Goal: Browse casually: Explore the website without a specific task or goal

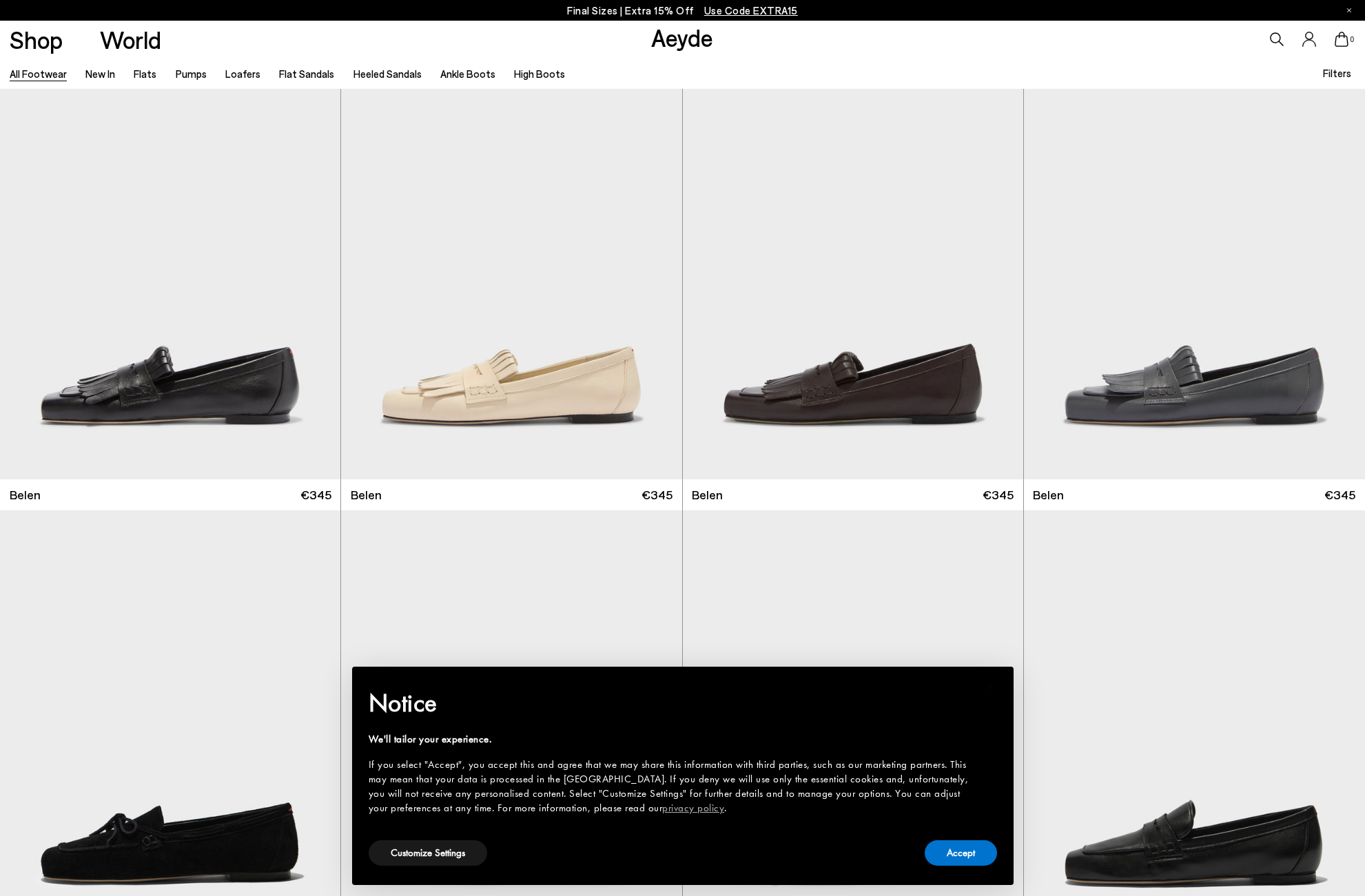
click at [957, 856] on button "Accept" at bounding box center [961, 853] width 73 height 25
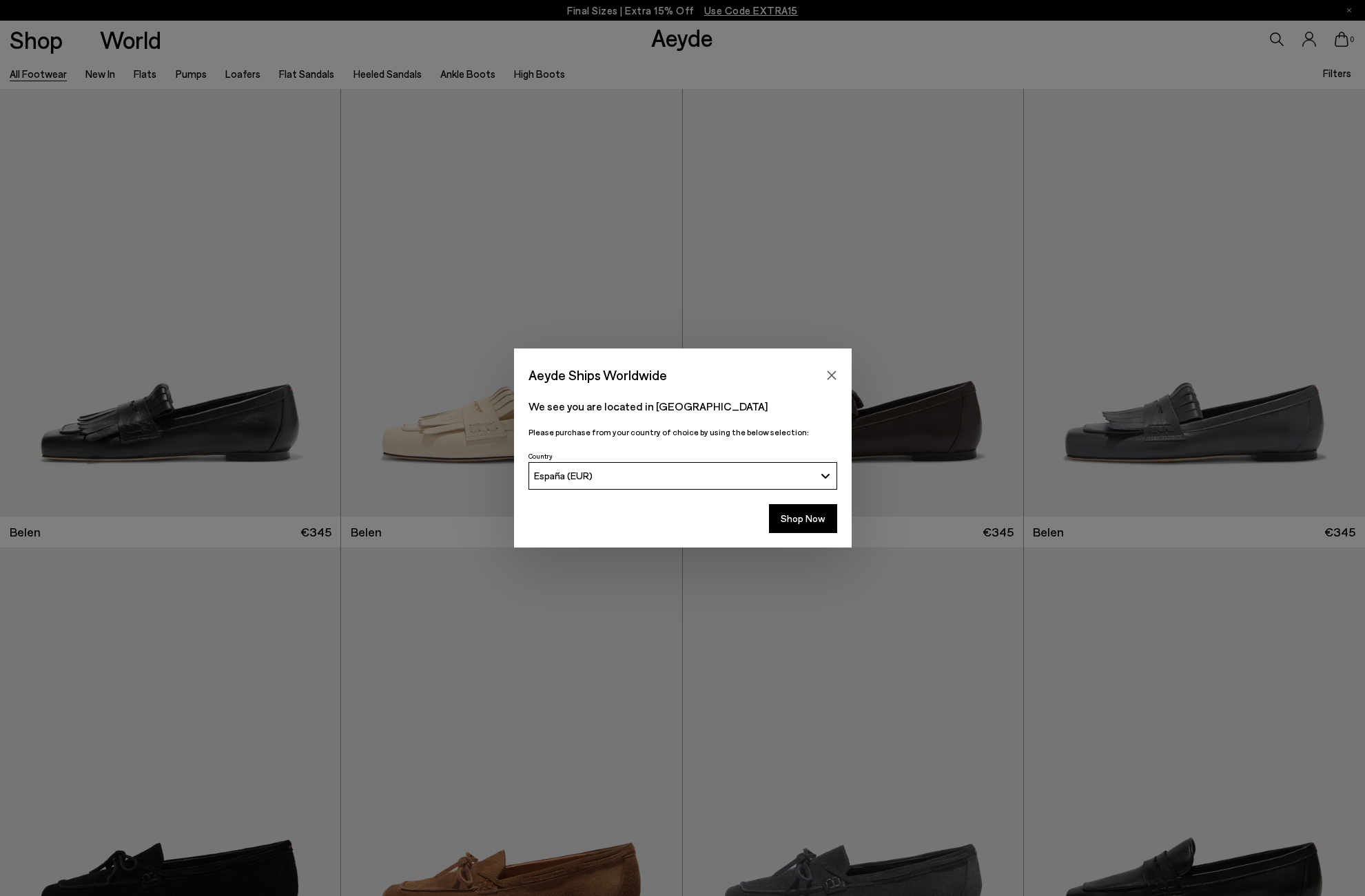
click at [831, 375] on icon "Close" at bounding box center [831, 375] width 9 height 9
click at [831, 375] on img at bounding box center [853, 302] width 340 height 428
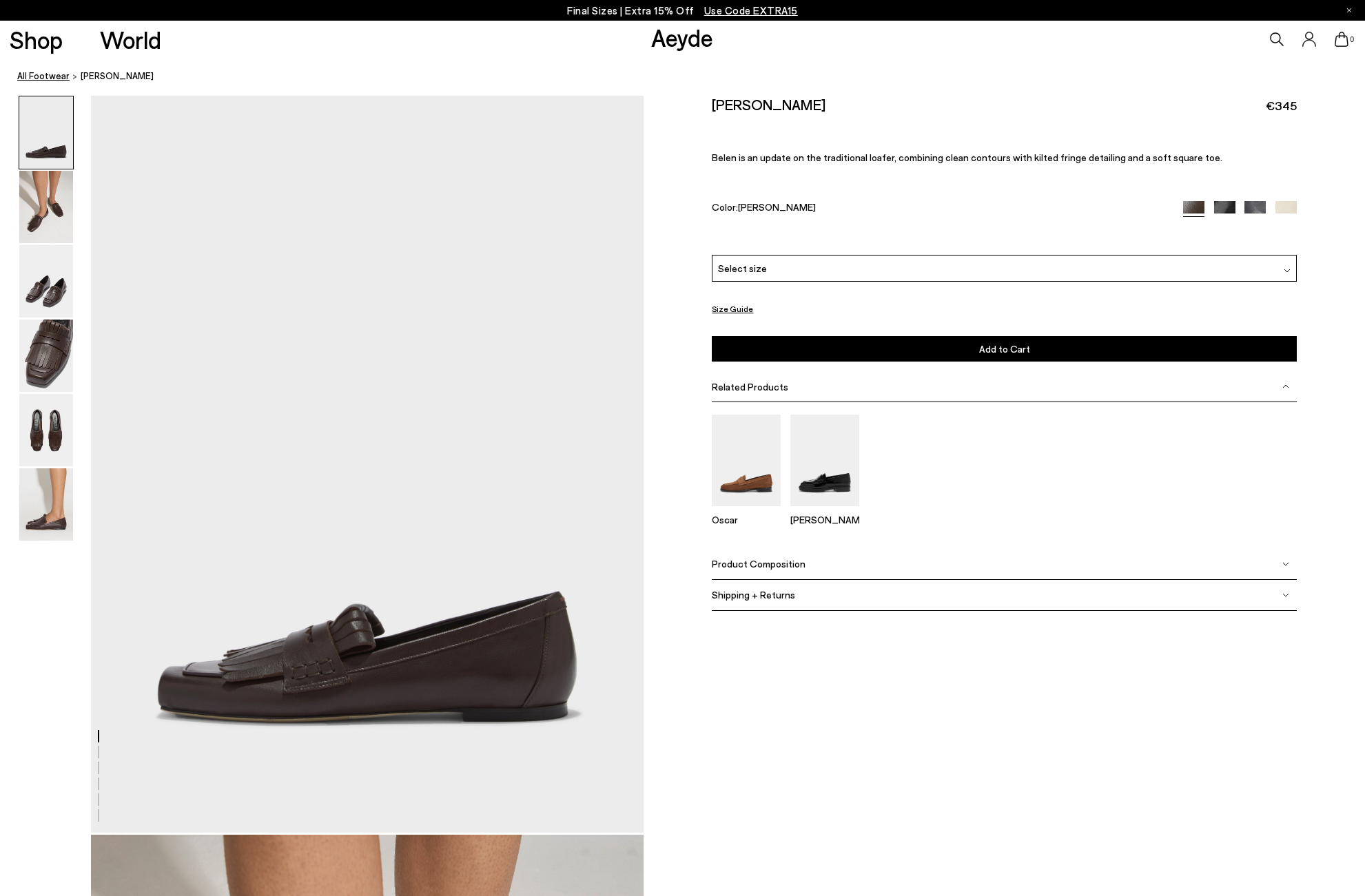
click at [47, 77] on link "All Footwear" at bounding box center [43, 76] width 52 height 14
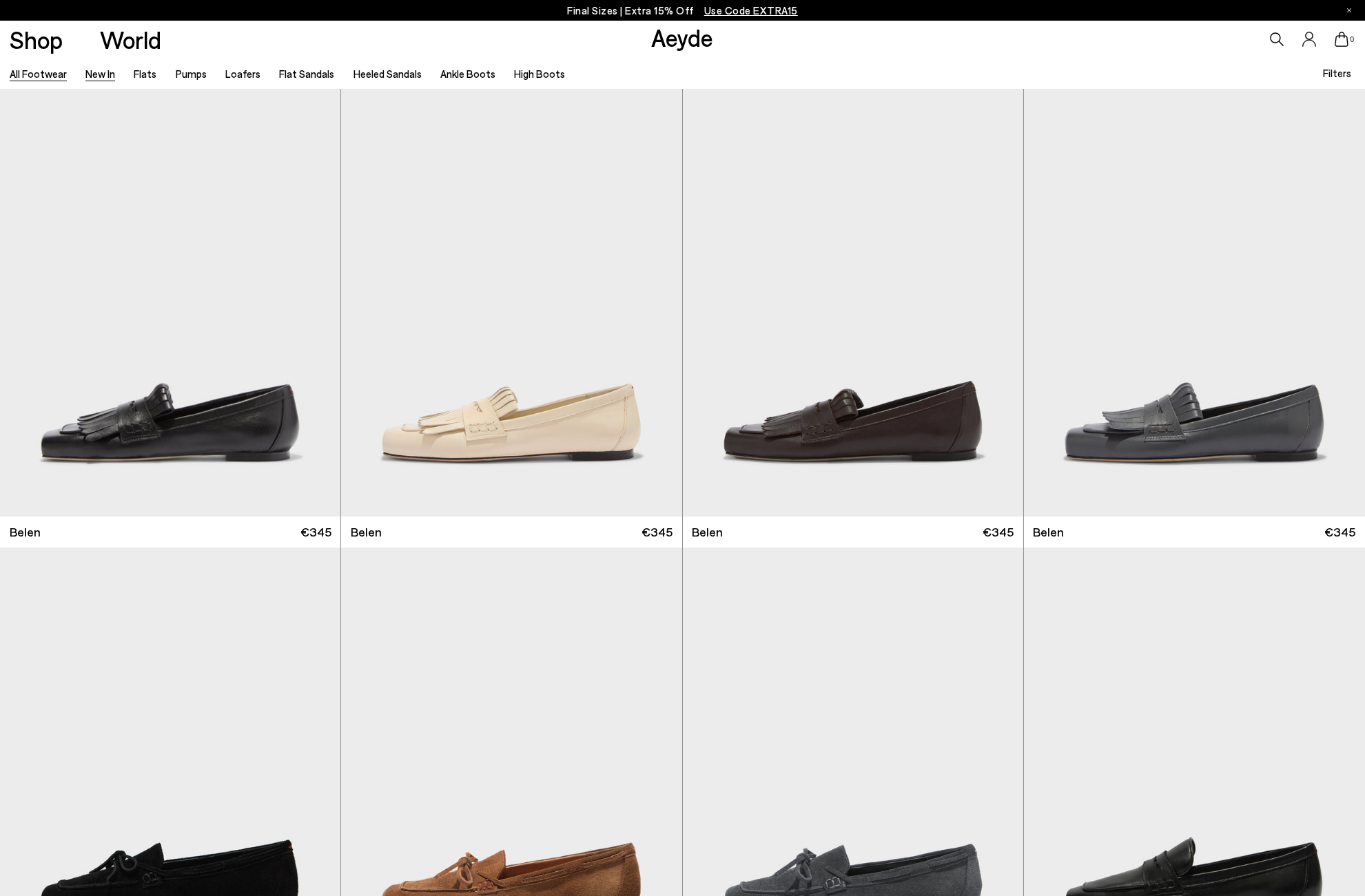
click at [100, 73] on link "New In" at bounding box center [100, 73] width 30 height 13
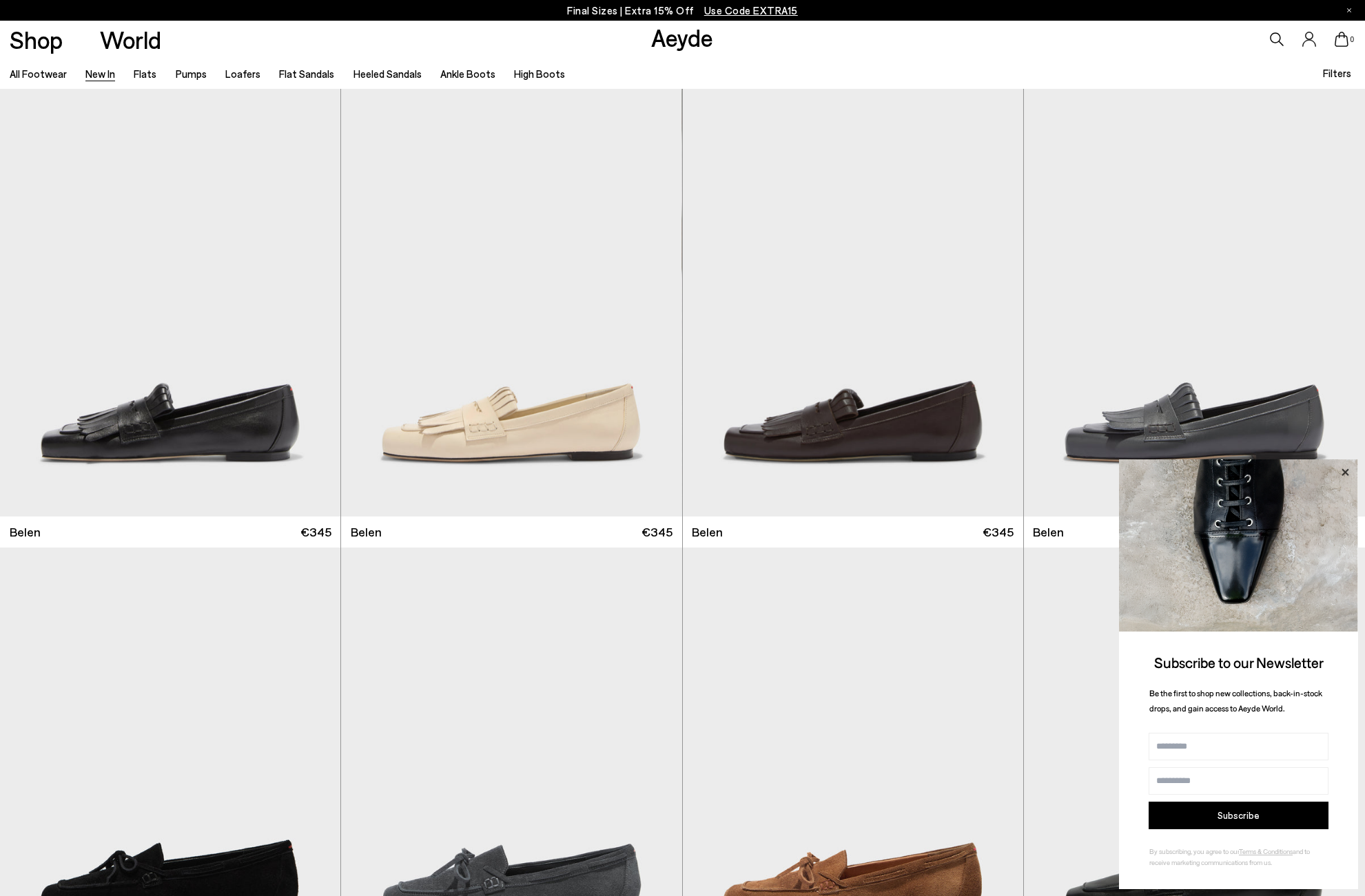
click at [1346, 473] on icon at bounding box center [1346, 472] width 7 height 7
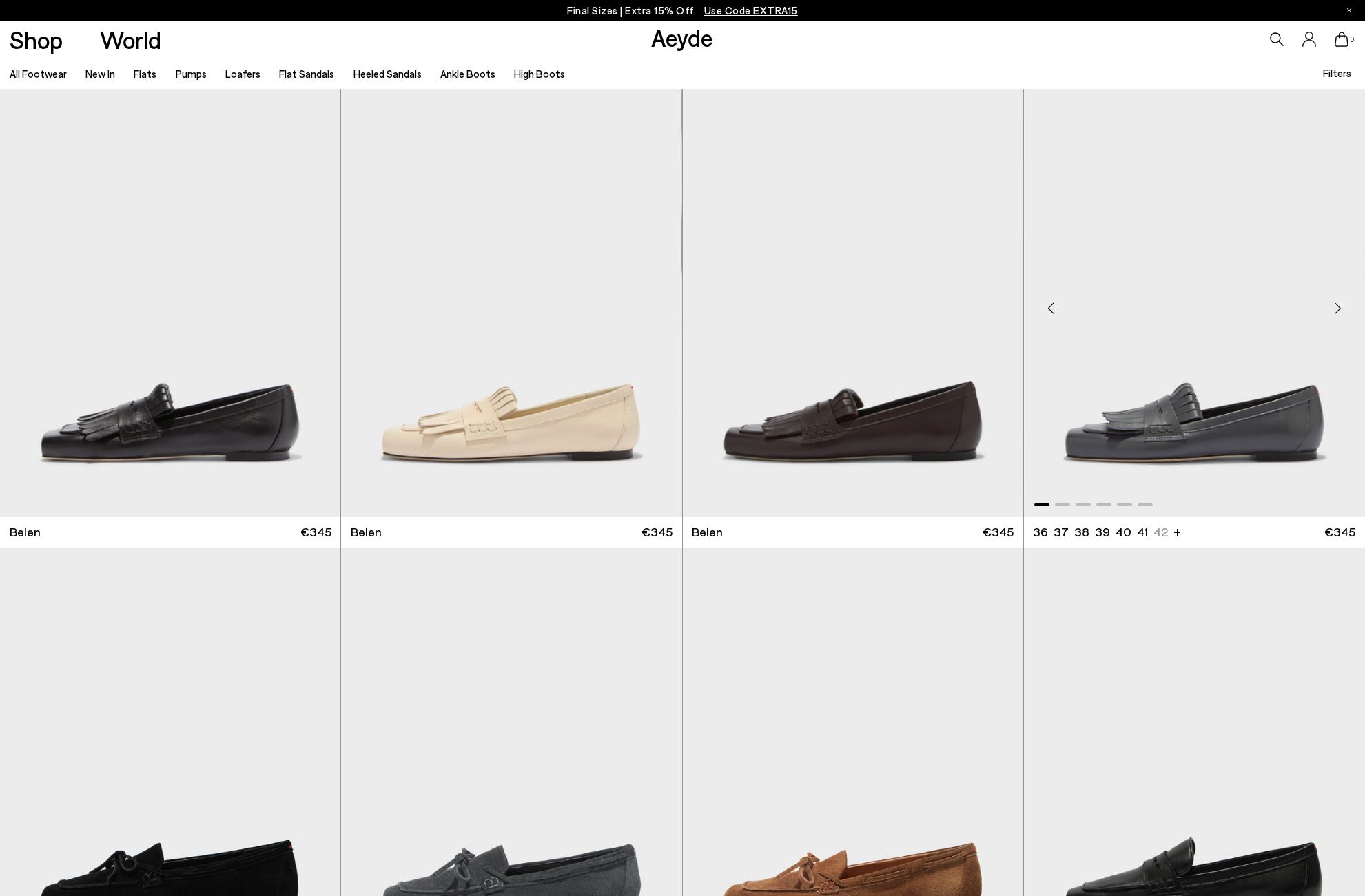
click at [1213, 419] on img "1 / 6" at bounding box center [1194, 302] width 341 height 428
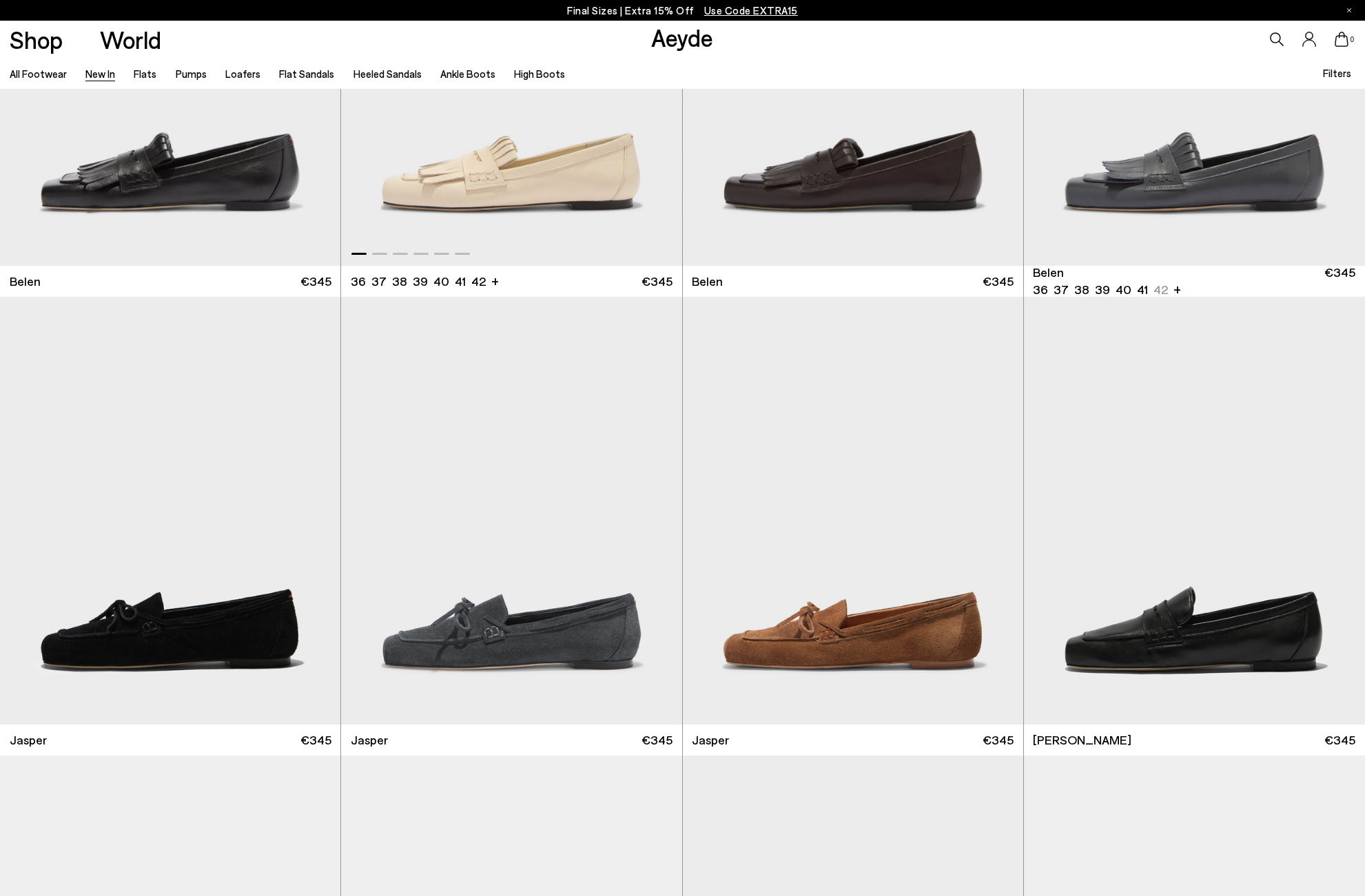
scroll to position [253, 0]
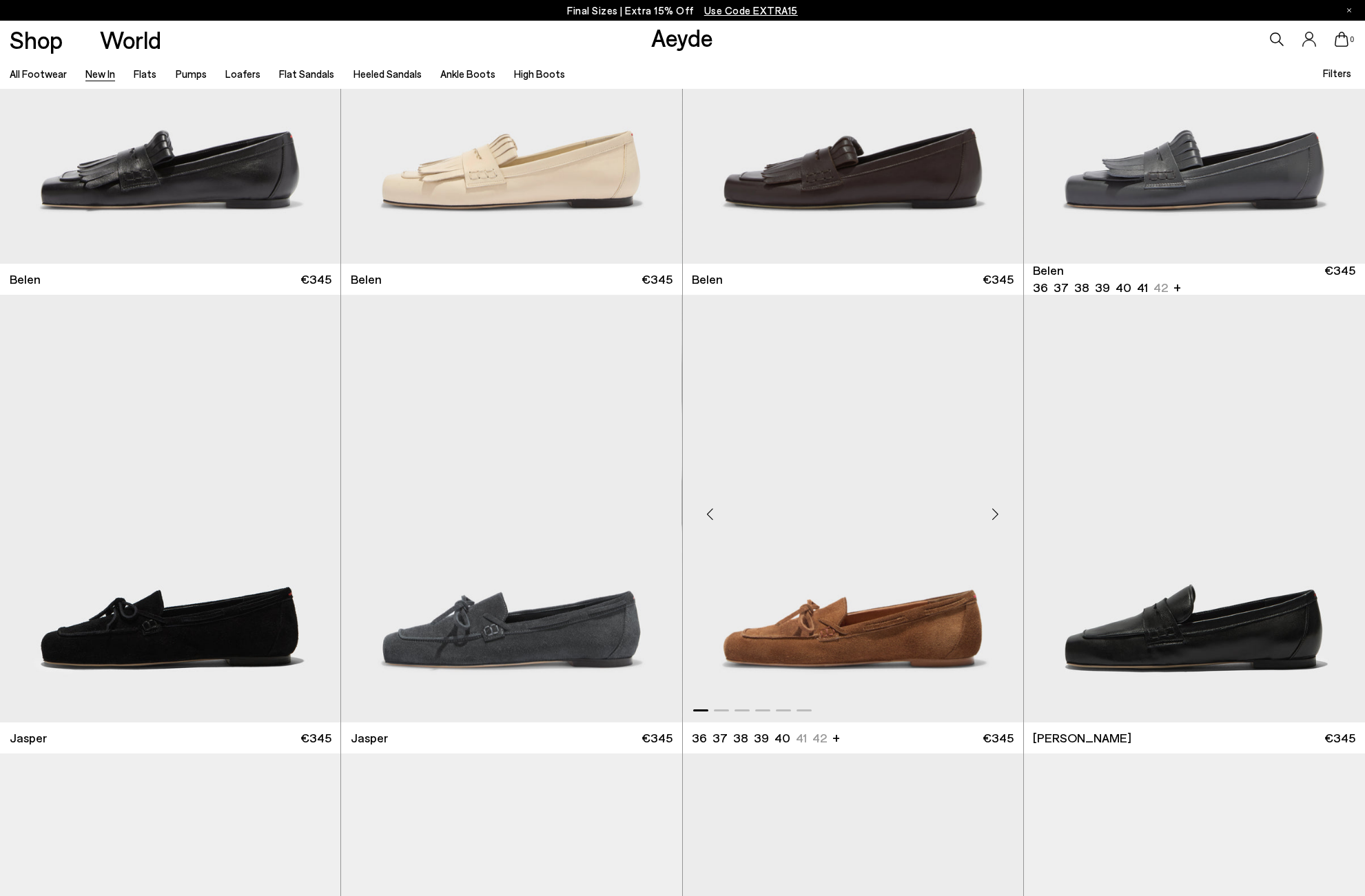
click at [820, 585] on img "1 / 6" at bounding box center [853, 508] width 340 height 428
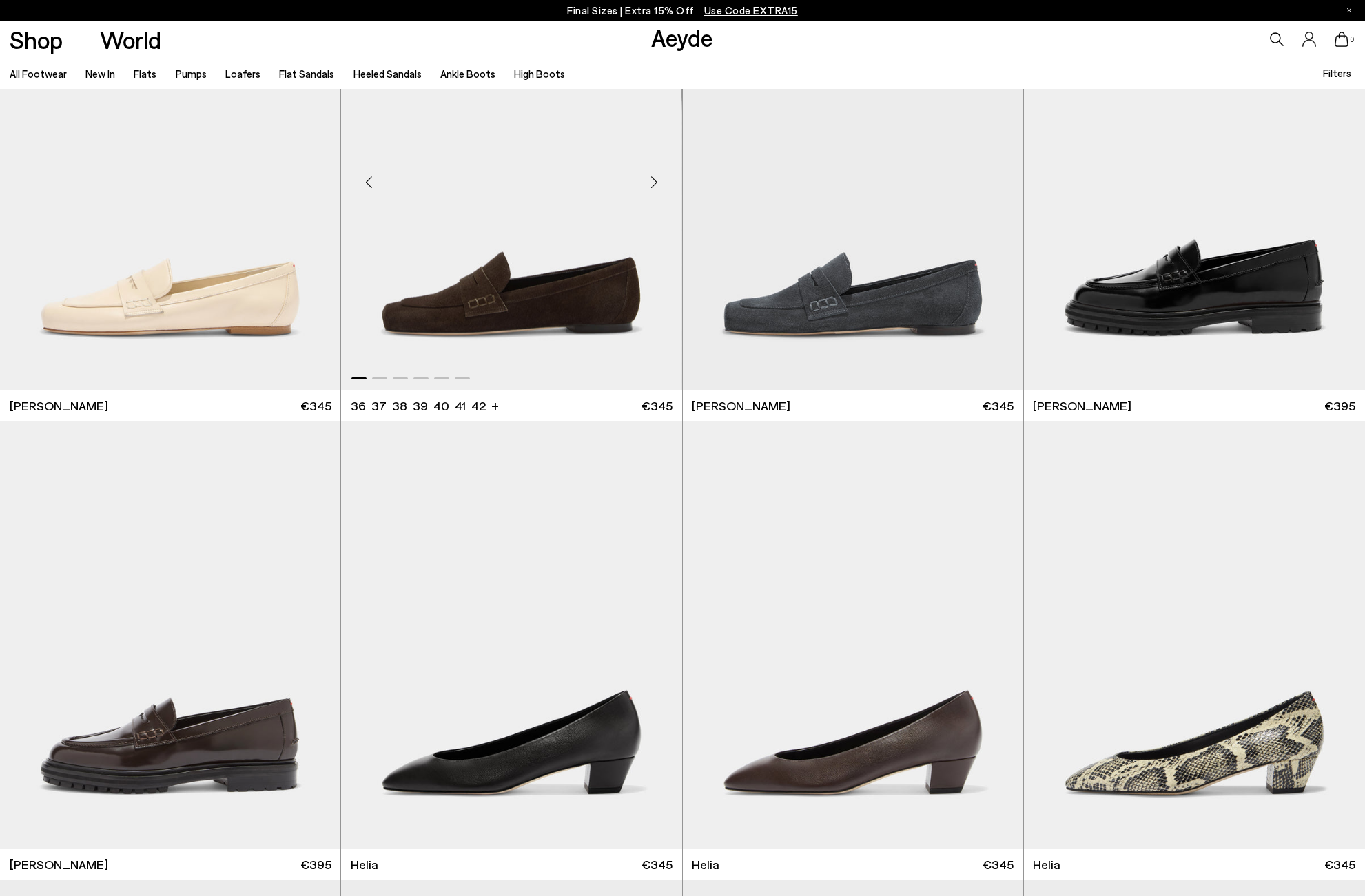
scroll to position [1044, 0]
click at [236, 664] on img "1 / 6" at bounding box center [170, 634] width 340 height 428
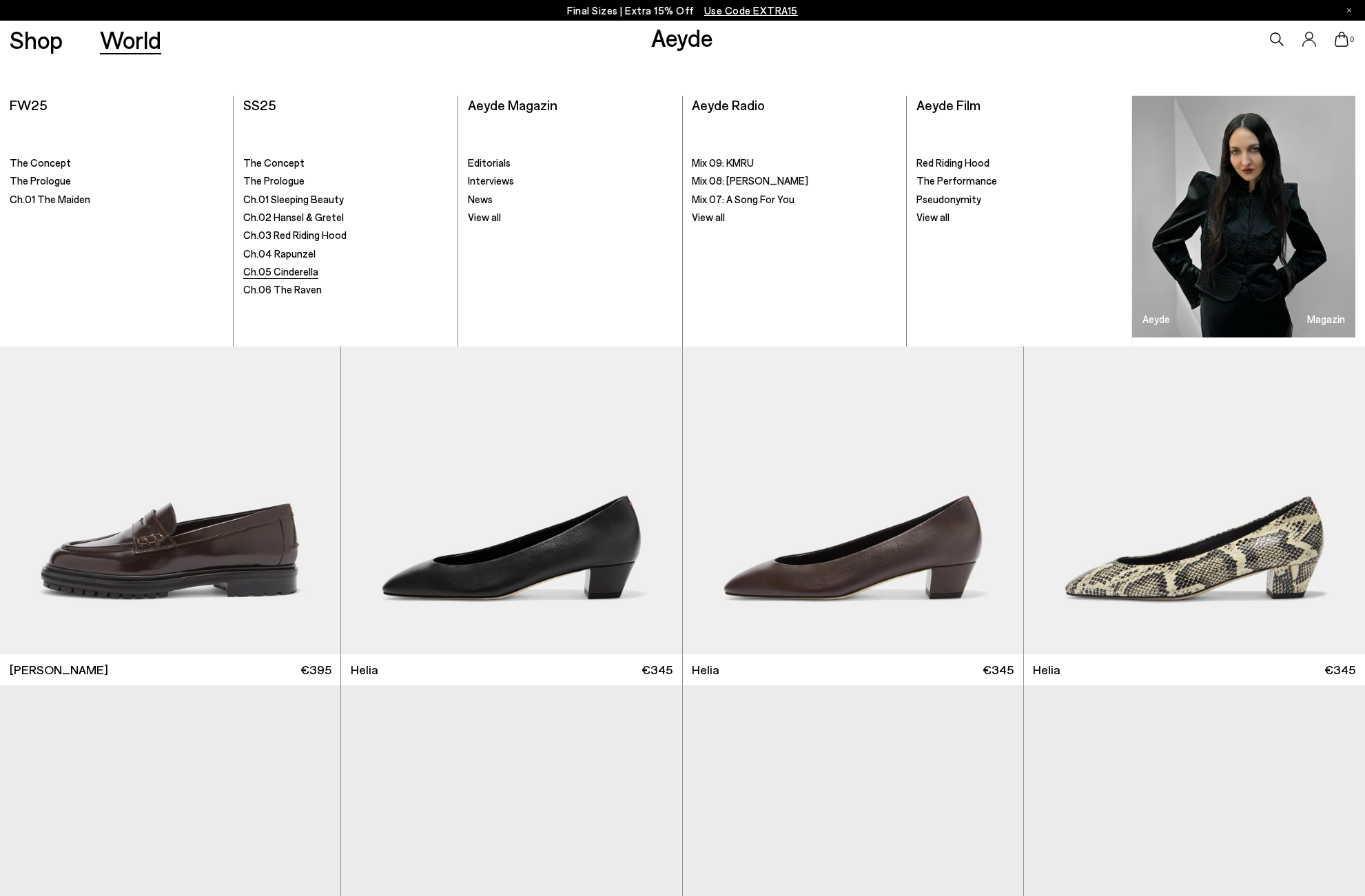
scroll to position [1241, 0]
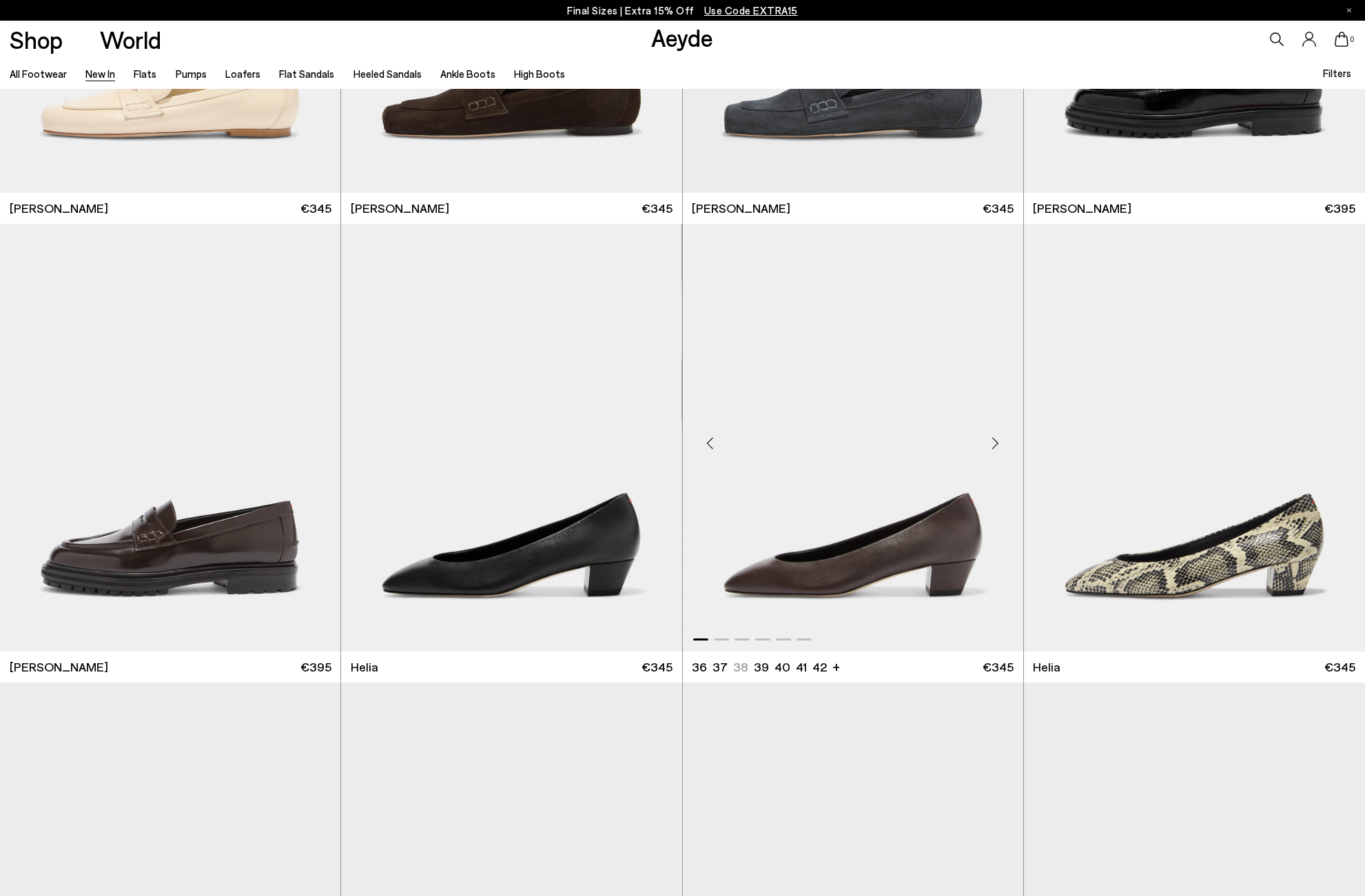
click at [794, 535] on img "1 / 6" at bounding box center [853, 437] width 340 height 428
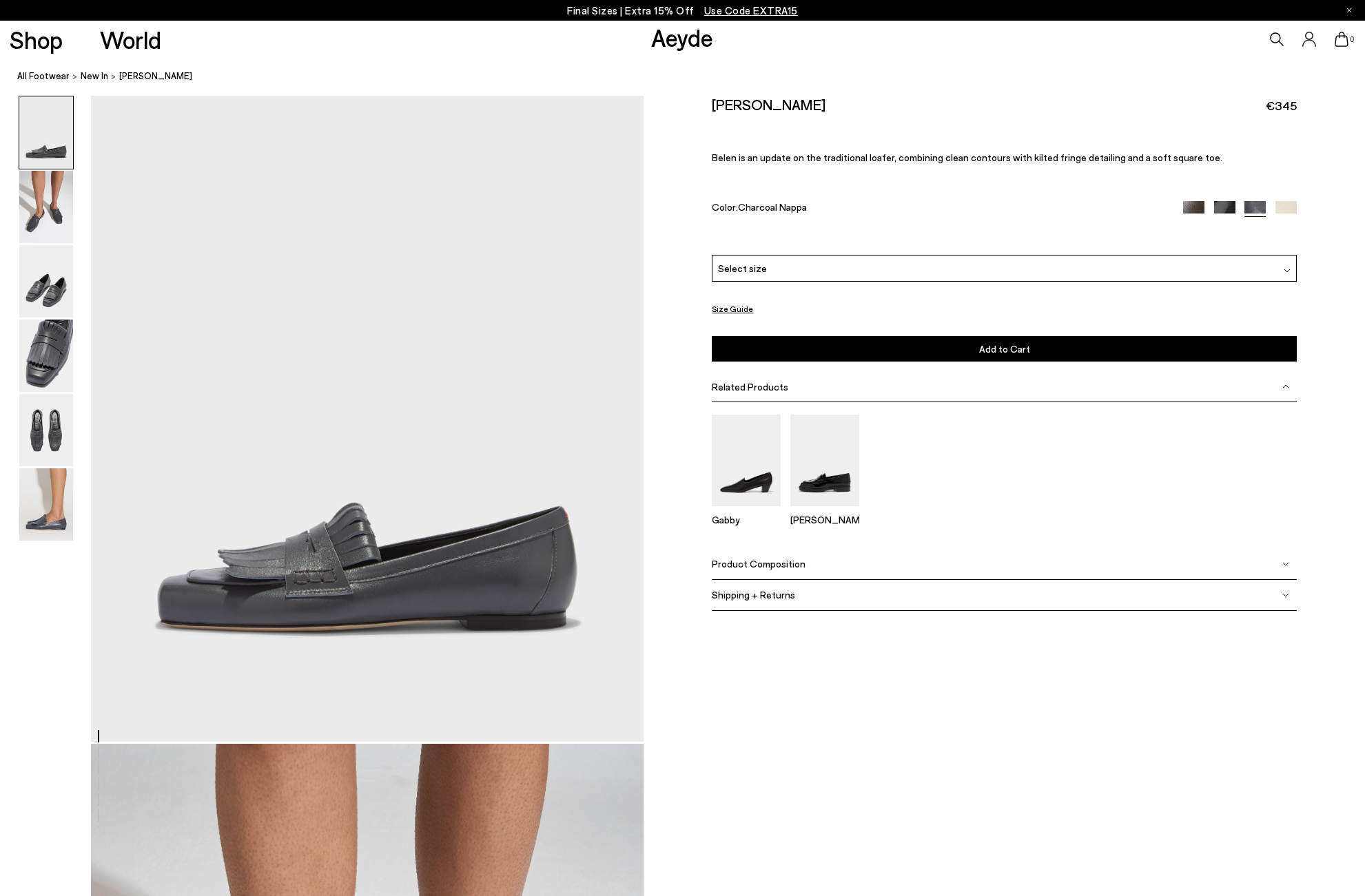
scroll to position [93, 0]
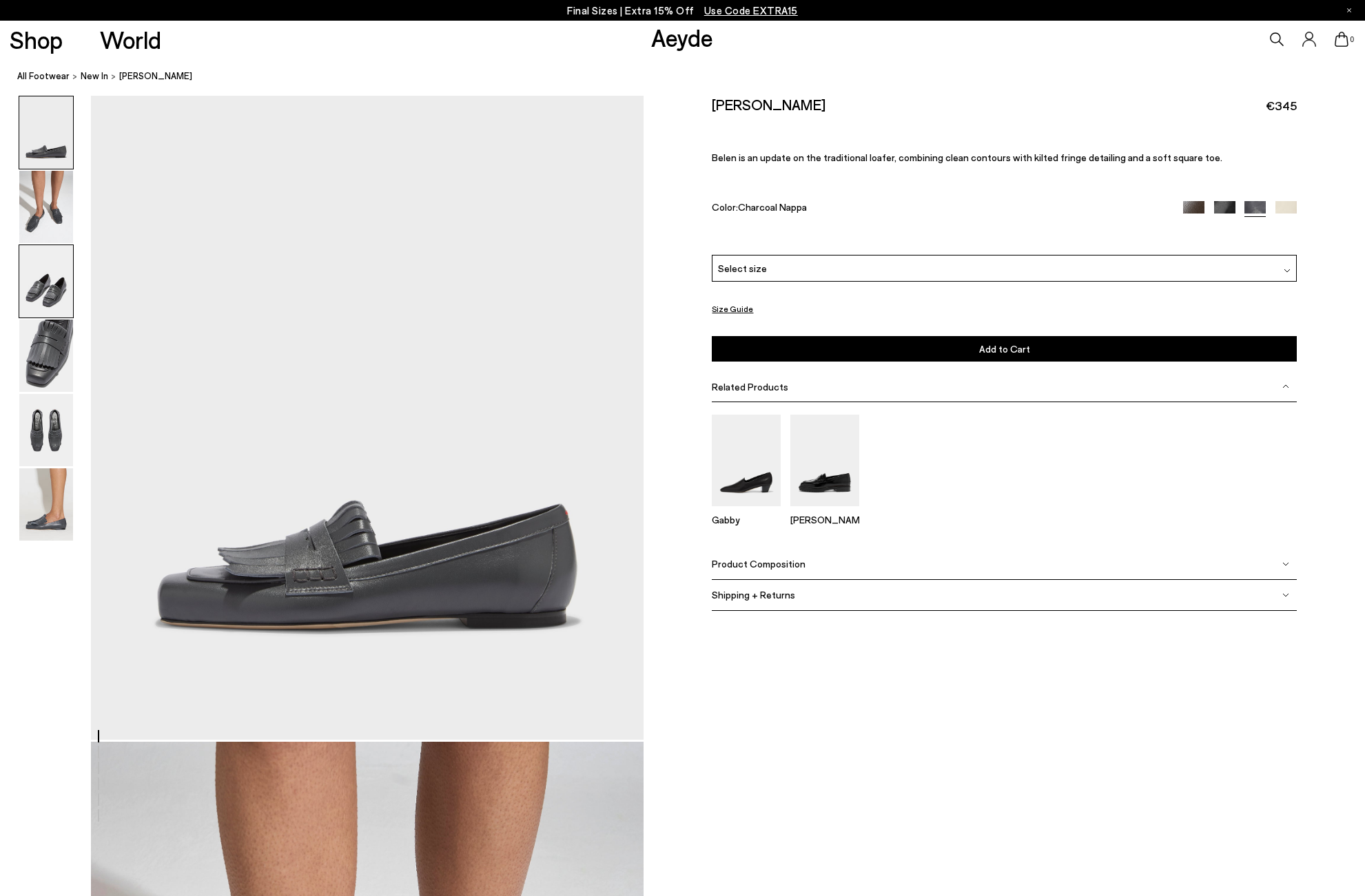
click at [52, 296] on img at bounding box center [46, 282] width 54 height 73
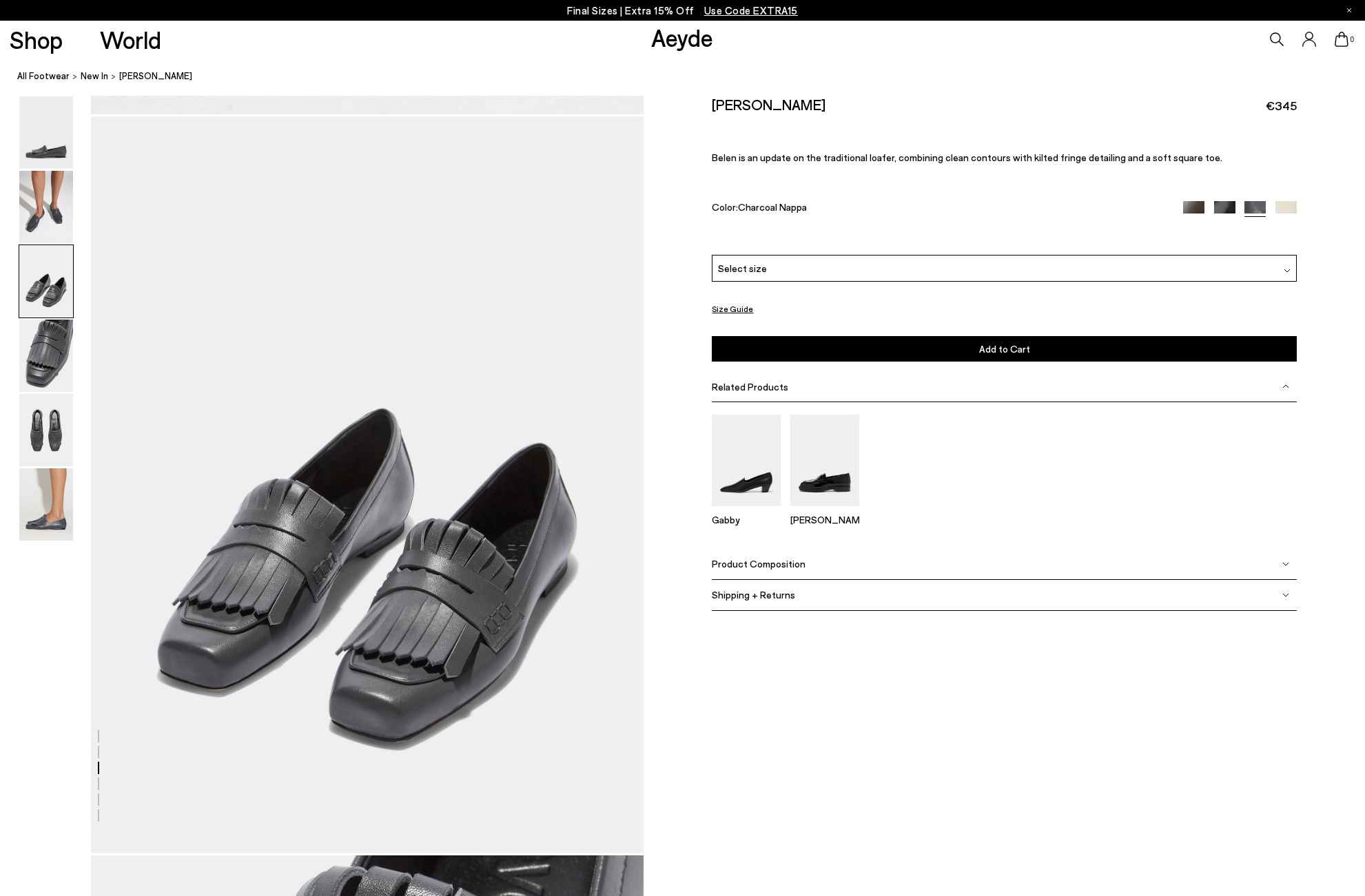
scroll to position [1479, 0]
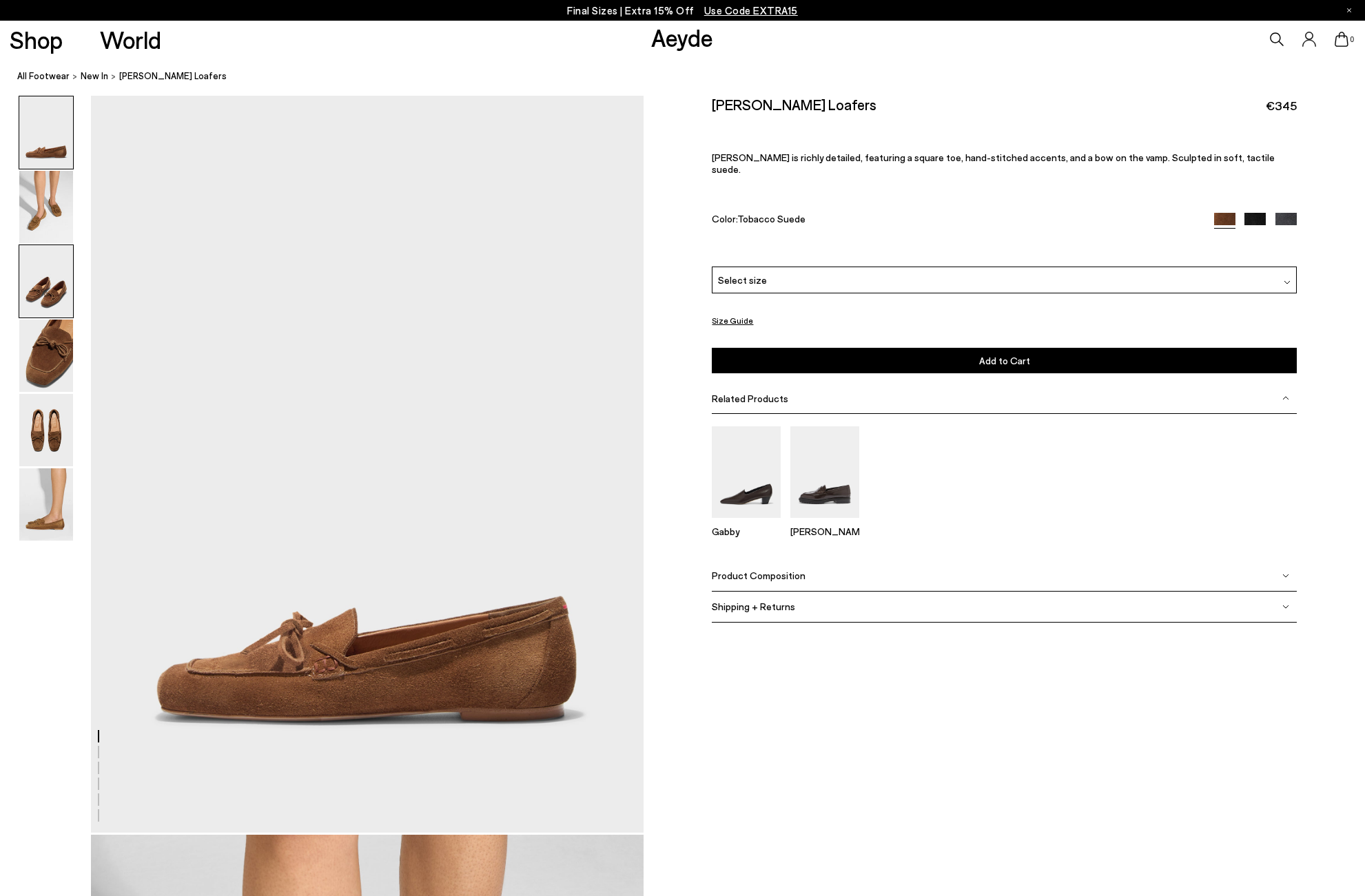
click at [41, 291] on img at bounding box center [46, 282] width 54 height 73
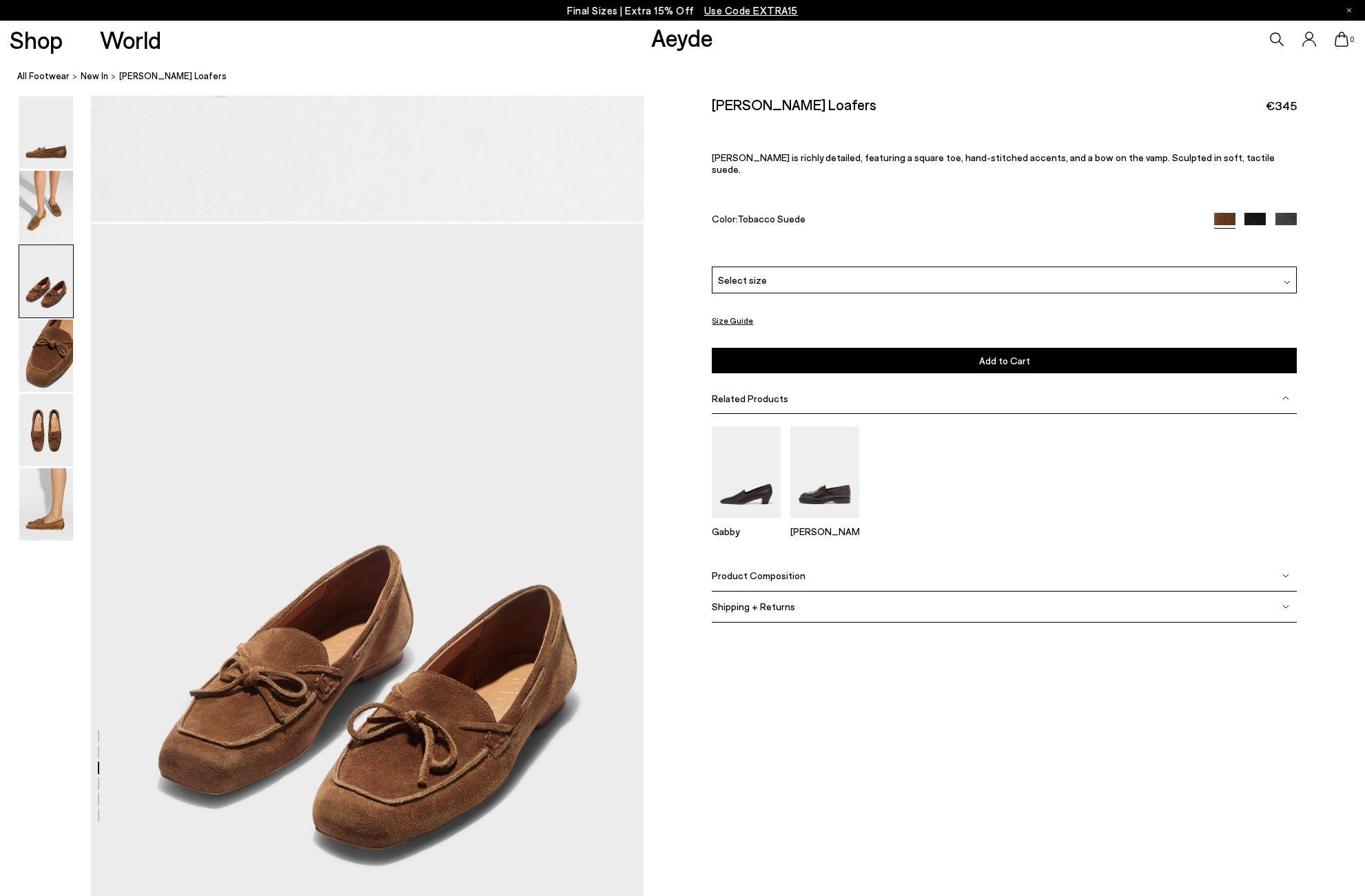
scroll to position [1479, 0]
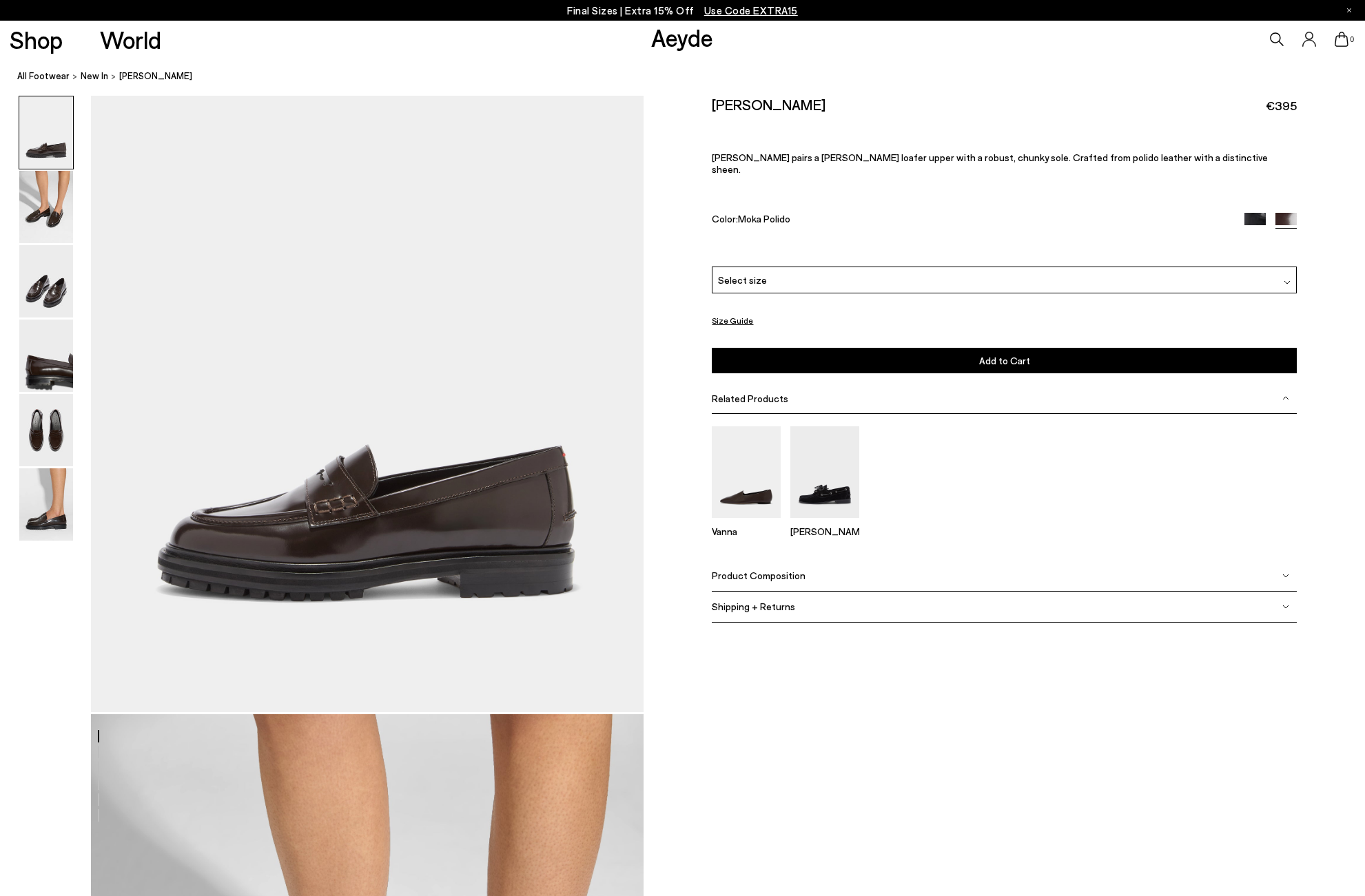
scroll to position [123, 0]
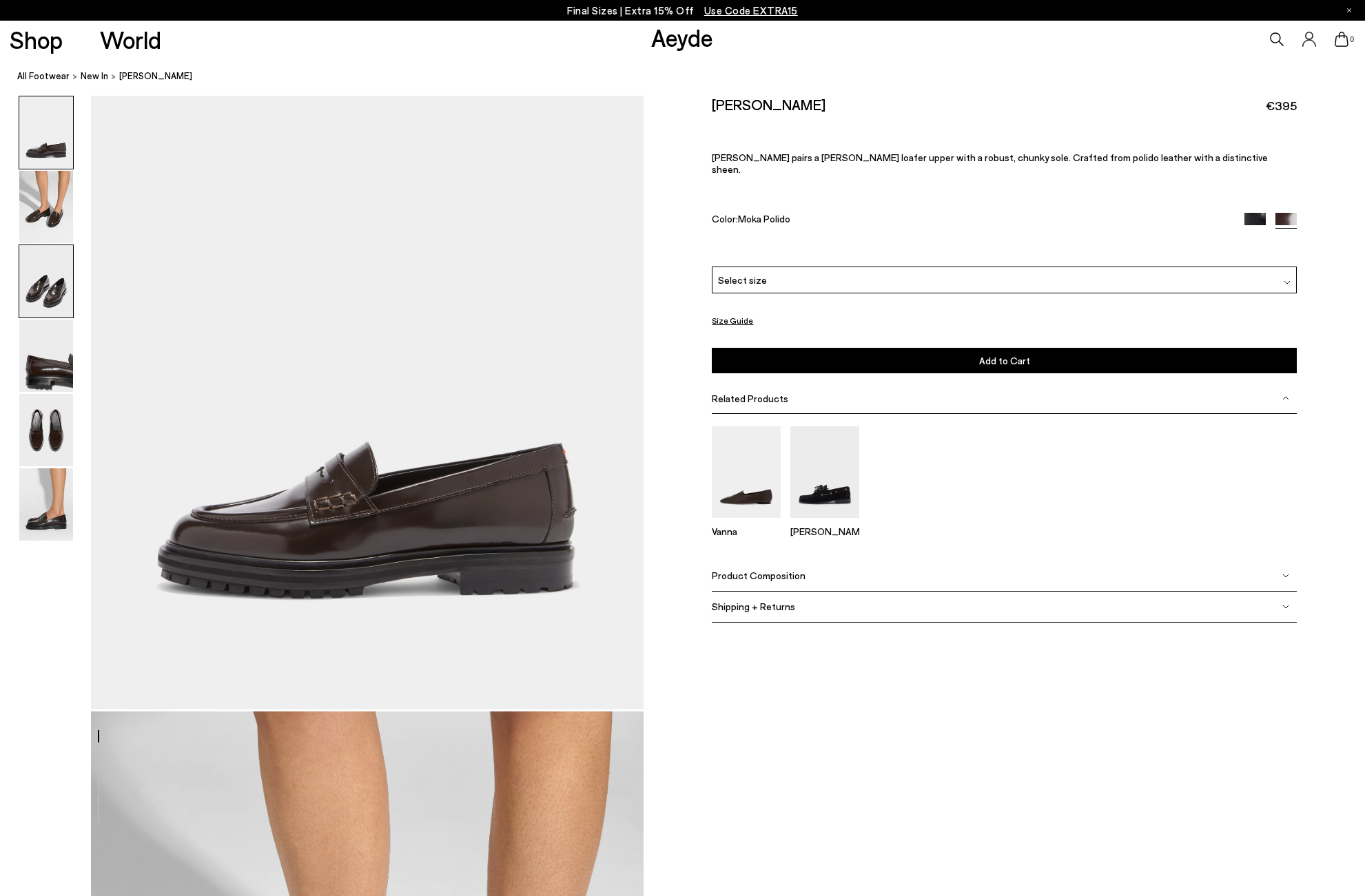
click at [43, 283] on img at bounding box center [46, 282] width 54 height 73
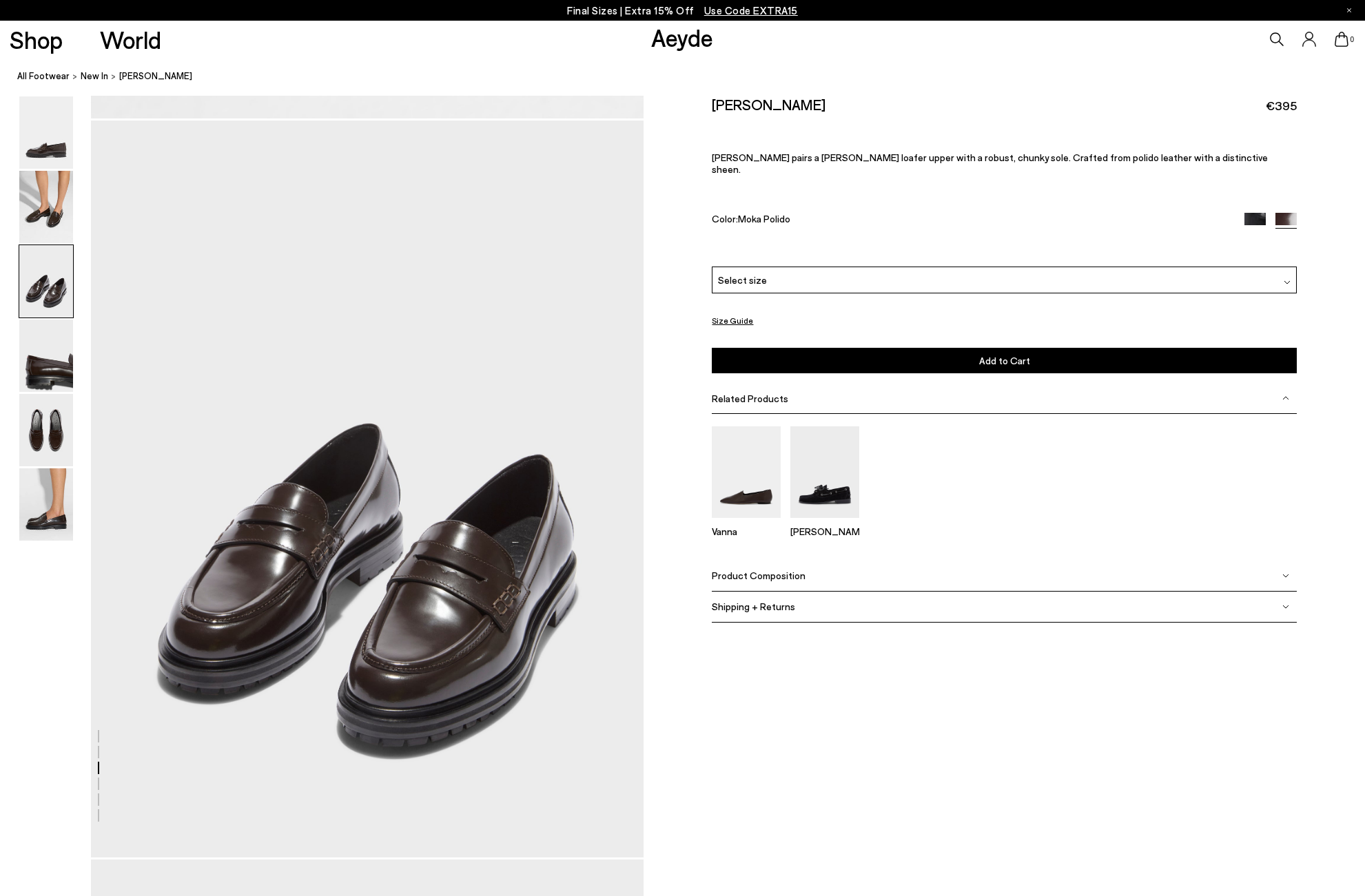
scroll to position [1479, 0]
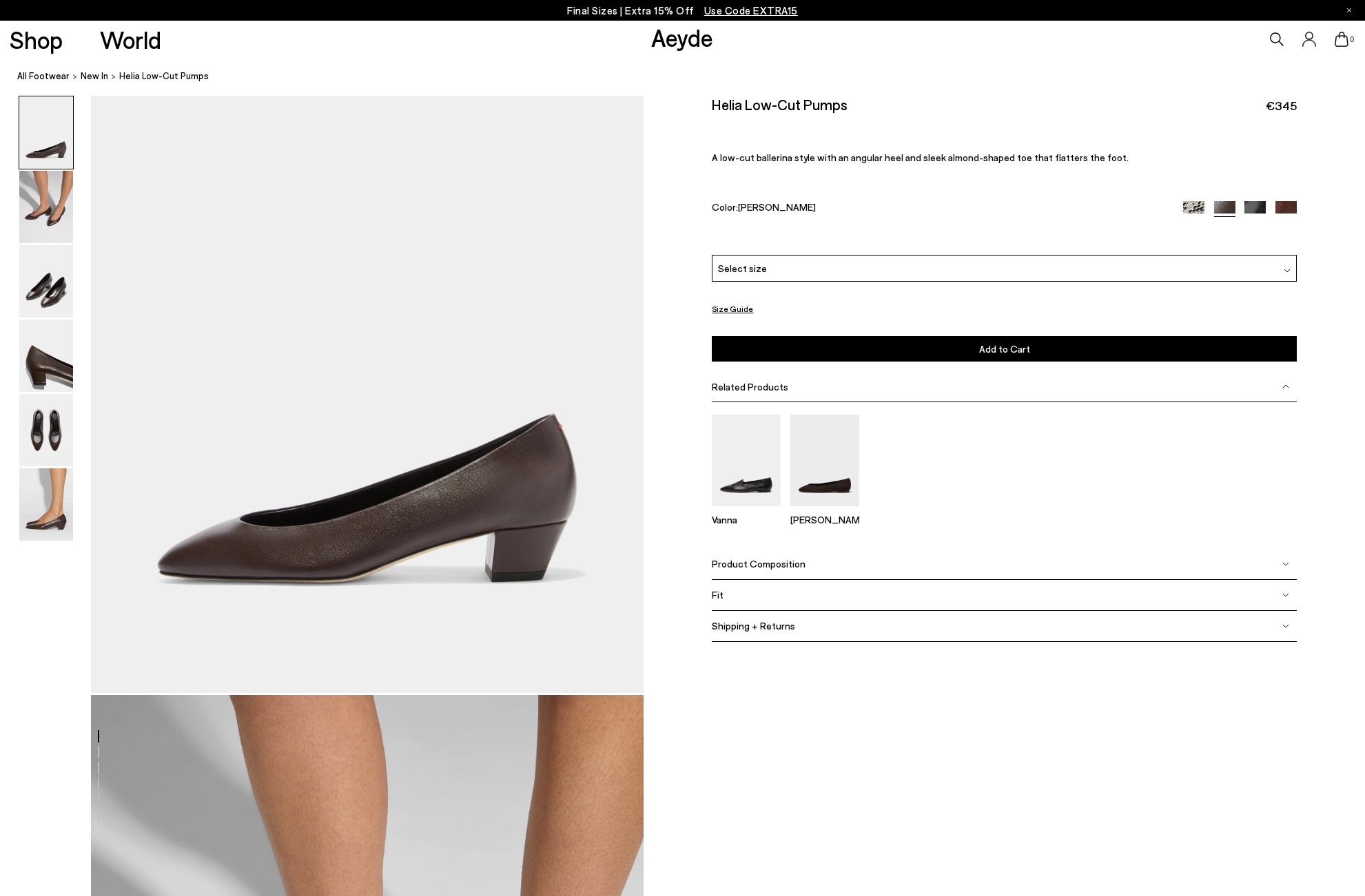
scroll to position [140, 0]
click at [32, 286] on img at bounding box center [46, 282] width 54 height 73
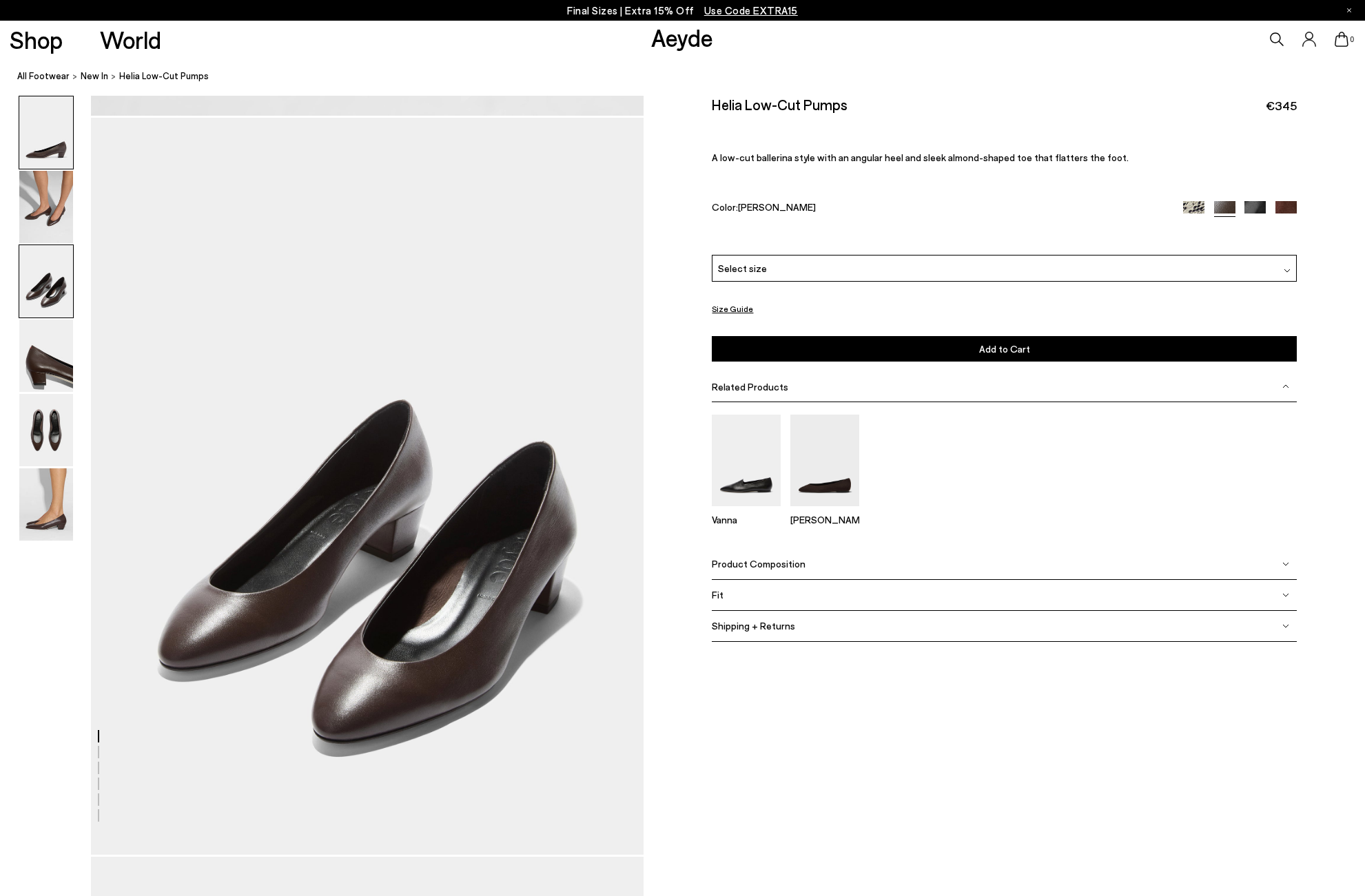
scroll to position [1479, 0]
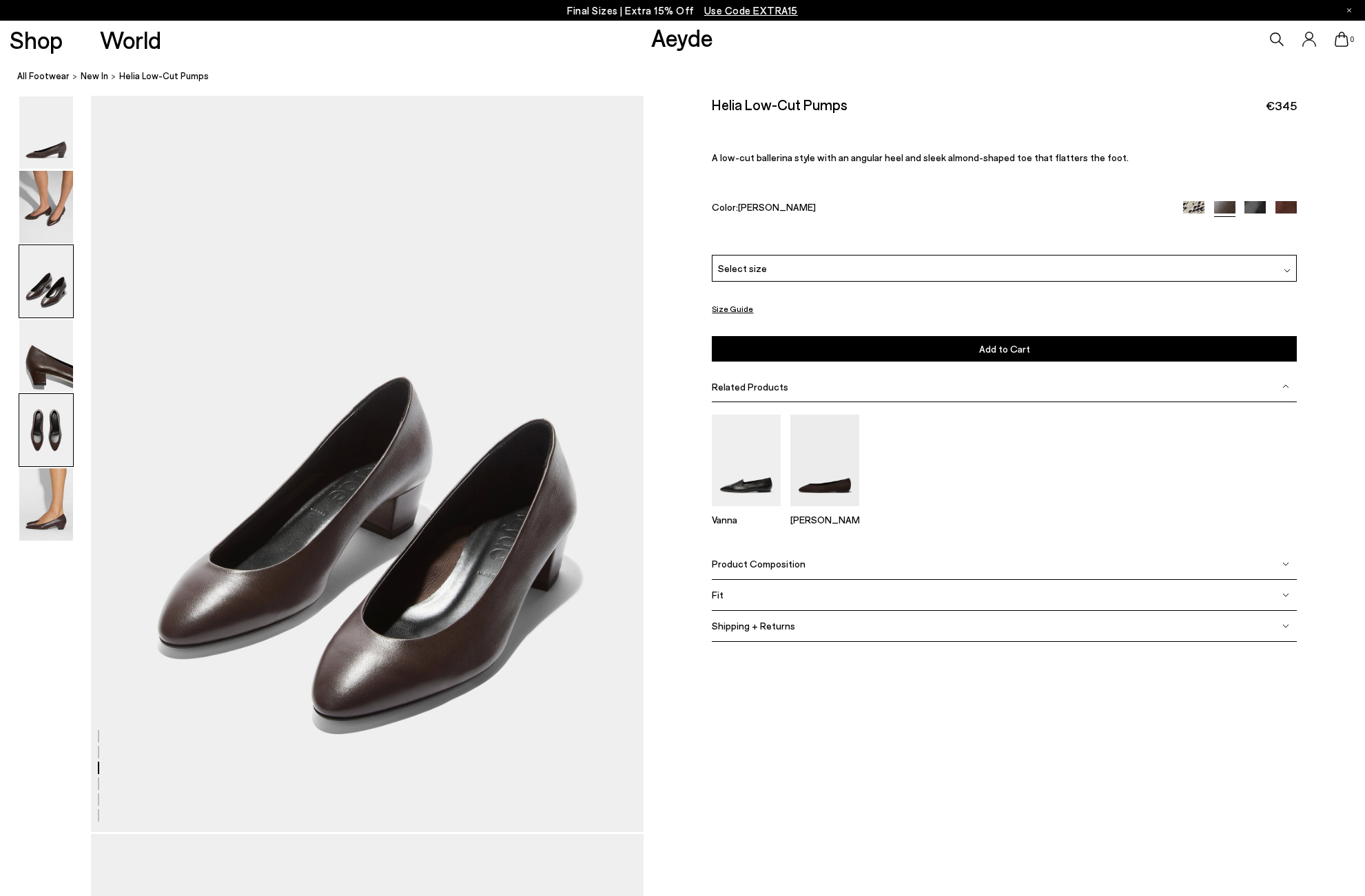
click at [49, 445] on img at bounding box center [46, 430] width 54 height 73
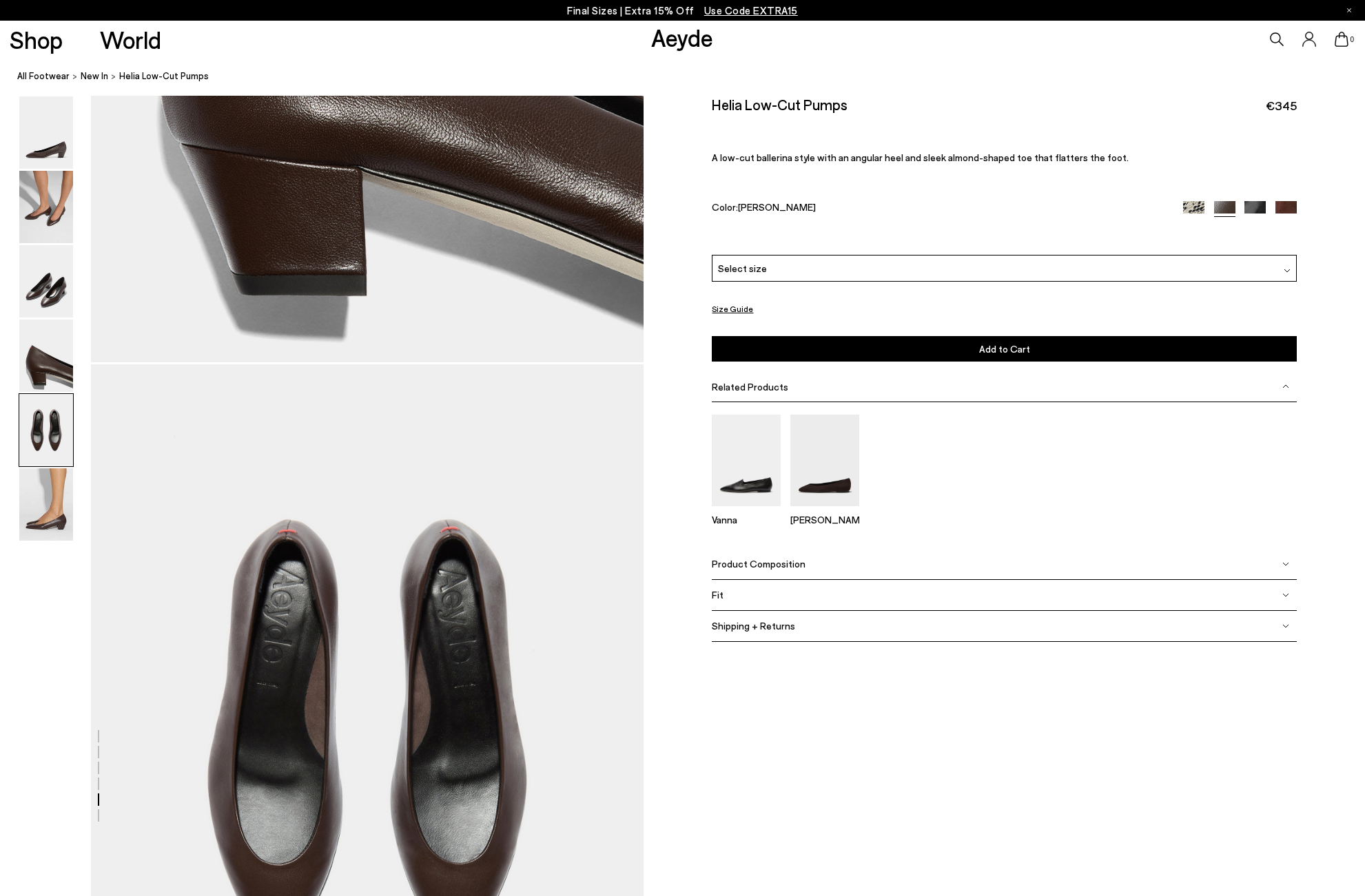
scroll to position [2957, 0]
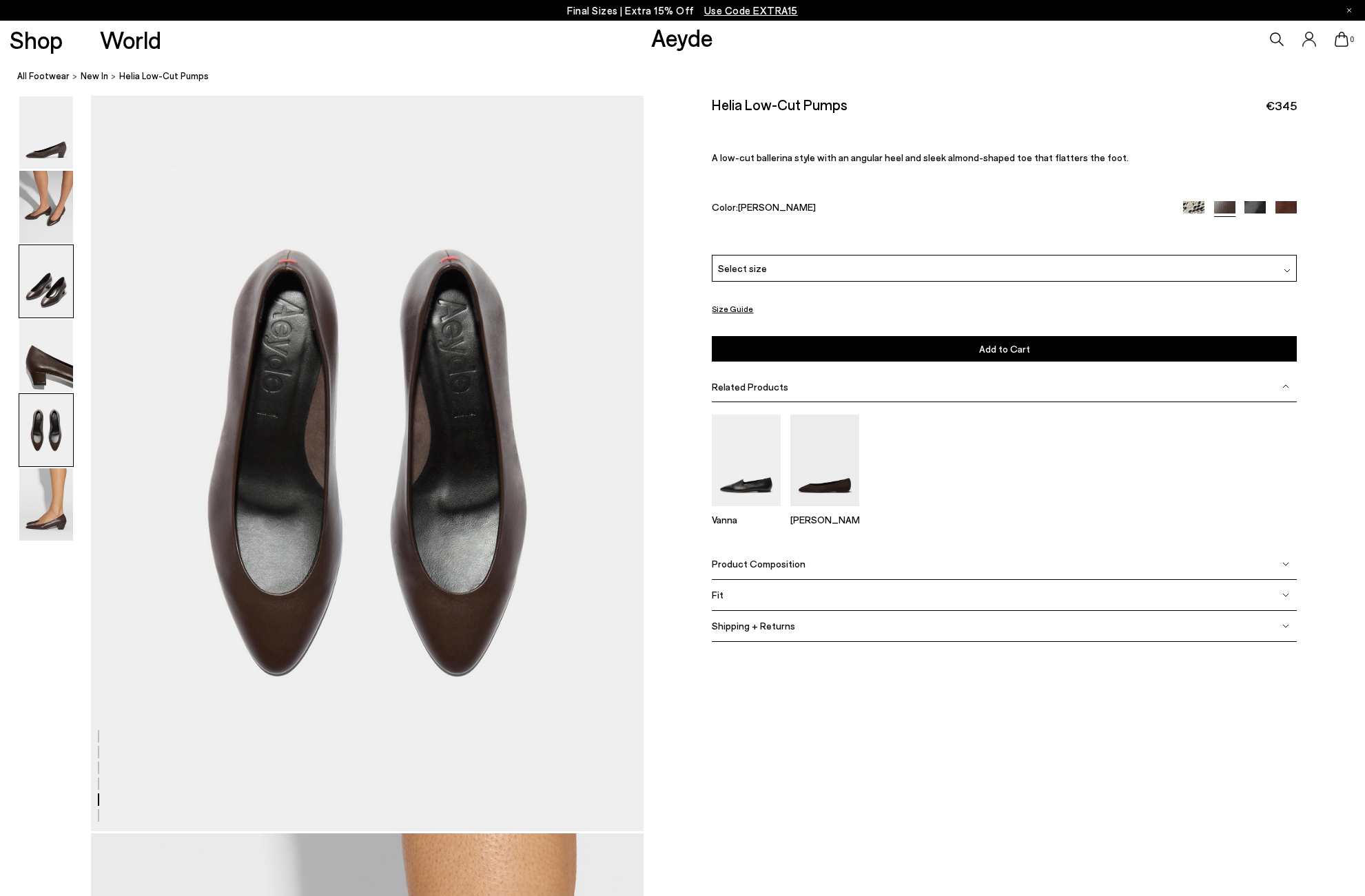
click at [45, 268] on img at bounding box center [46, 282] width 54 height 73
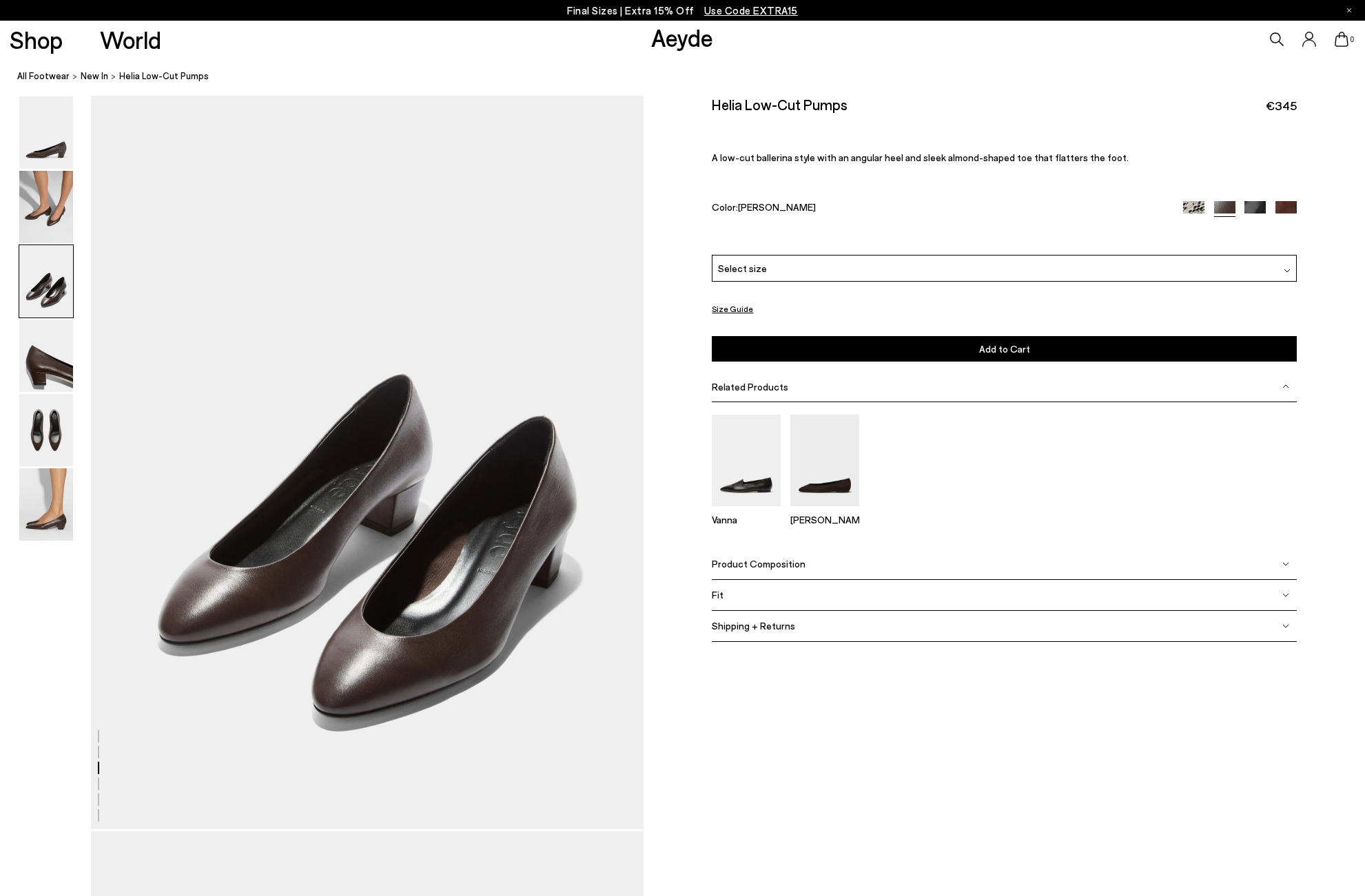
scroll to position [1479, 0]
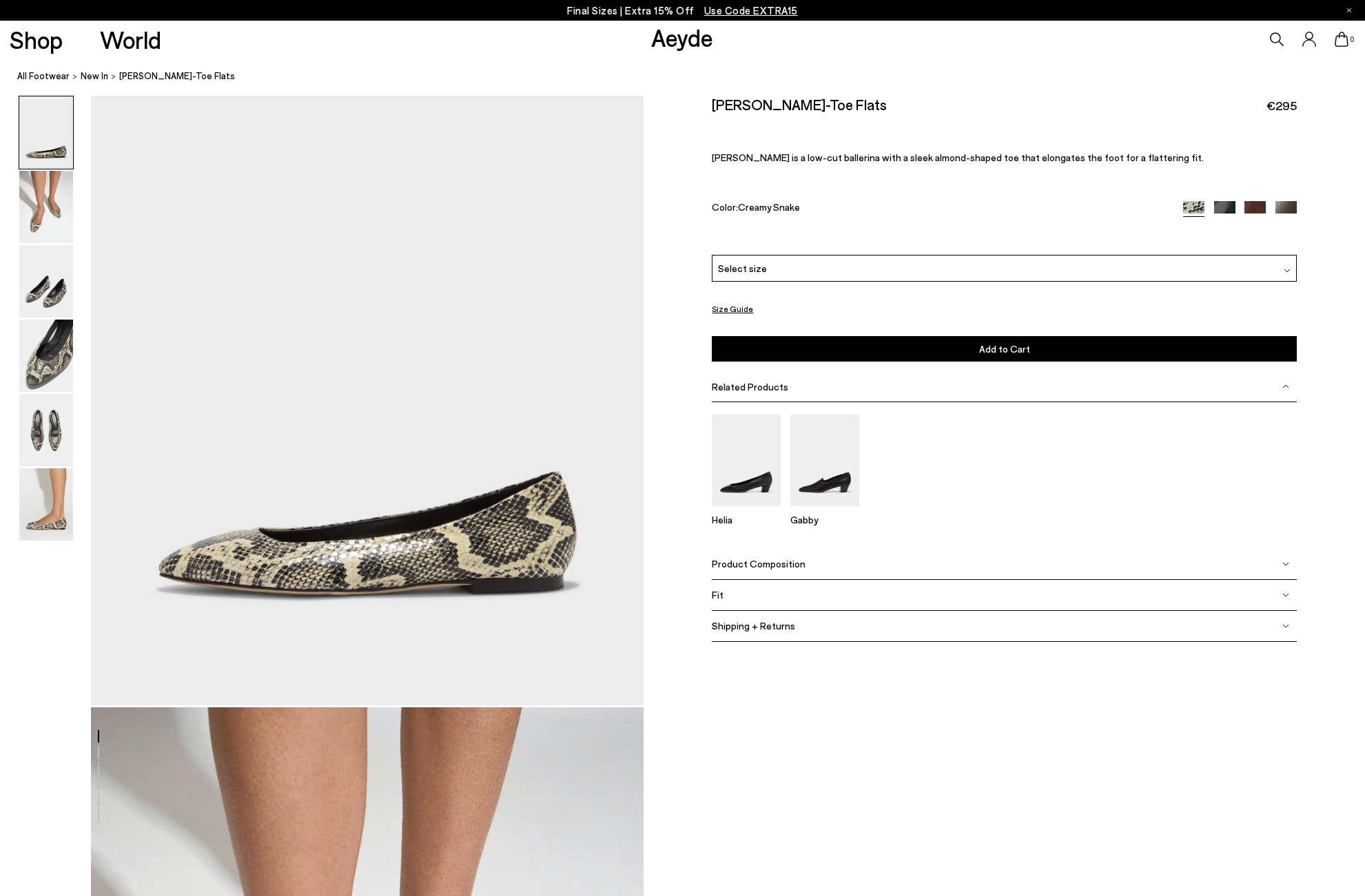
scroll to position [170, 0]
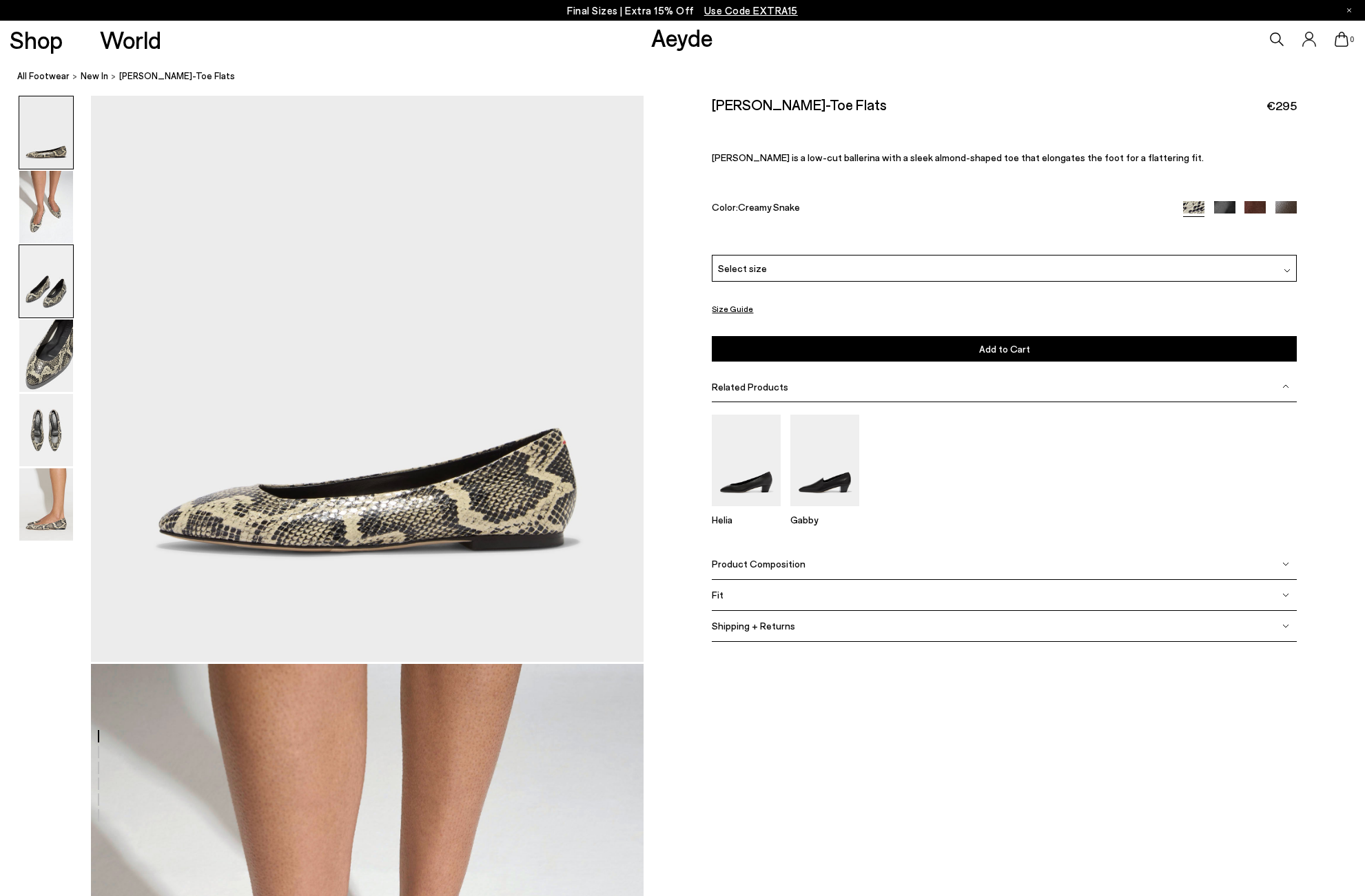
click at [36, 283] on img at bounding box center [46, 282] width 54 height 73
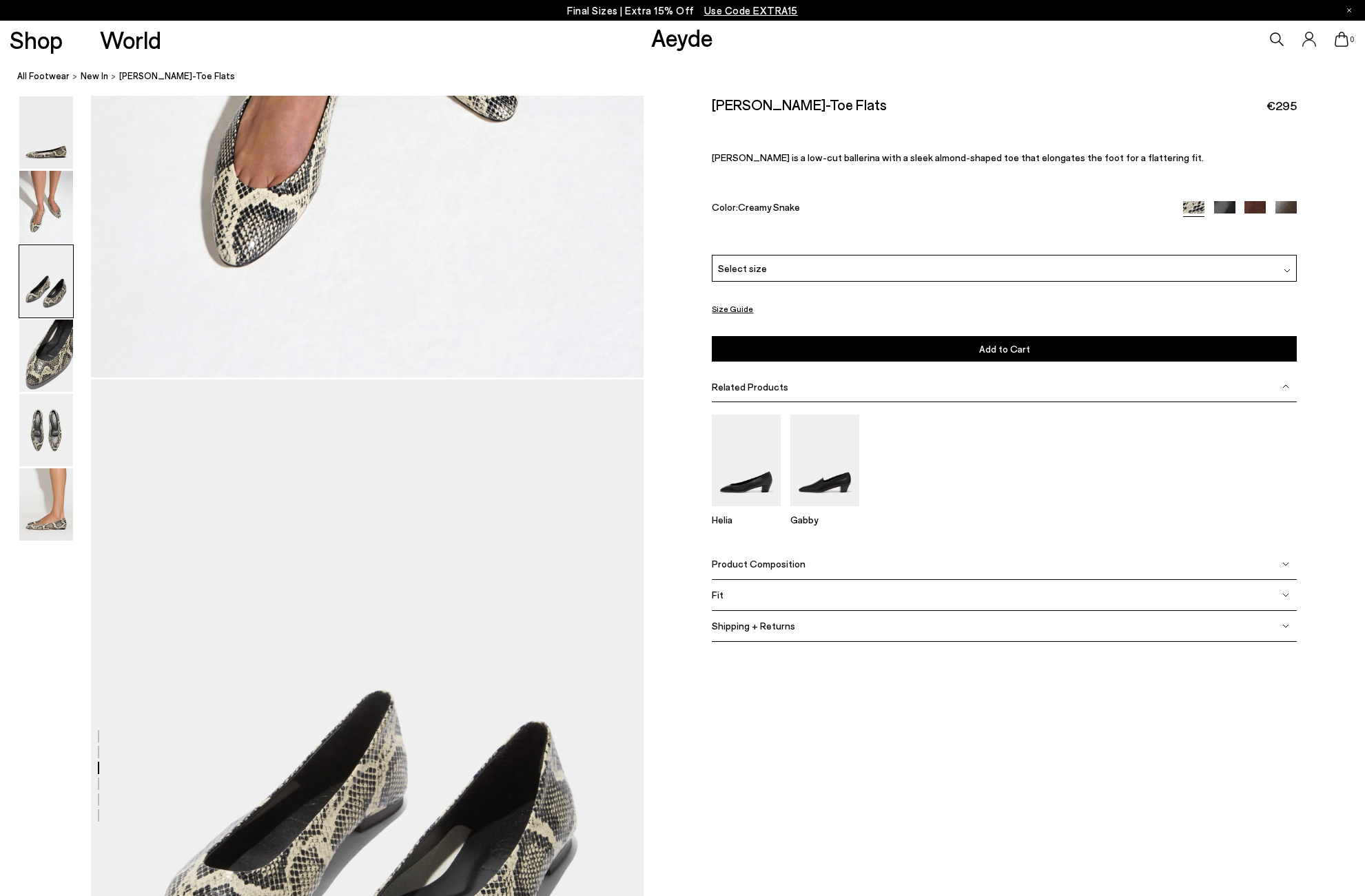
scroll to position [1479, 0]
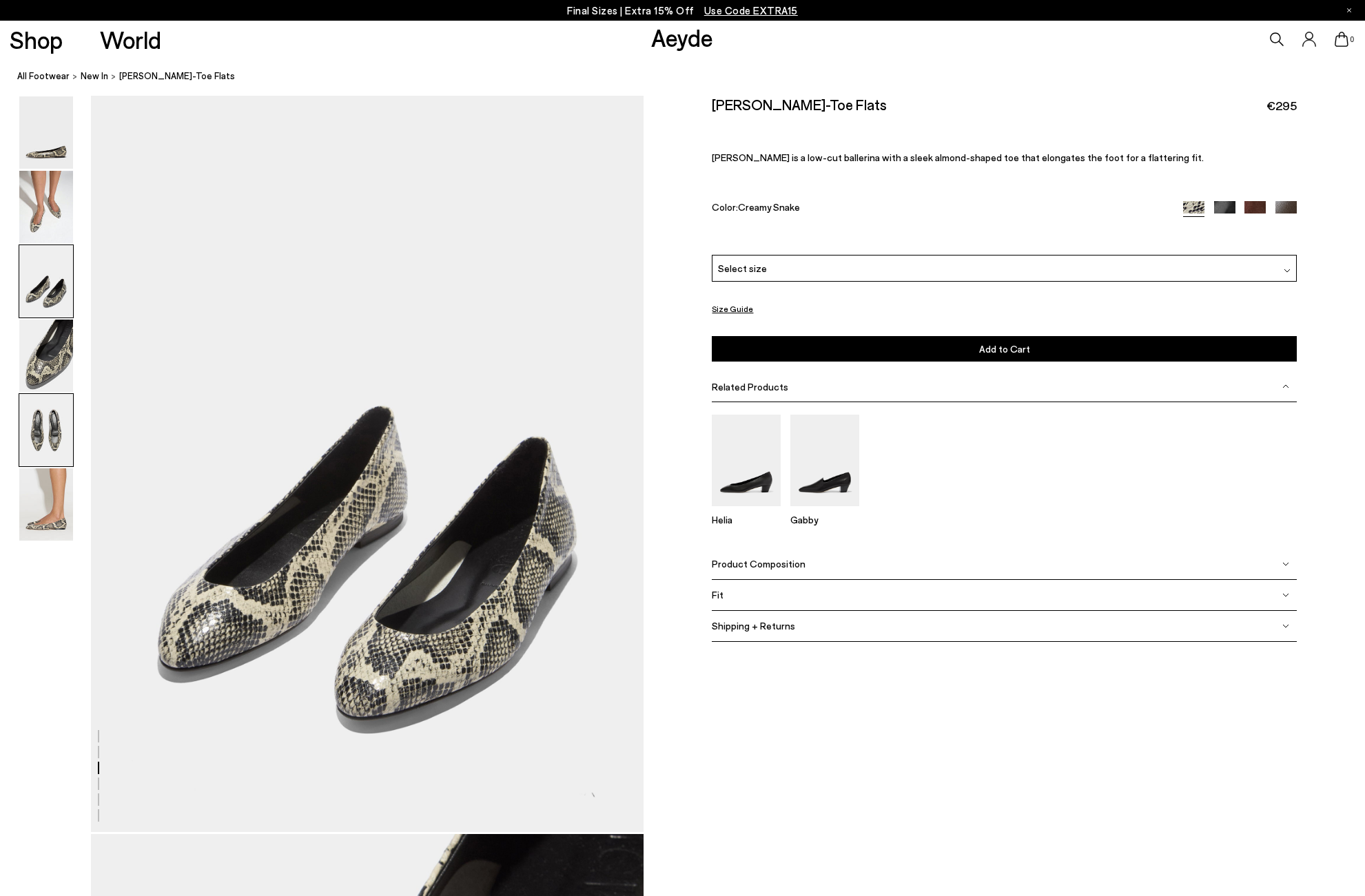
click at [46, 429] on img at bounding box center [46, 430] width 54 height 73
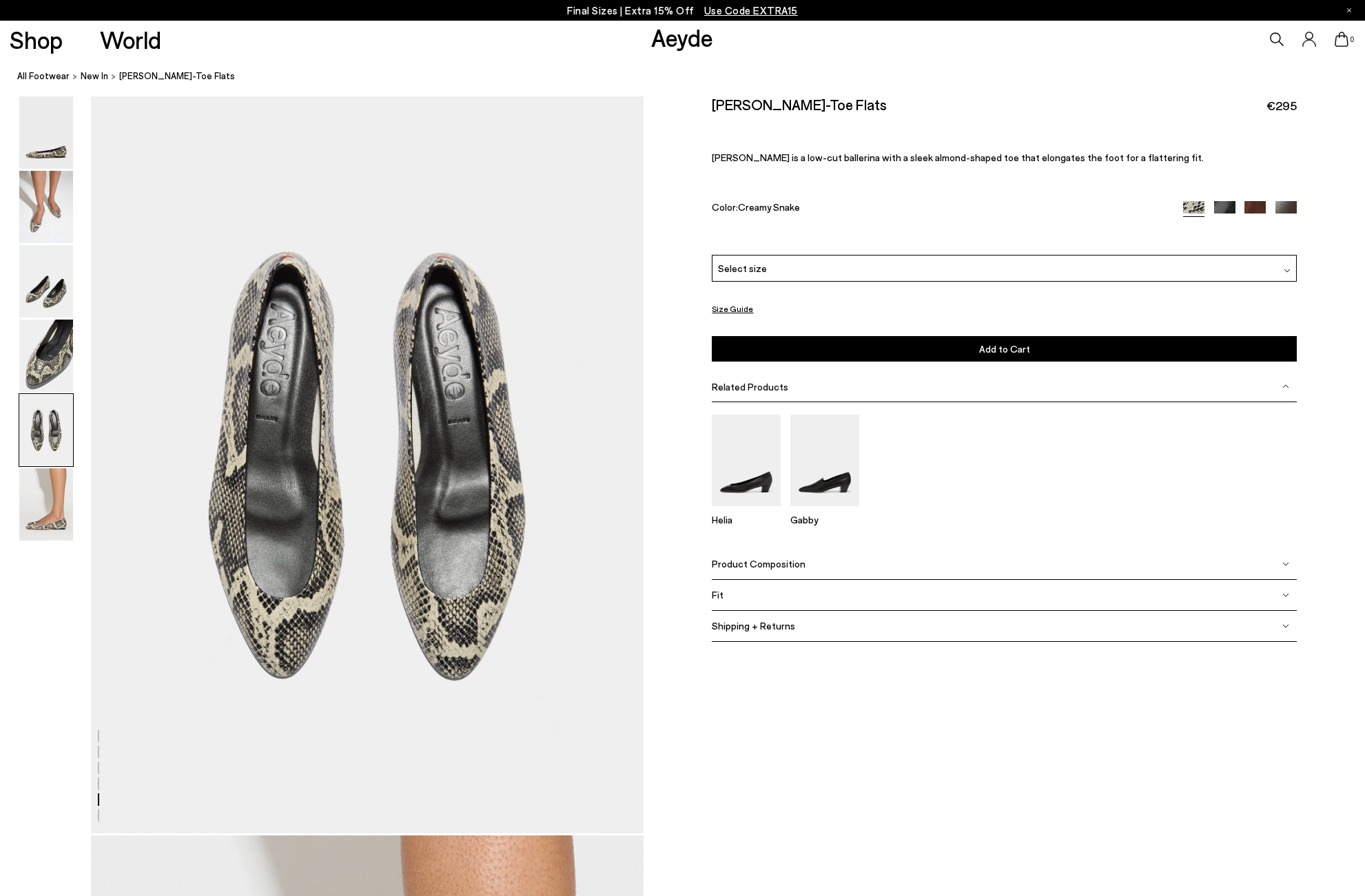
scroll to position [2957, 0]
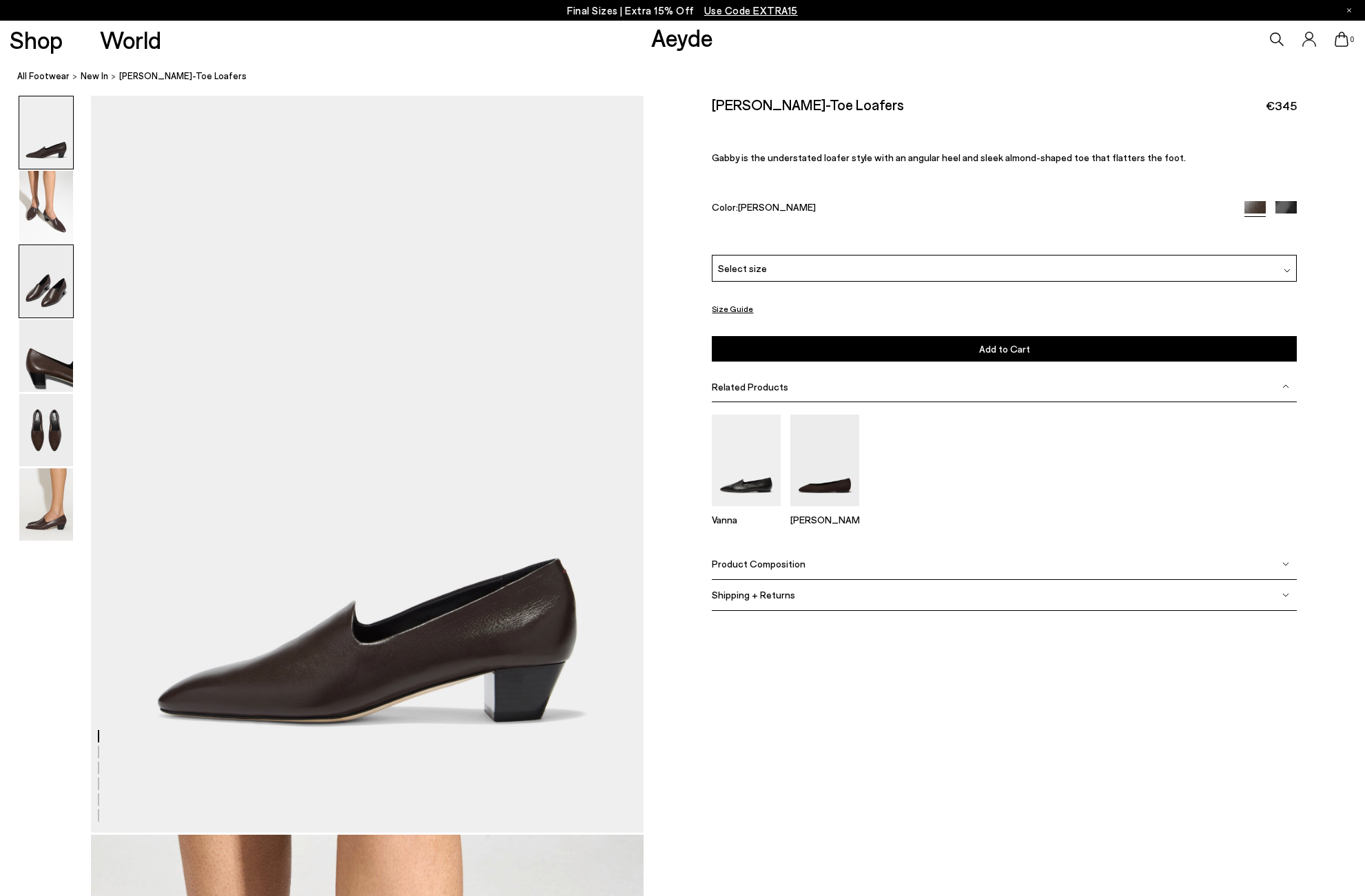
click at [54, 293] on img at bounding box center [46, 282] width 54 height 73
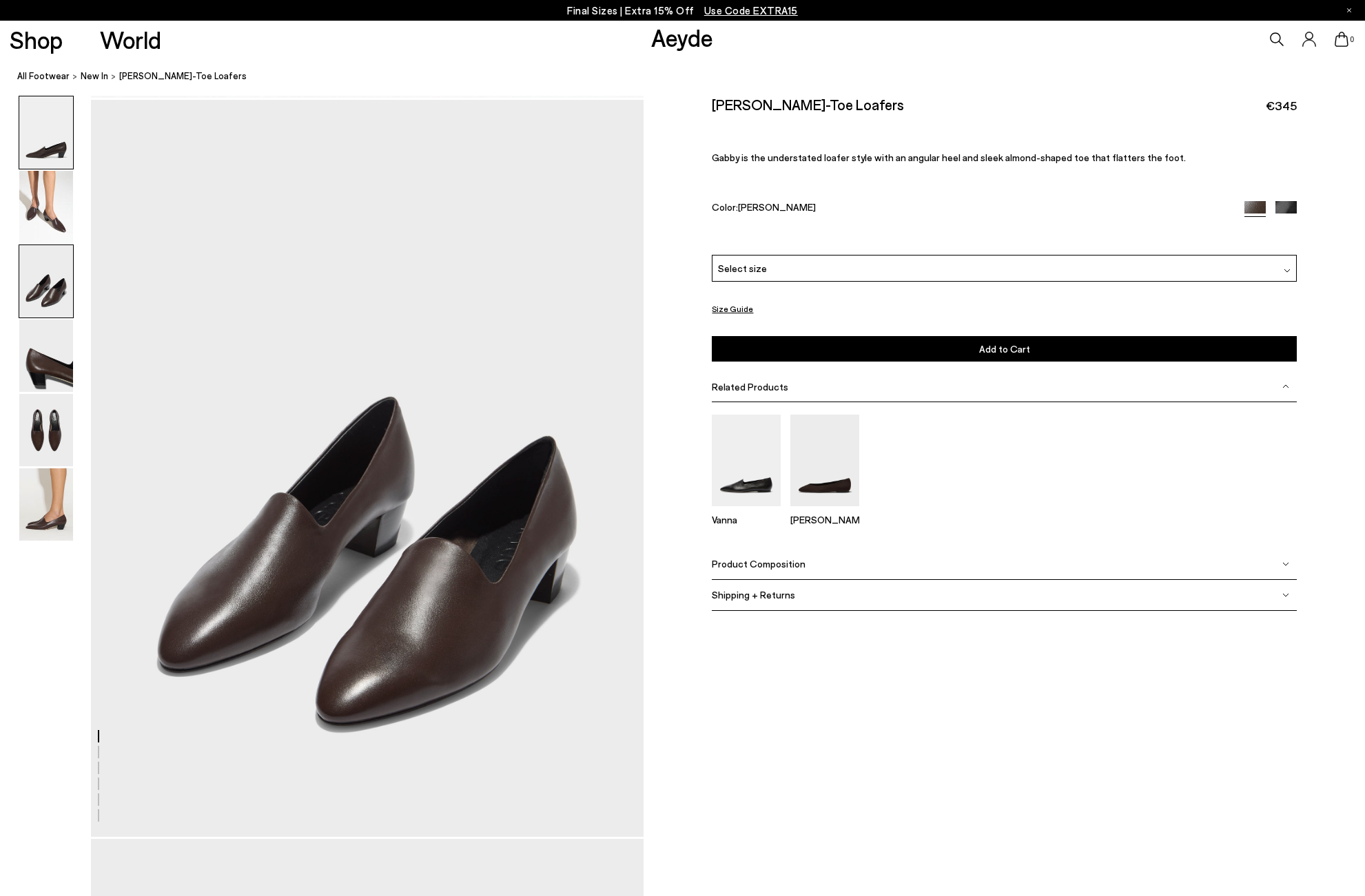
scroll to position [1479, 0]
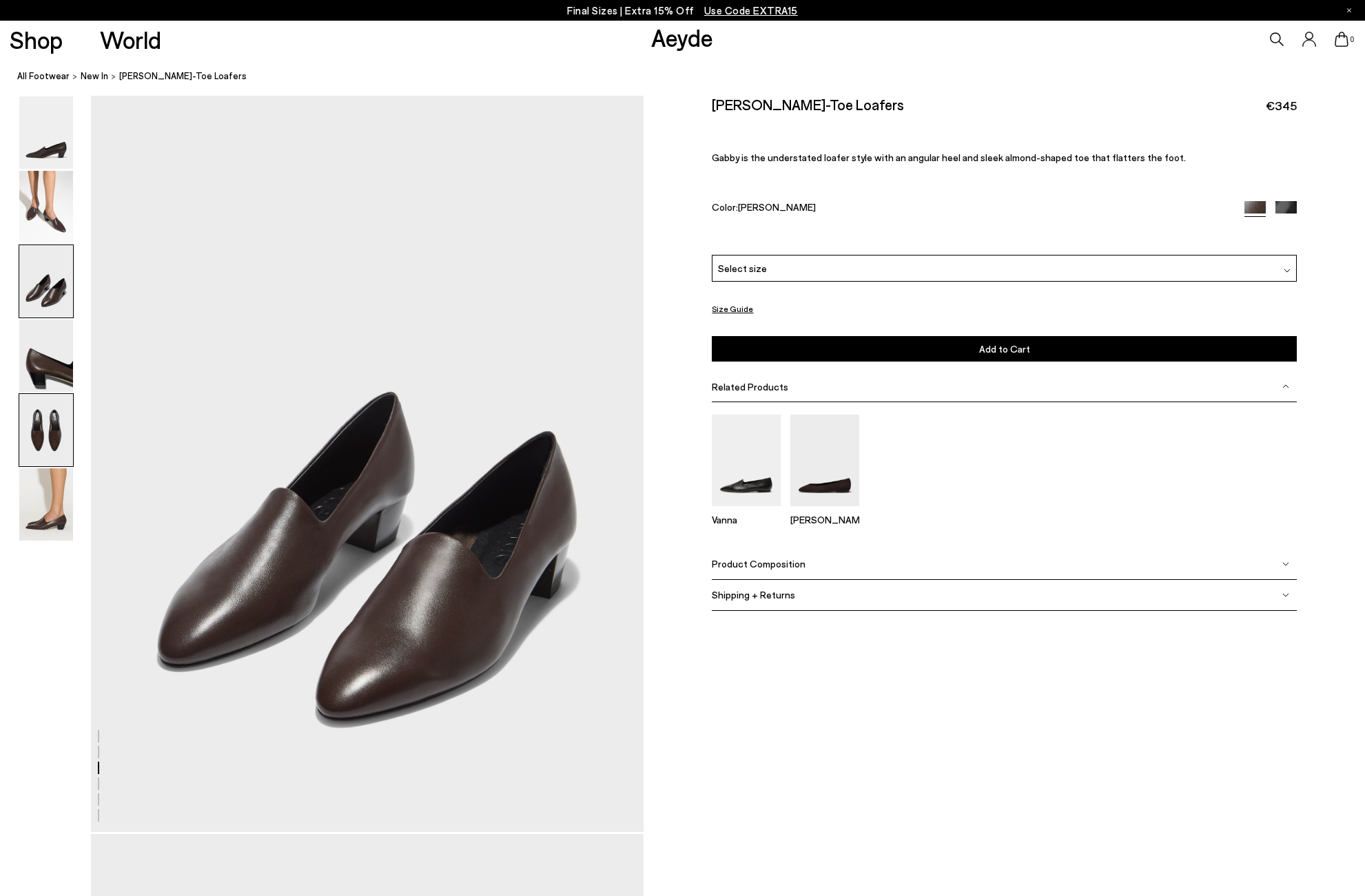
click at [46, 435] on img at bounding box center [46, 430] width 54 height 73
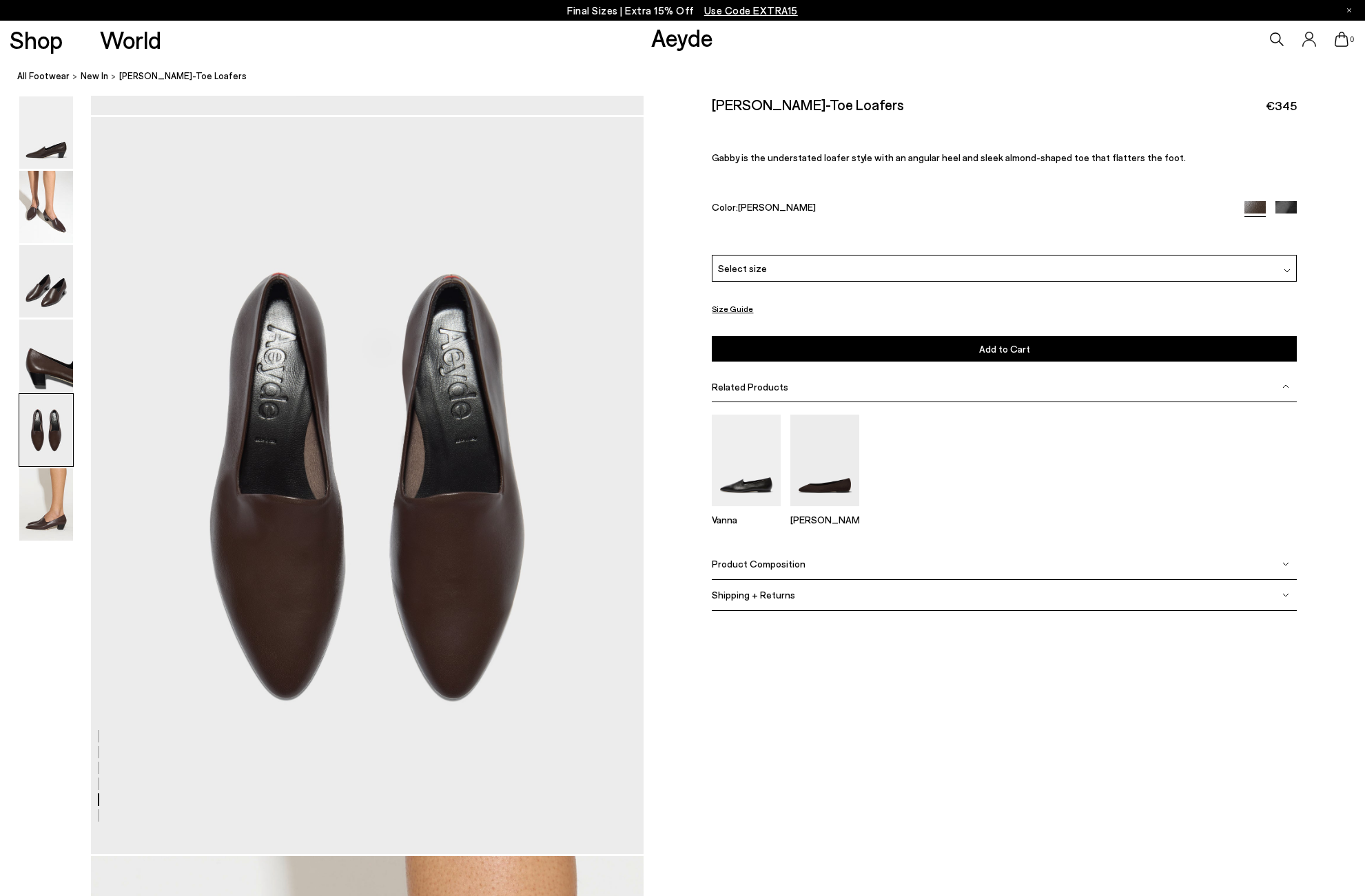
scroll to position [2957, 0]
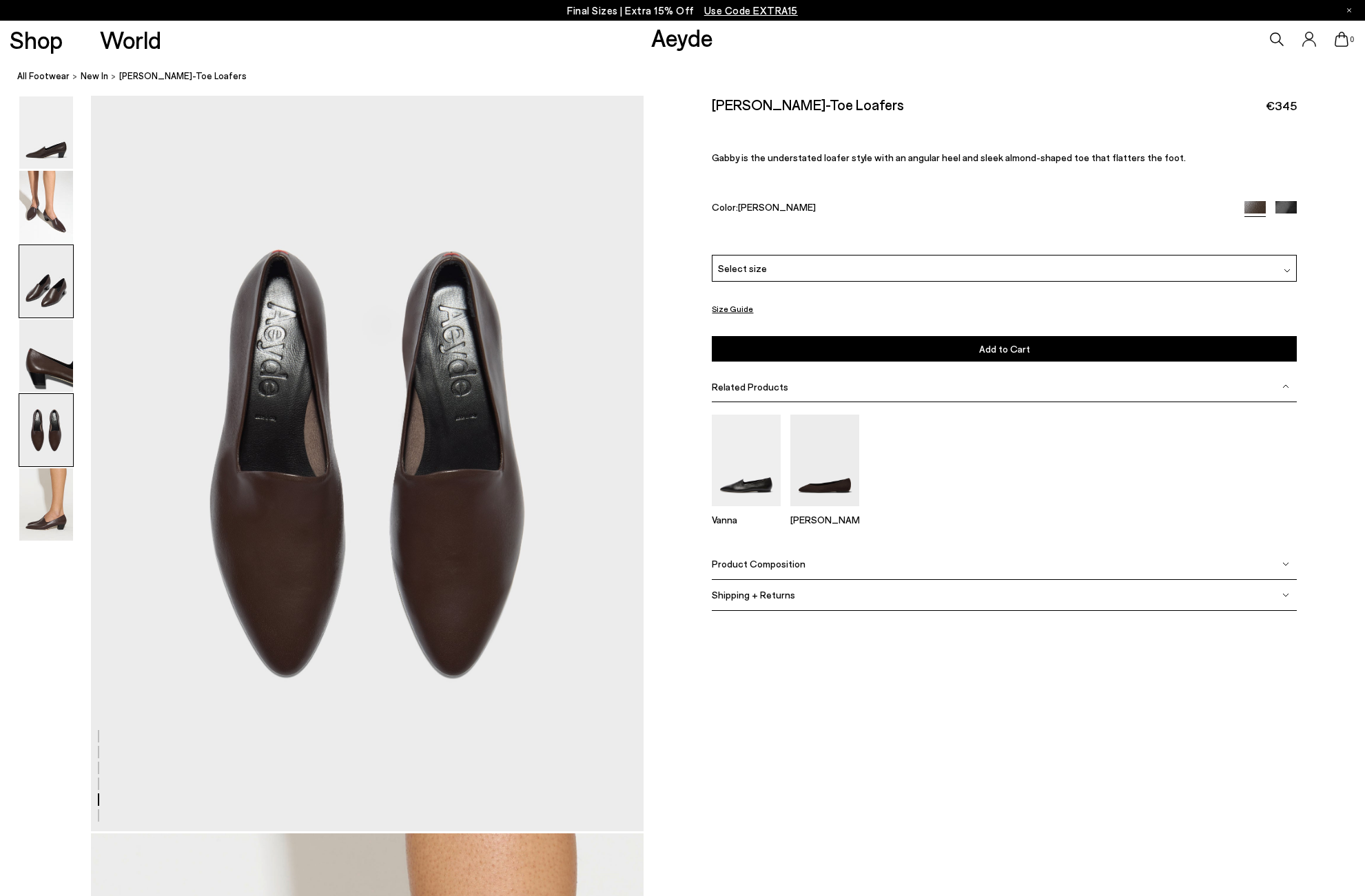
click at [51, 297] on img at bounding box center [46, 282] width 54 height 73
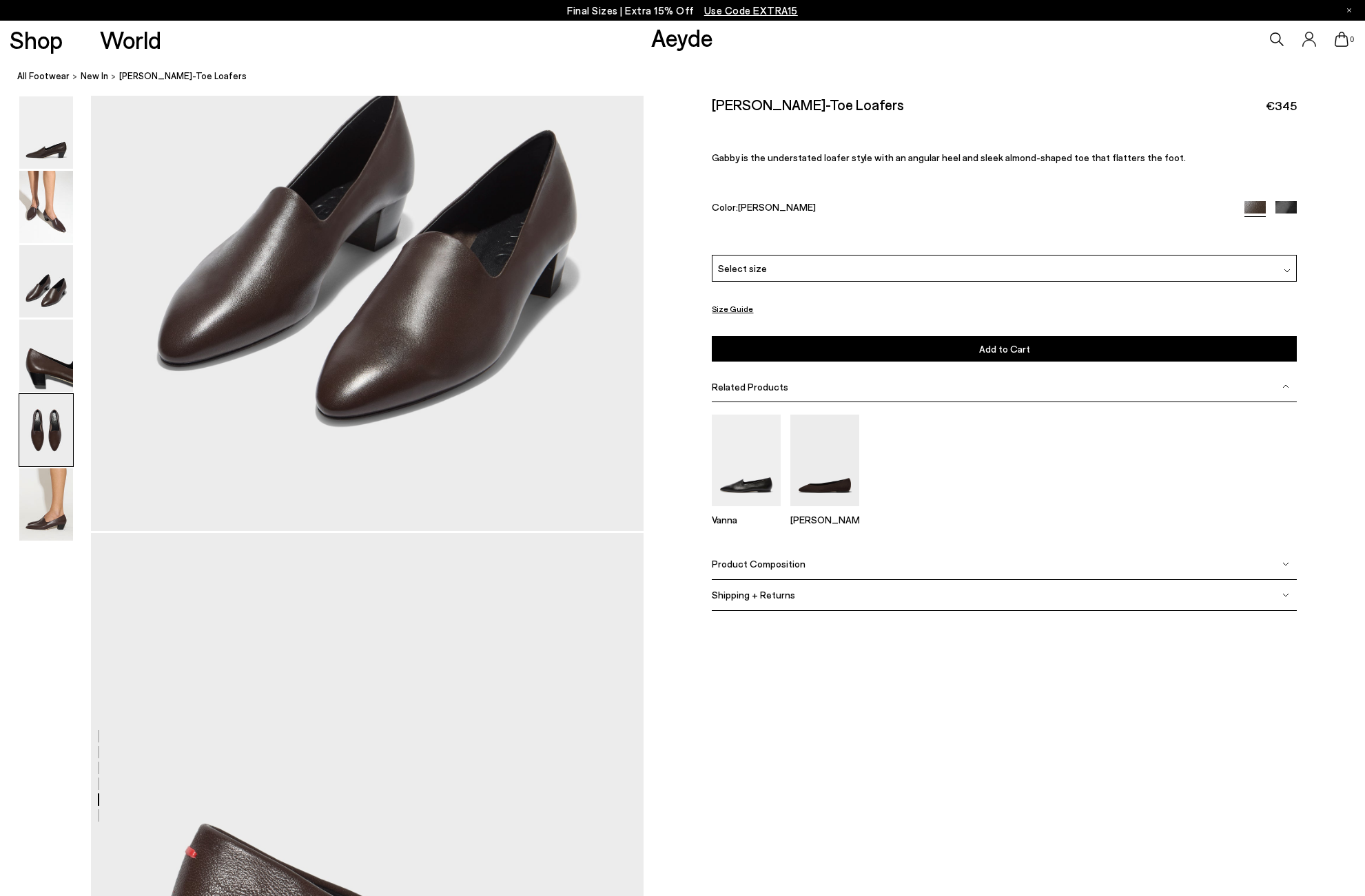
scroll to position [1479, 0]
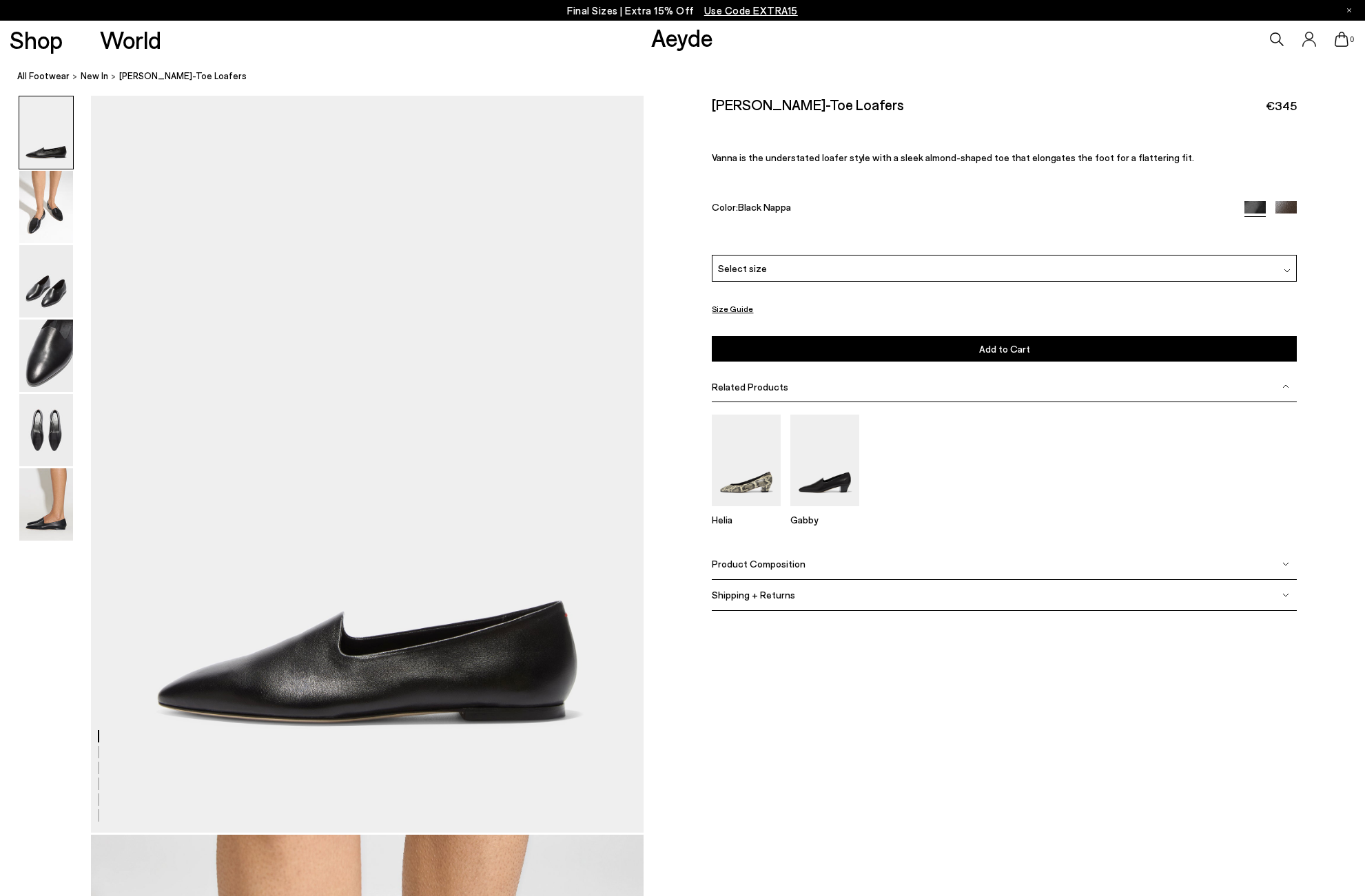
scroll to position [121, 0]
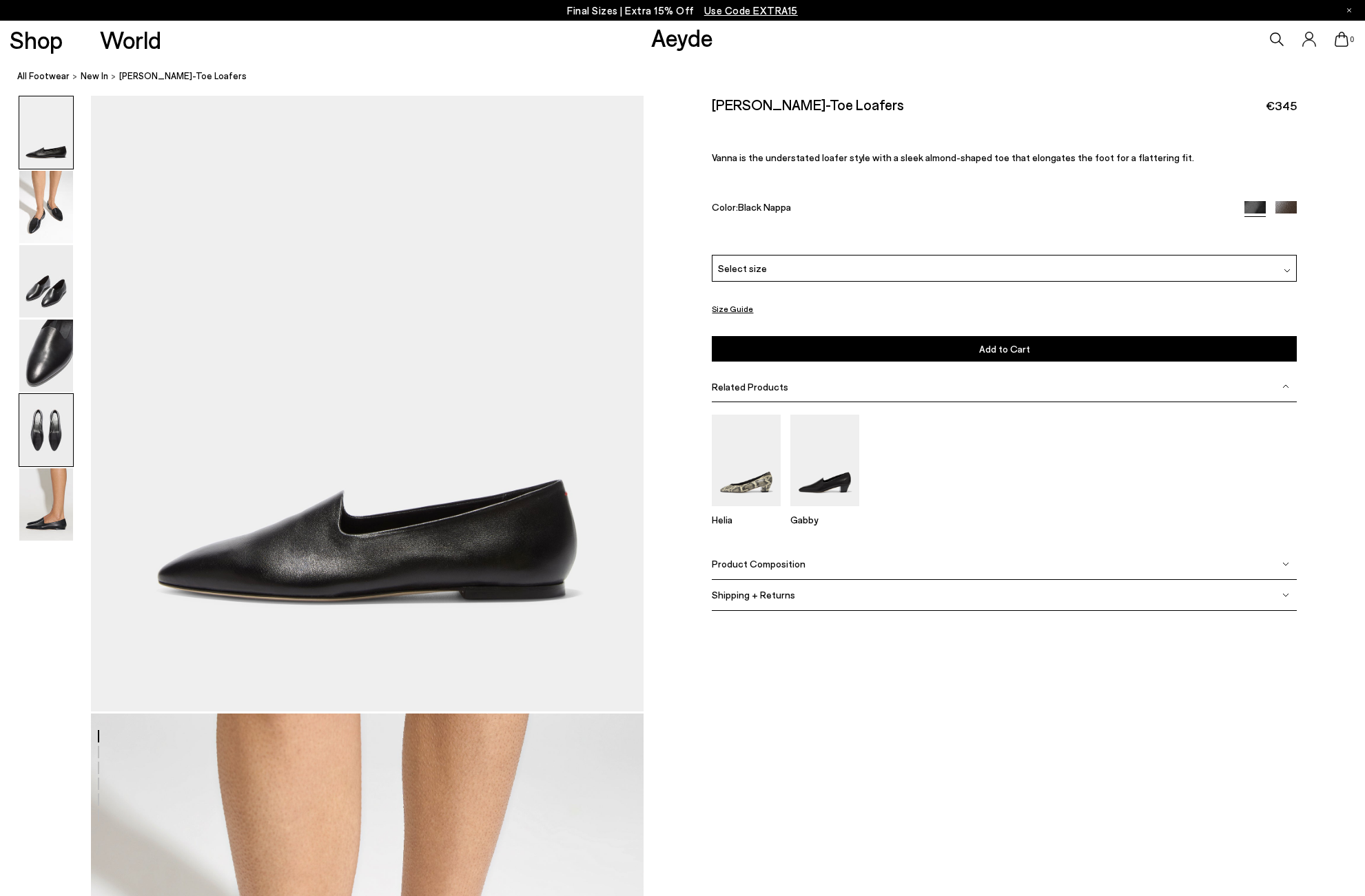
click at [60, 440] on img at bounding box center [46, 430] width 54 height 73
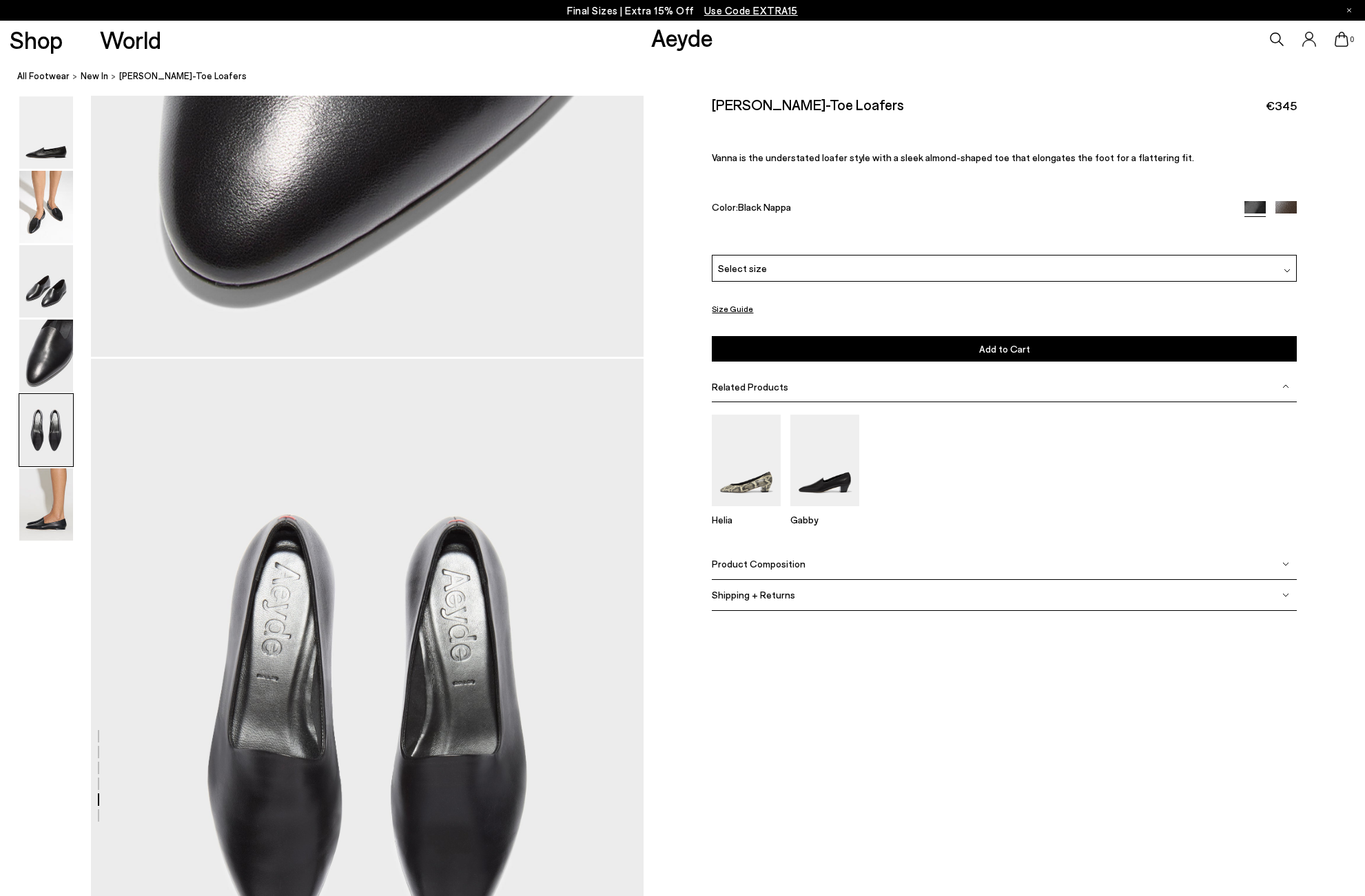
scroll to position [2957, 0]
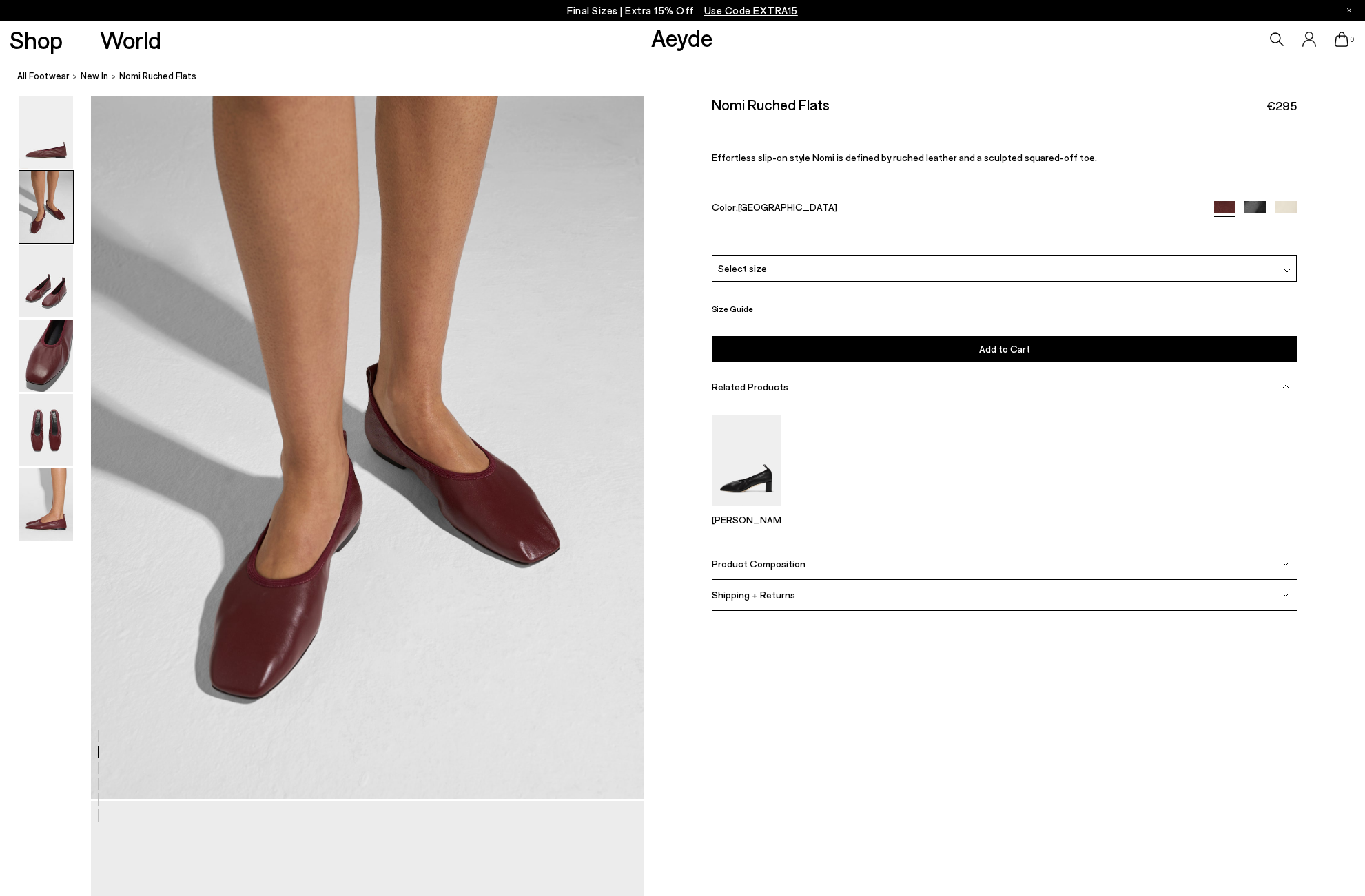
scroll to position [775, 0]
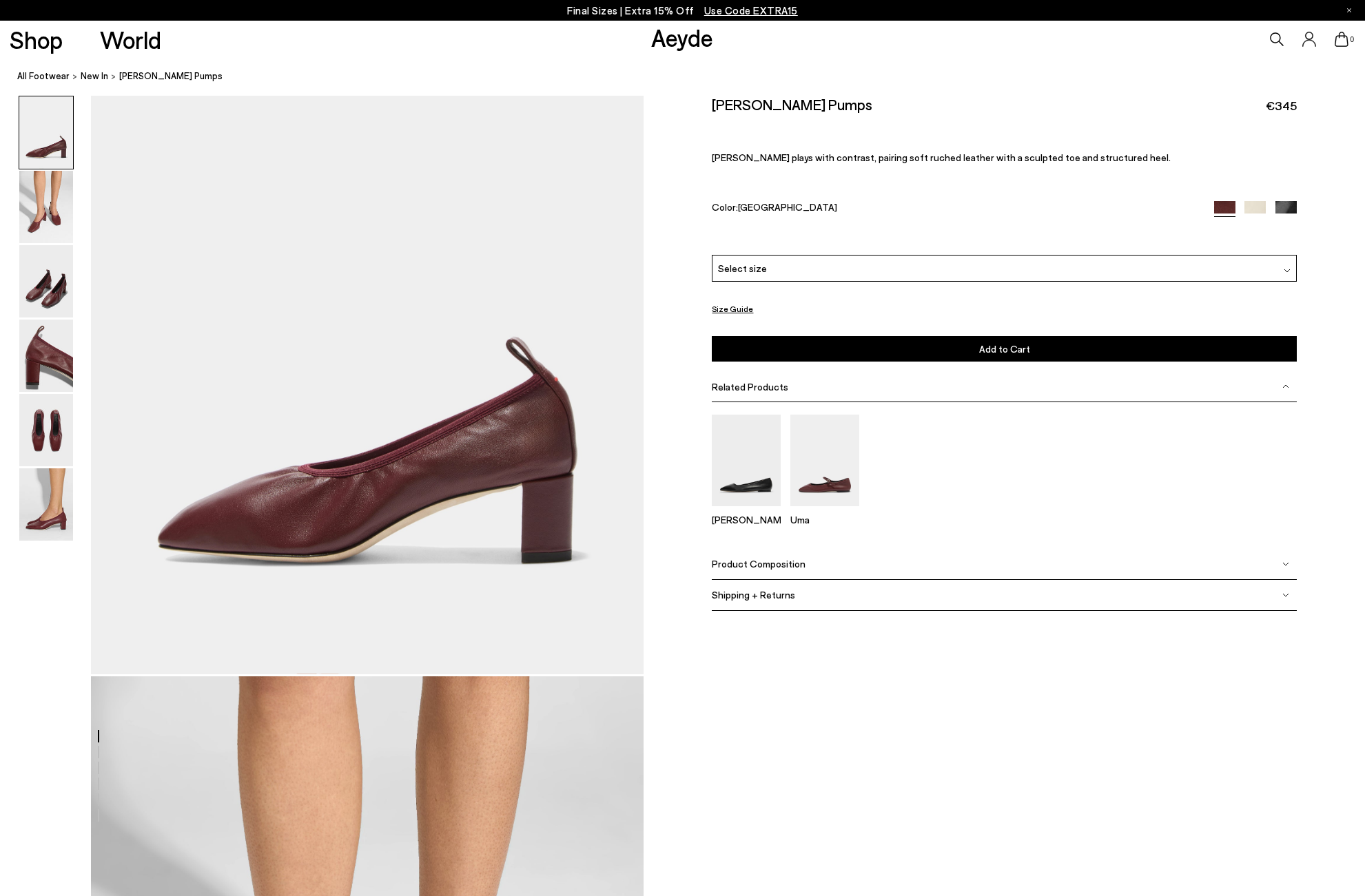
scroll to position [170, 0]
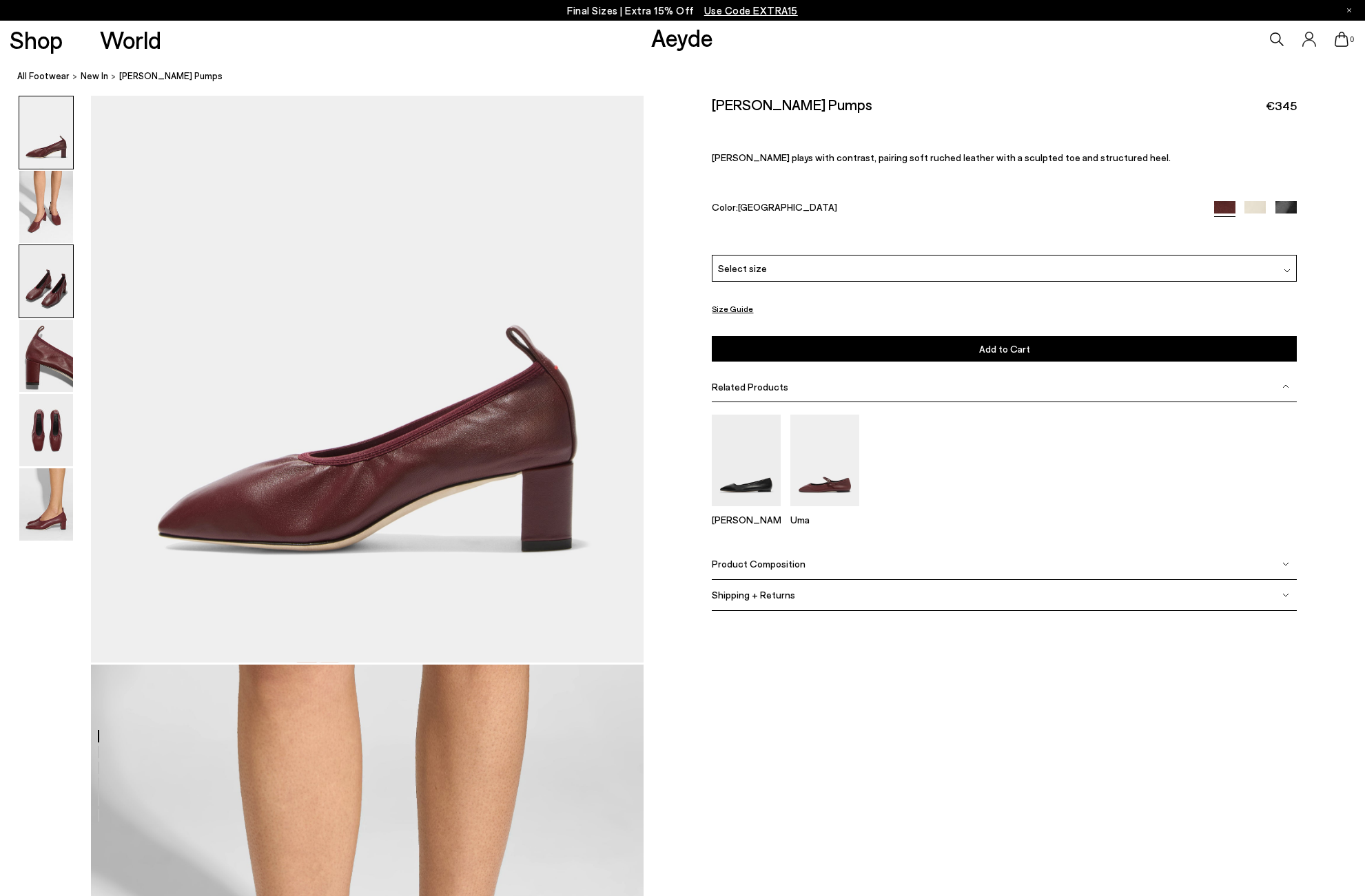
click at [47, 285] on img at bounding box center [46, 282] width 54 height 73
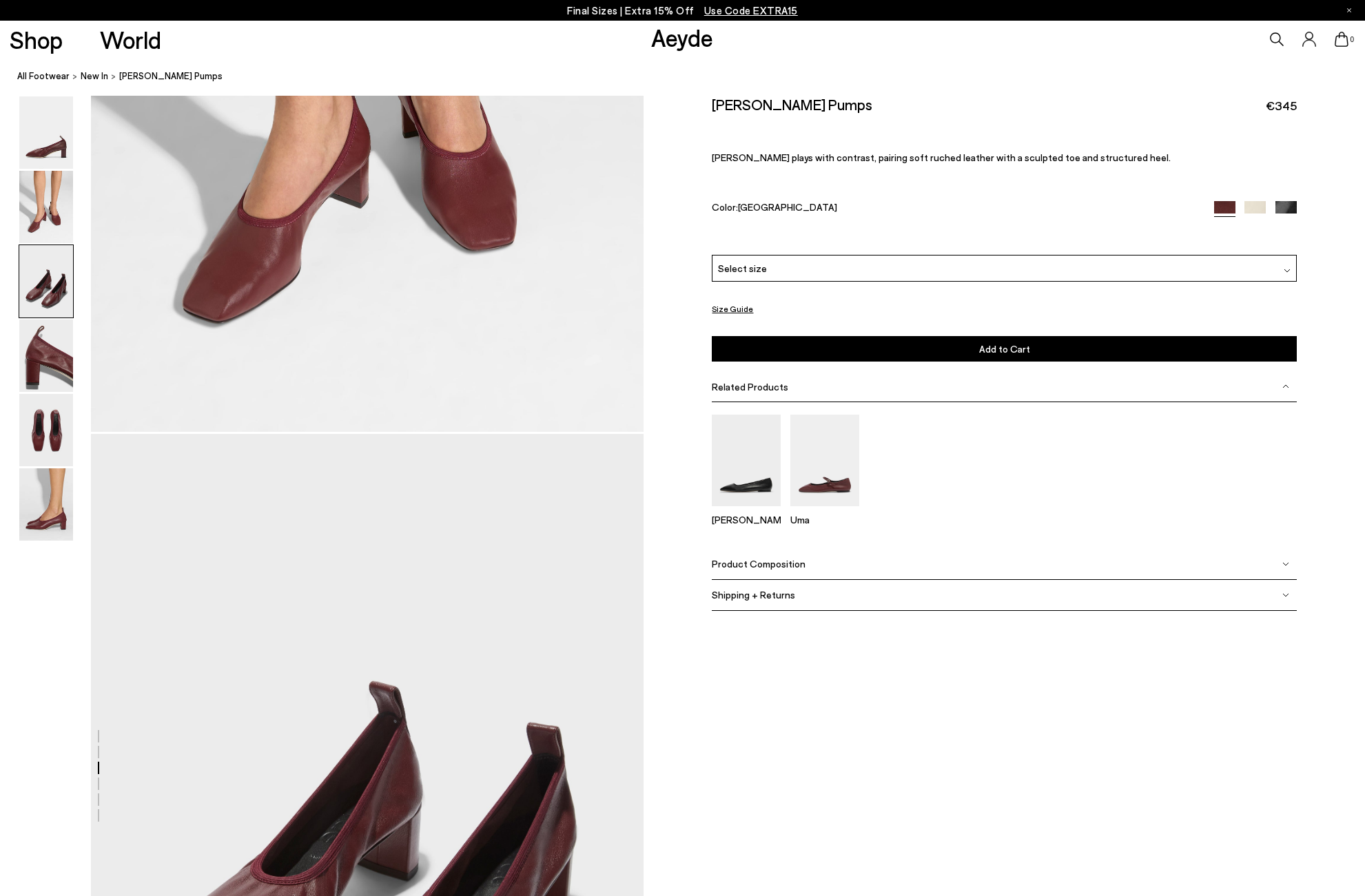
scroll to position [1479, 0]
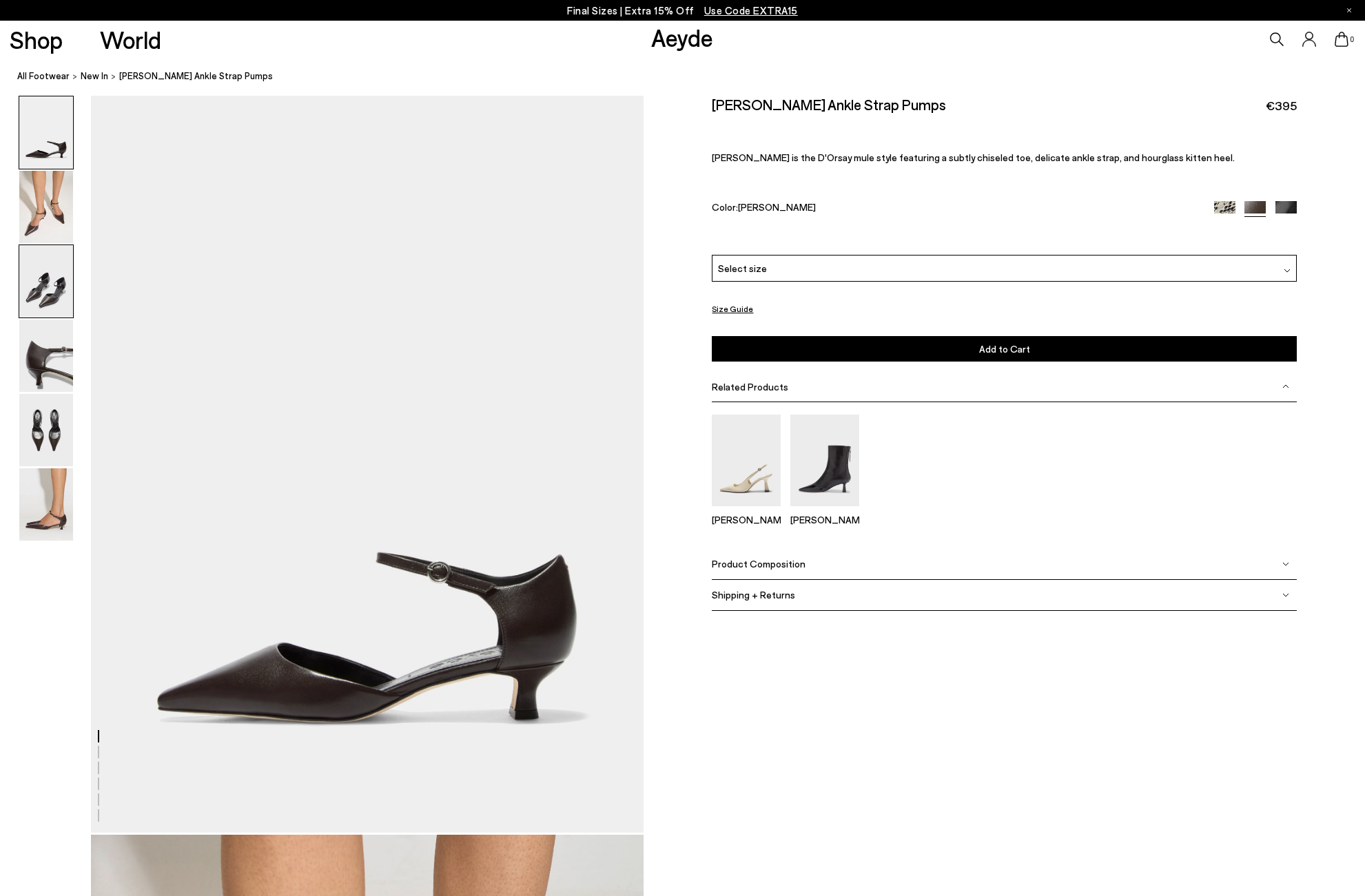
click at [28, 276] on img at bounding box center [46, 282] width 54 height 73
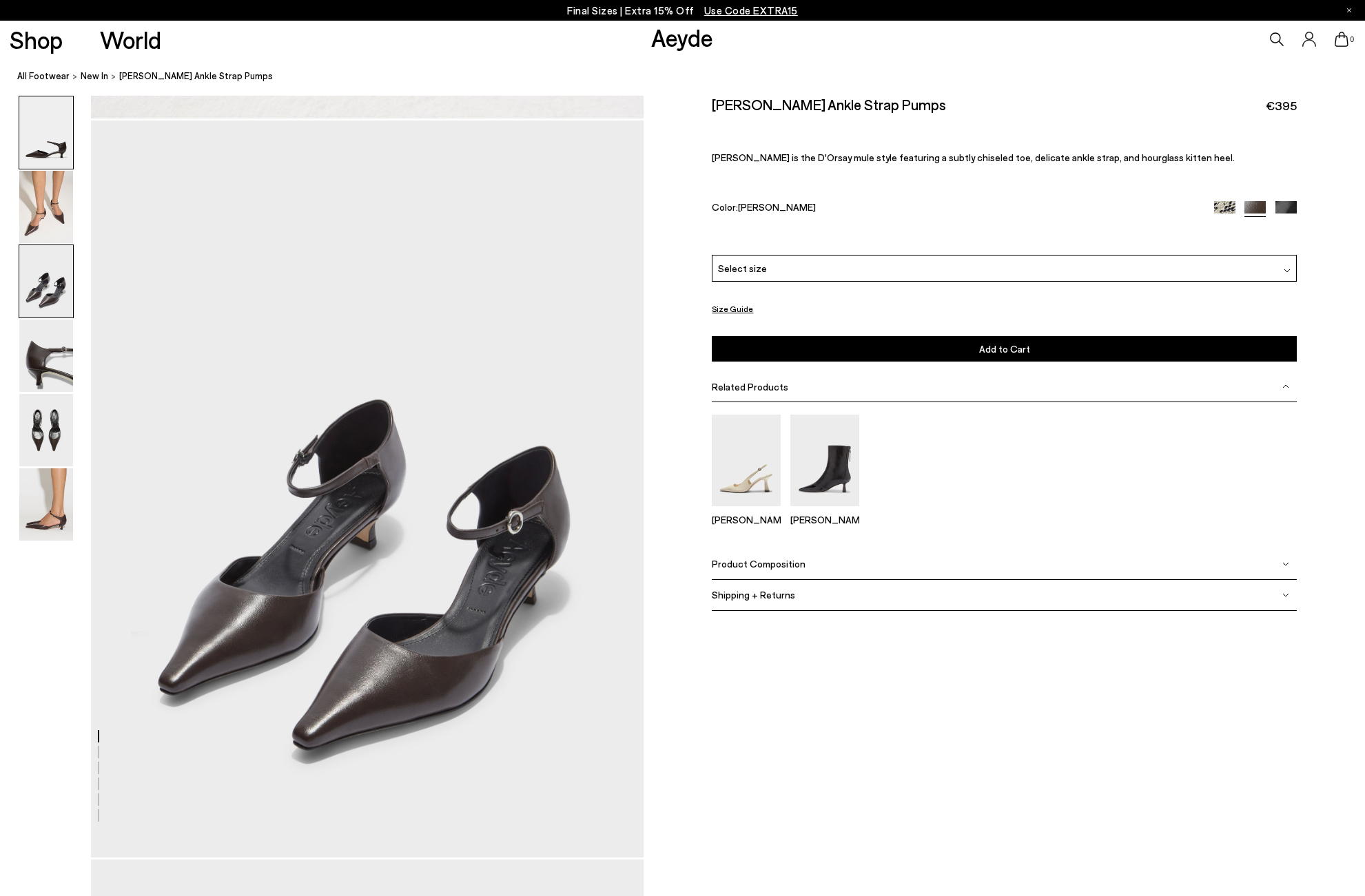
scroll to position [1479, 0]
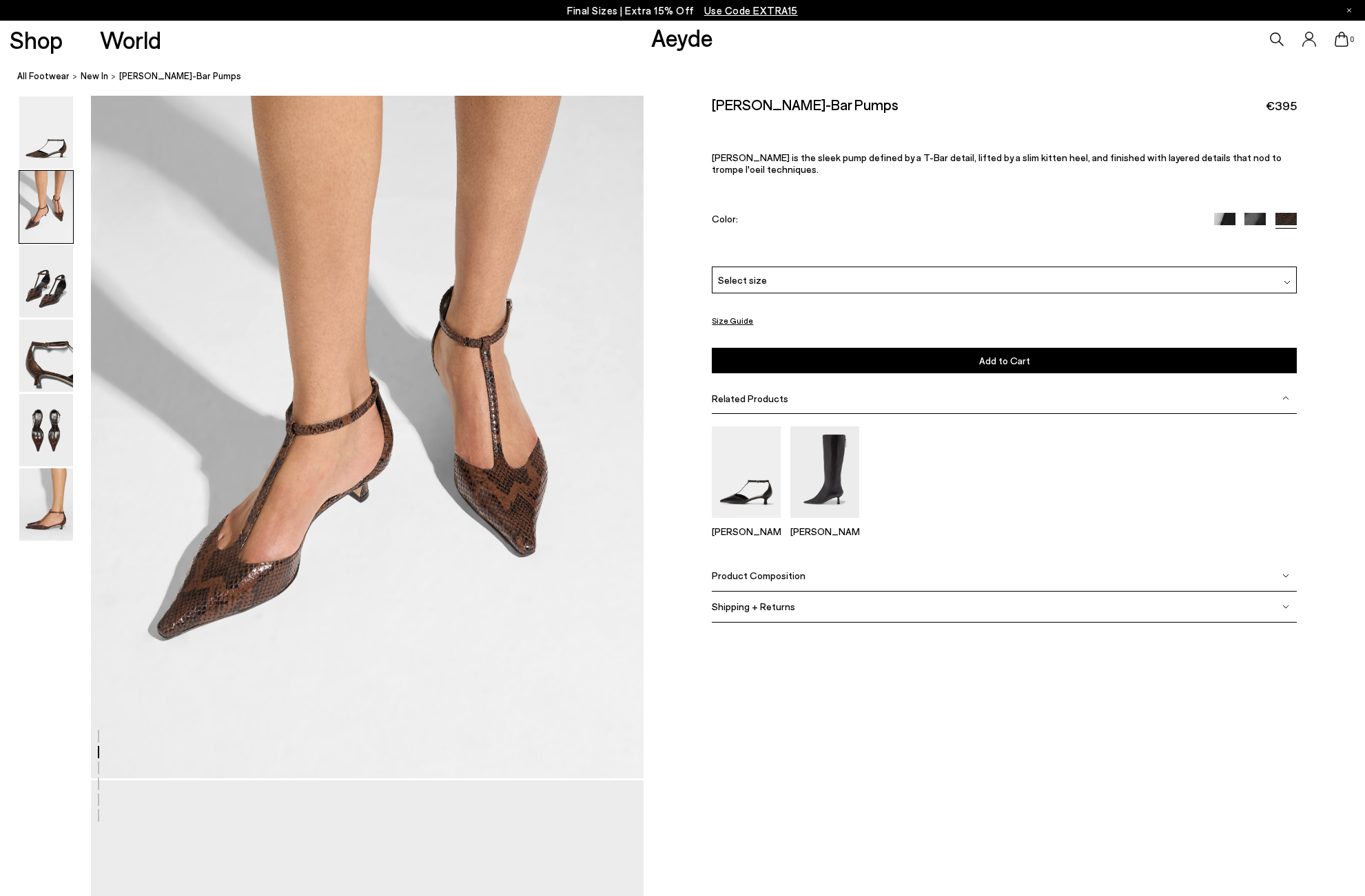
scroll to position [790, 0]
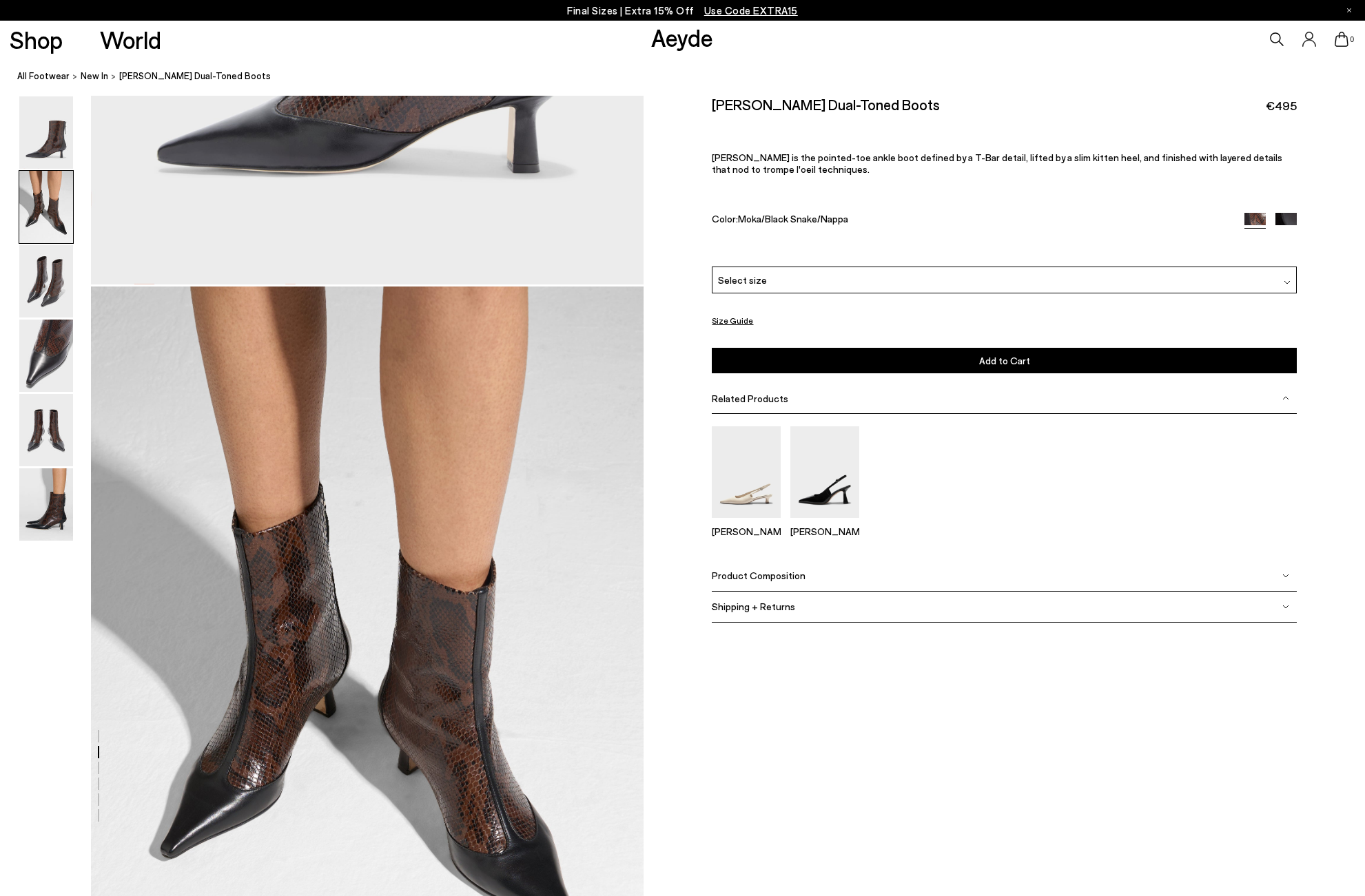
scroll to position [834, 0]
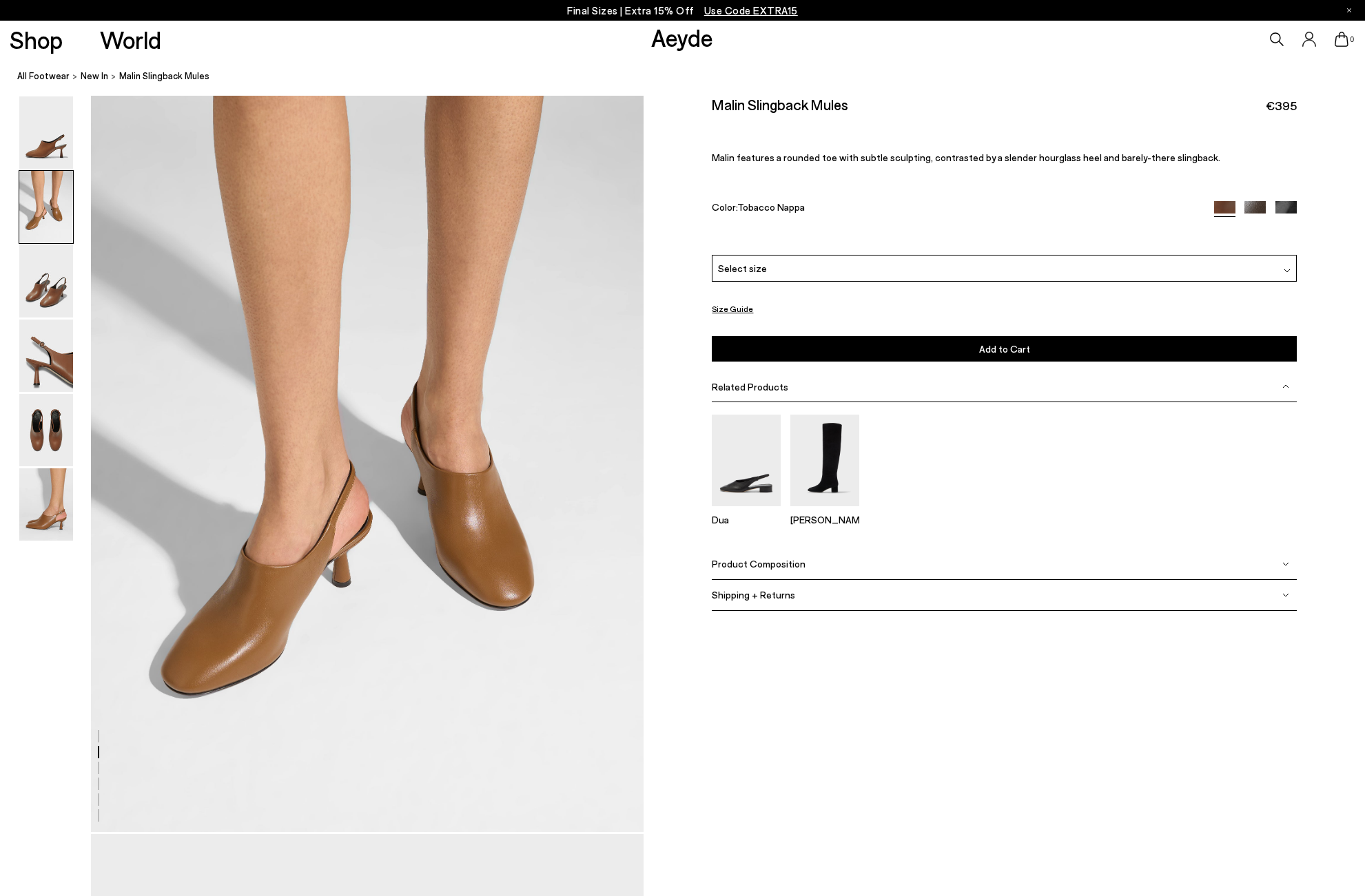
scroll to position [741, 0]
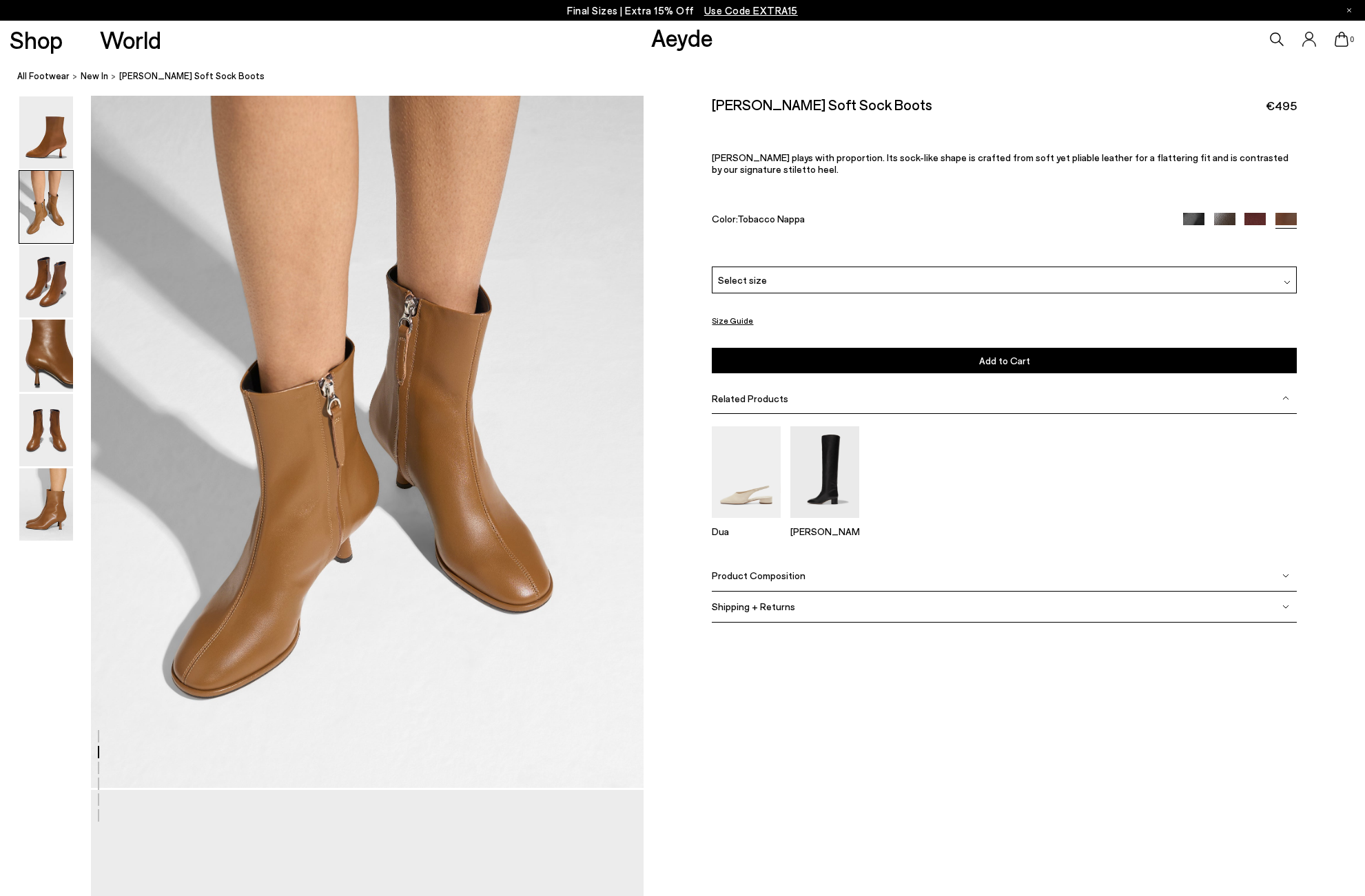
scroll to position [779, 0]
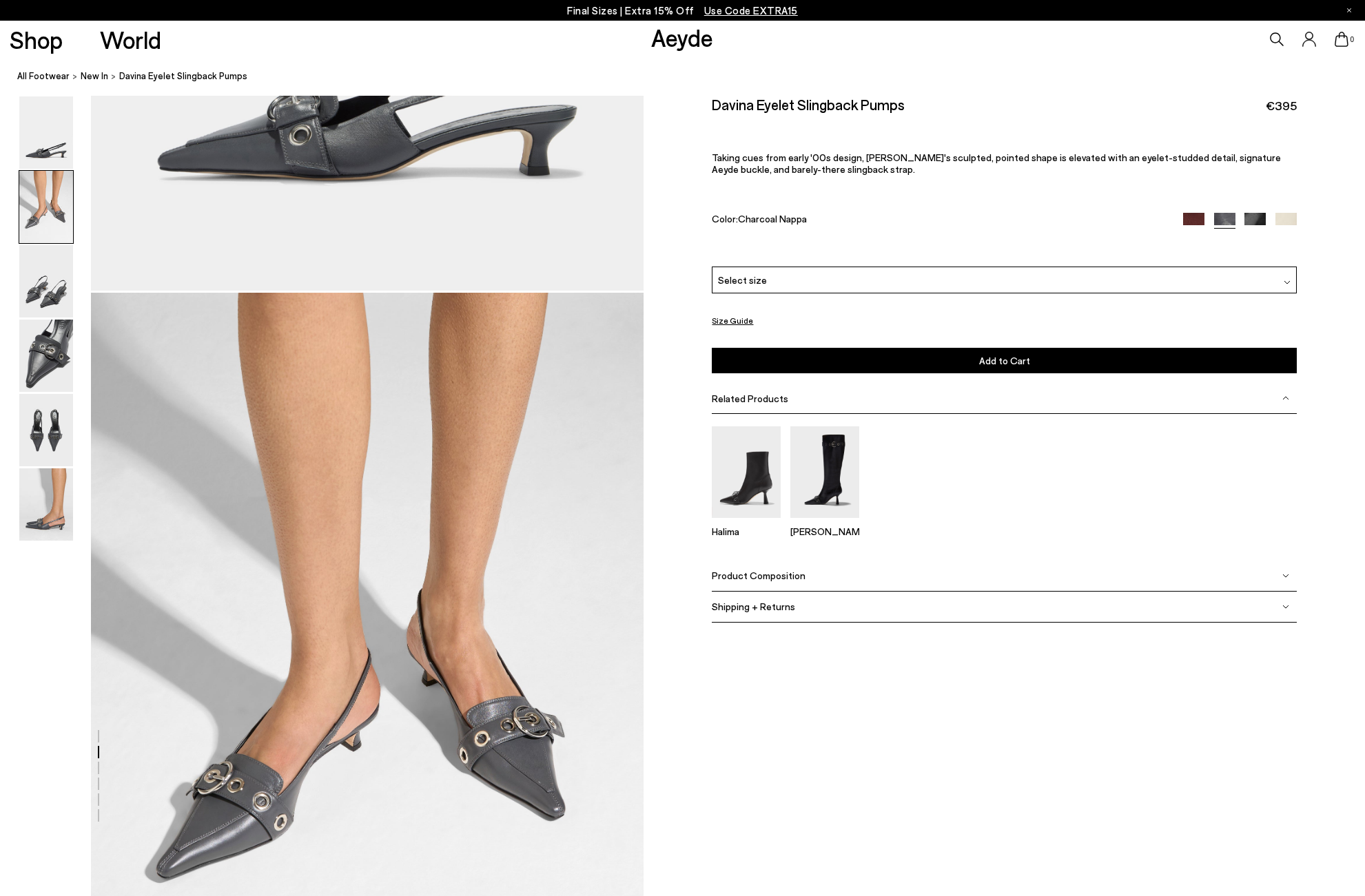
scroll to position [698, 0]
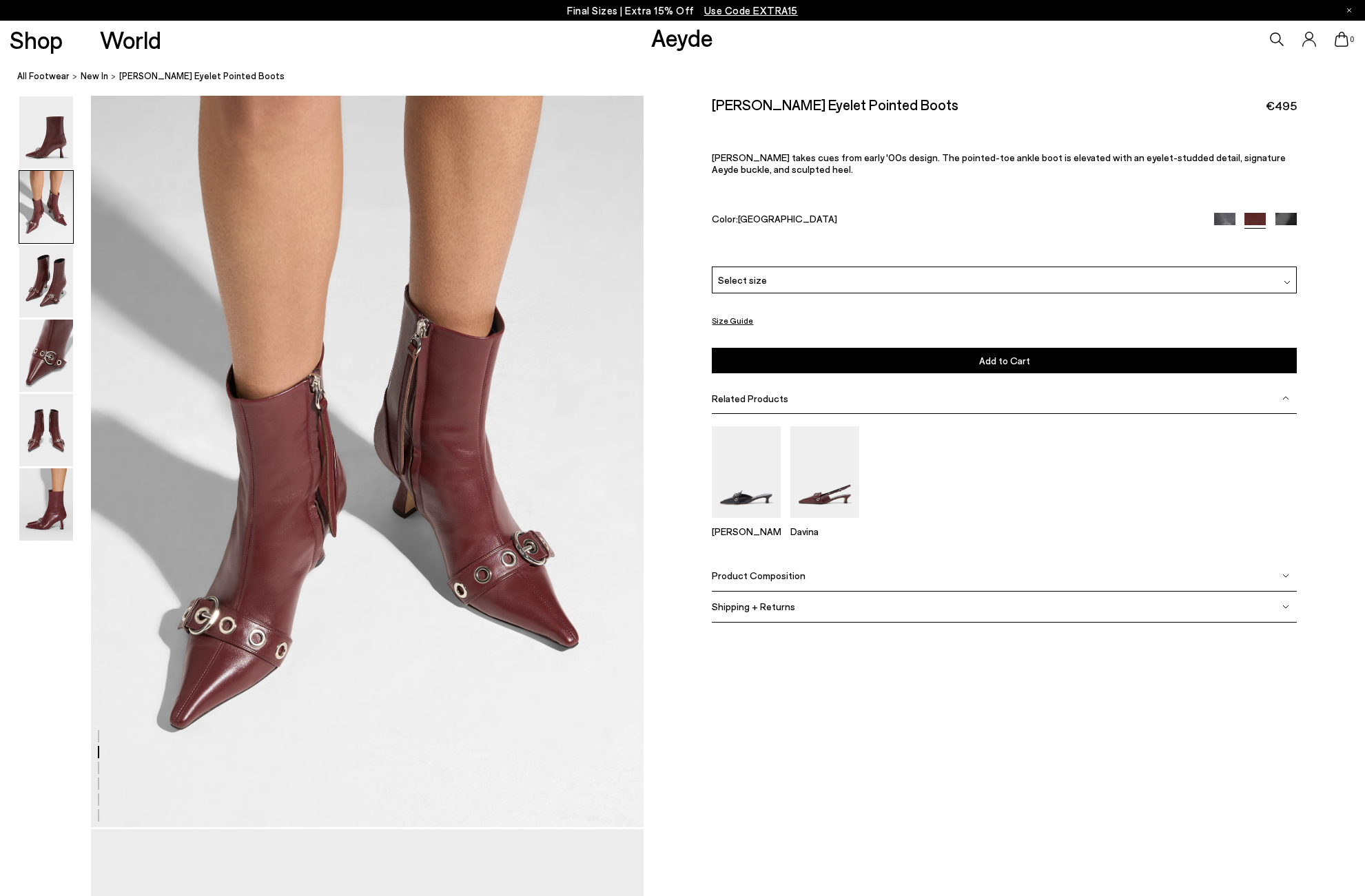
scroll to position [745, 0]
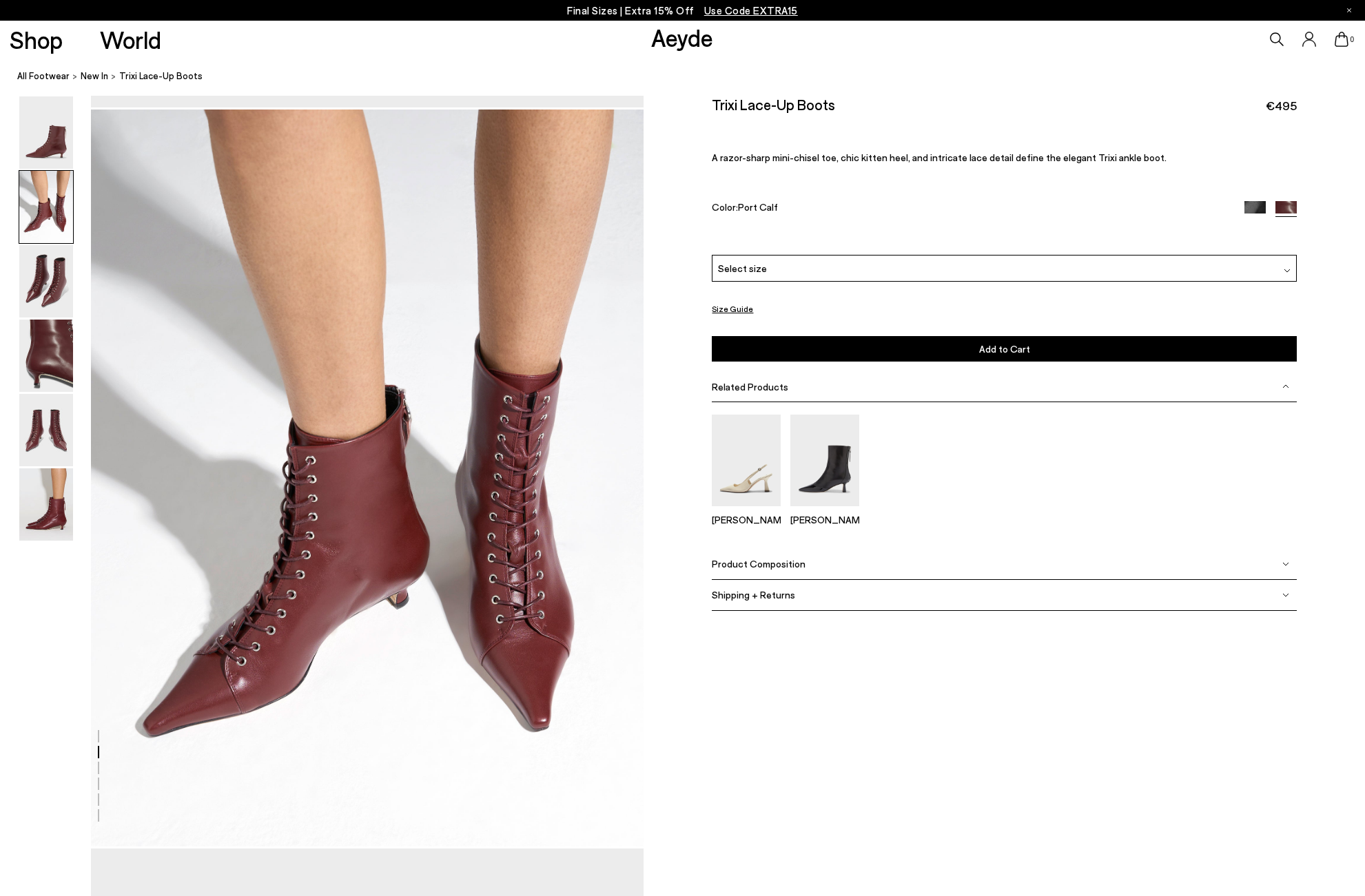
scroll to position [812, 0]
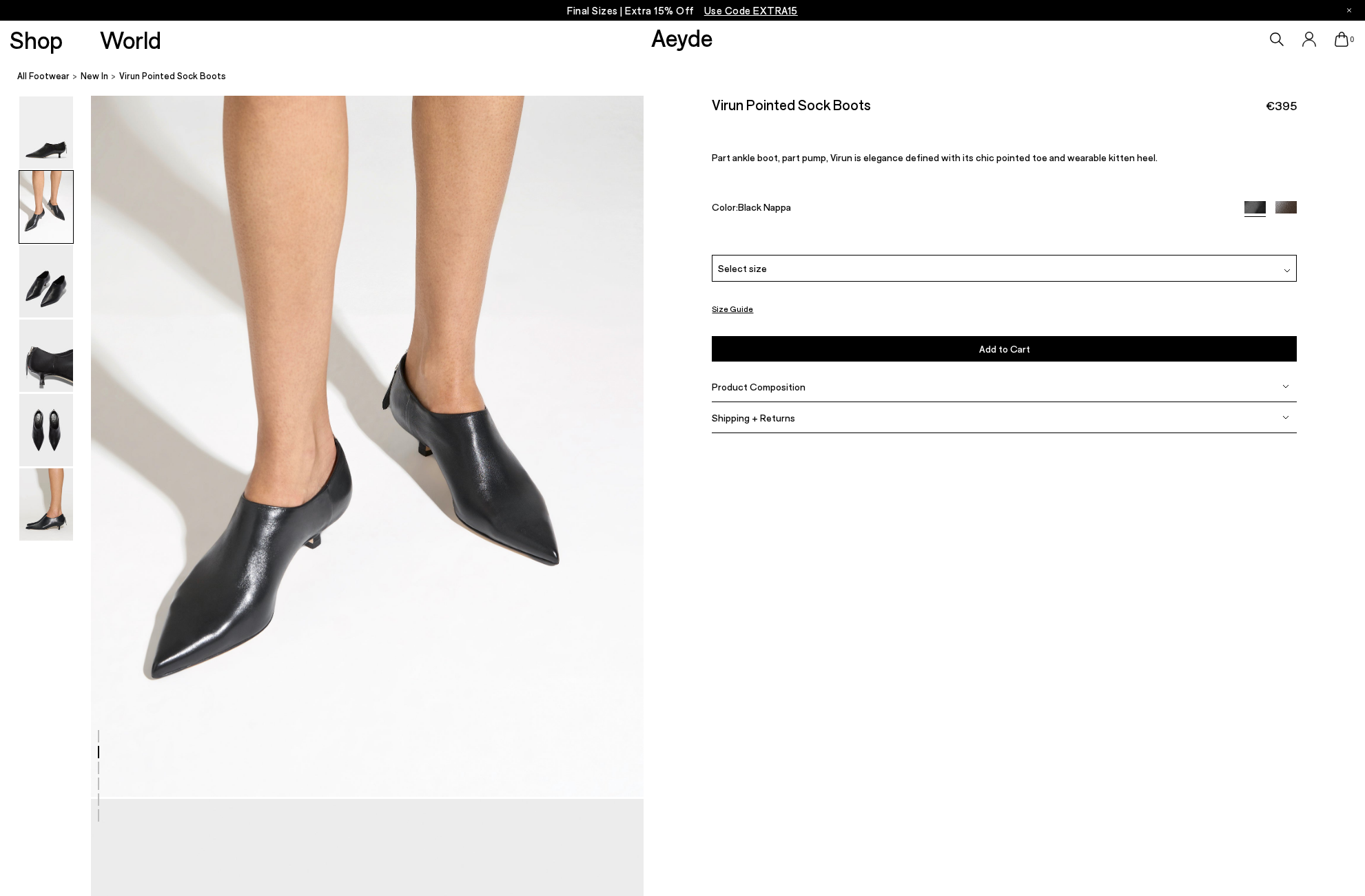
scroll to position [775, 0]
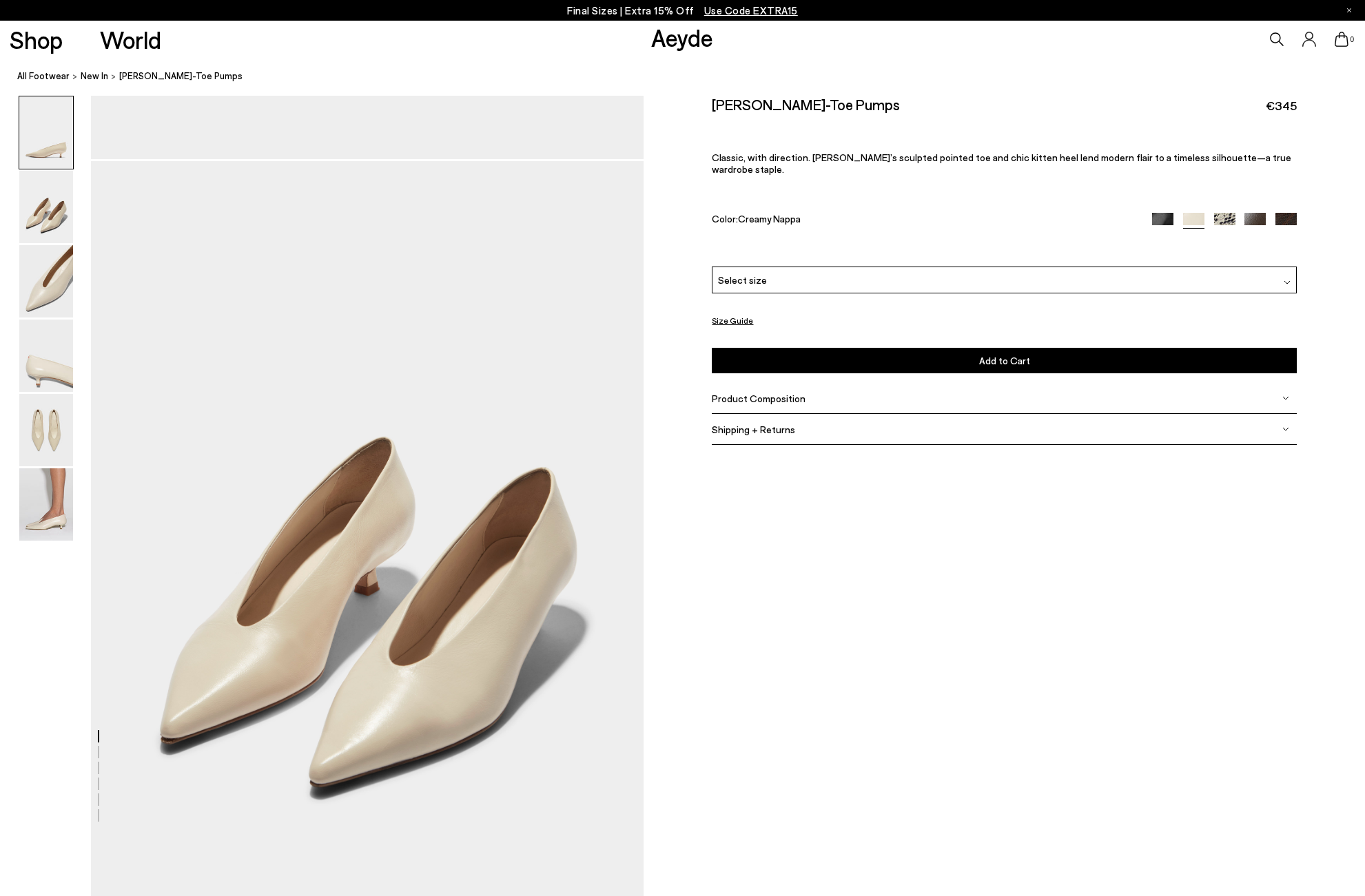
scroll to position [748, 0]
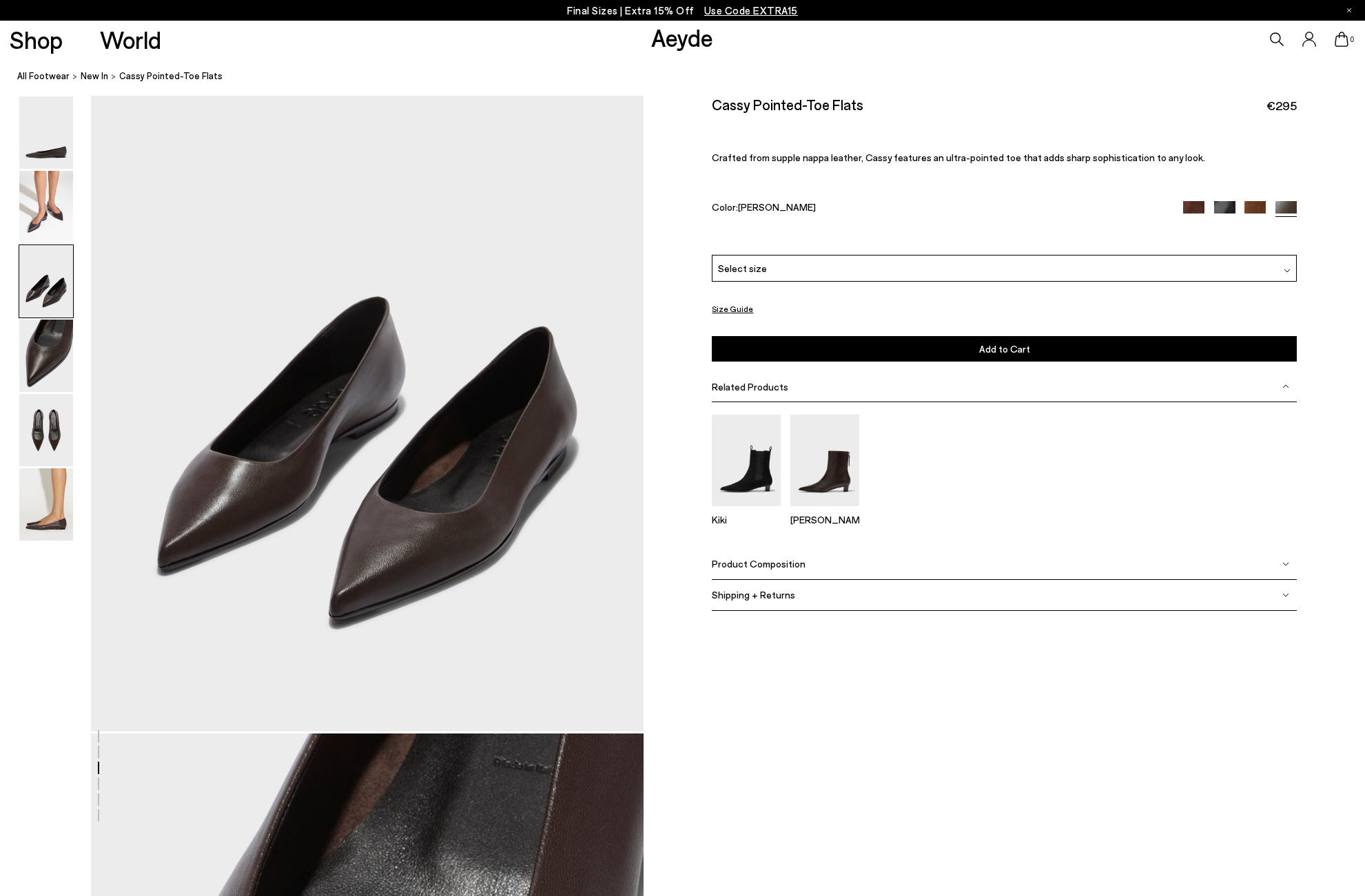
scroll to position [1583, 0]
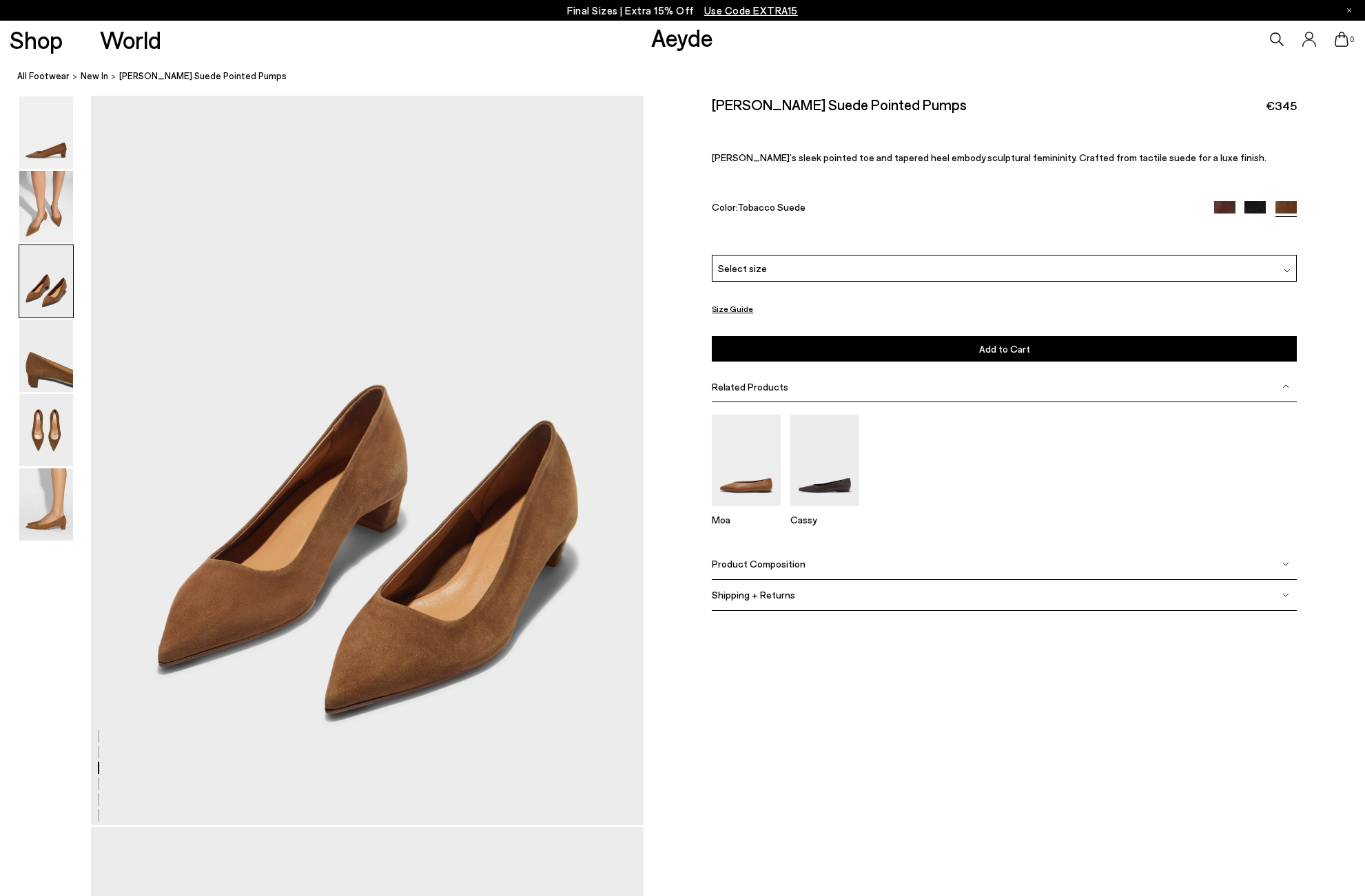
scroll to position [1596, 0]
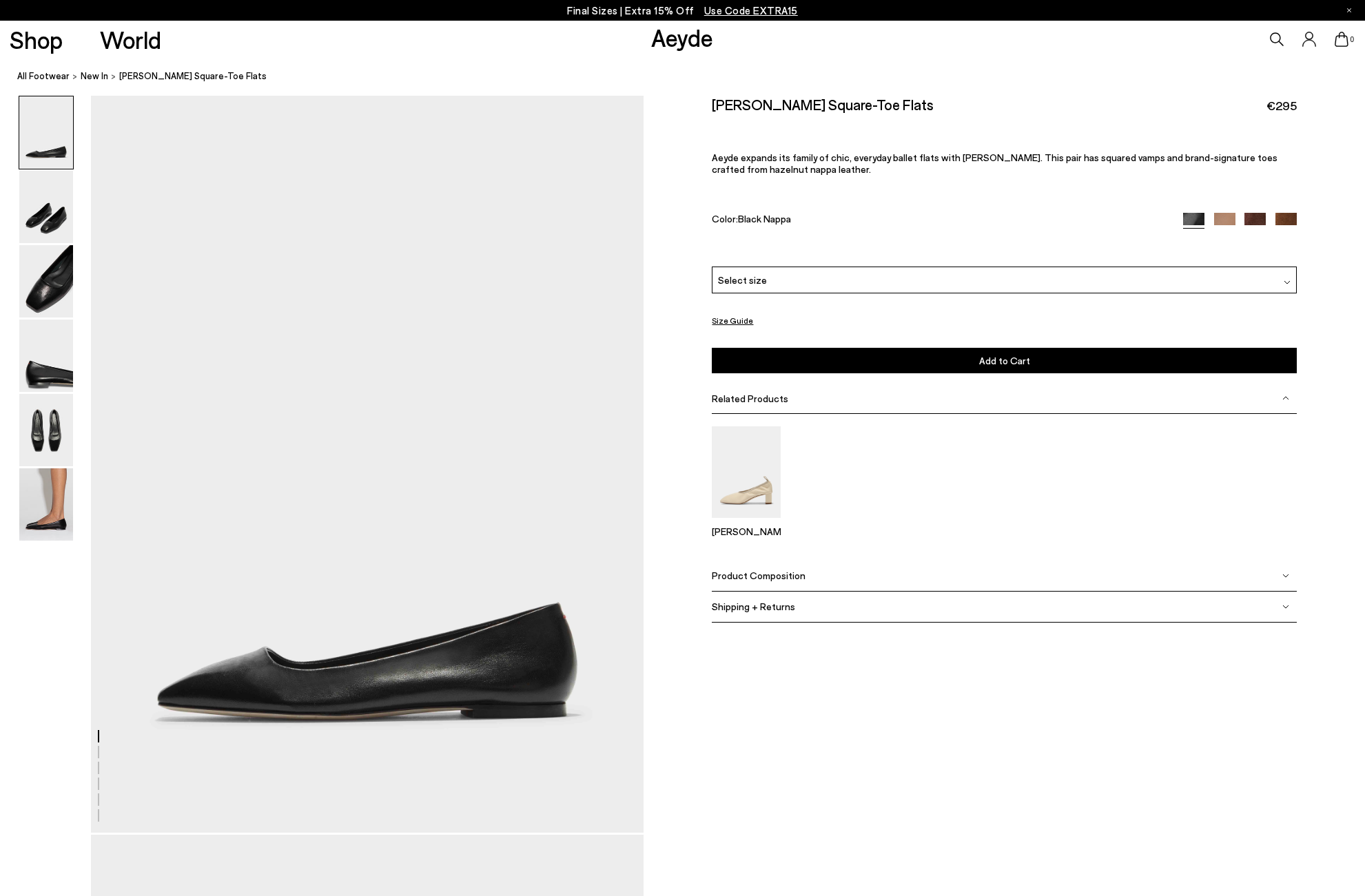
scroll to position [861, 0]
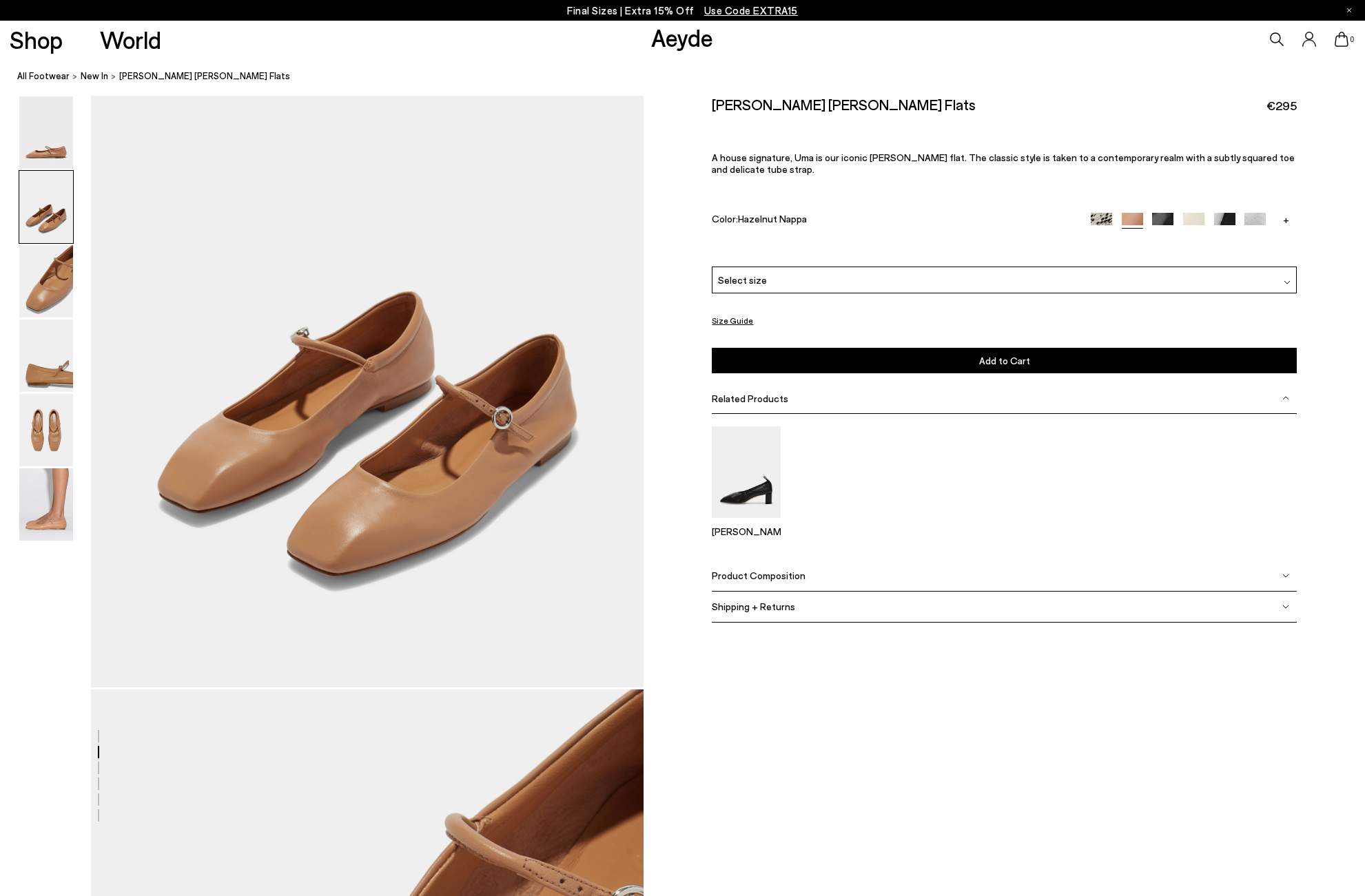
scroll to position [885, 0]
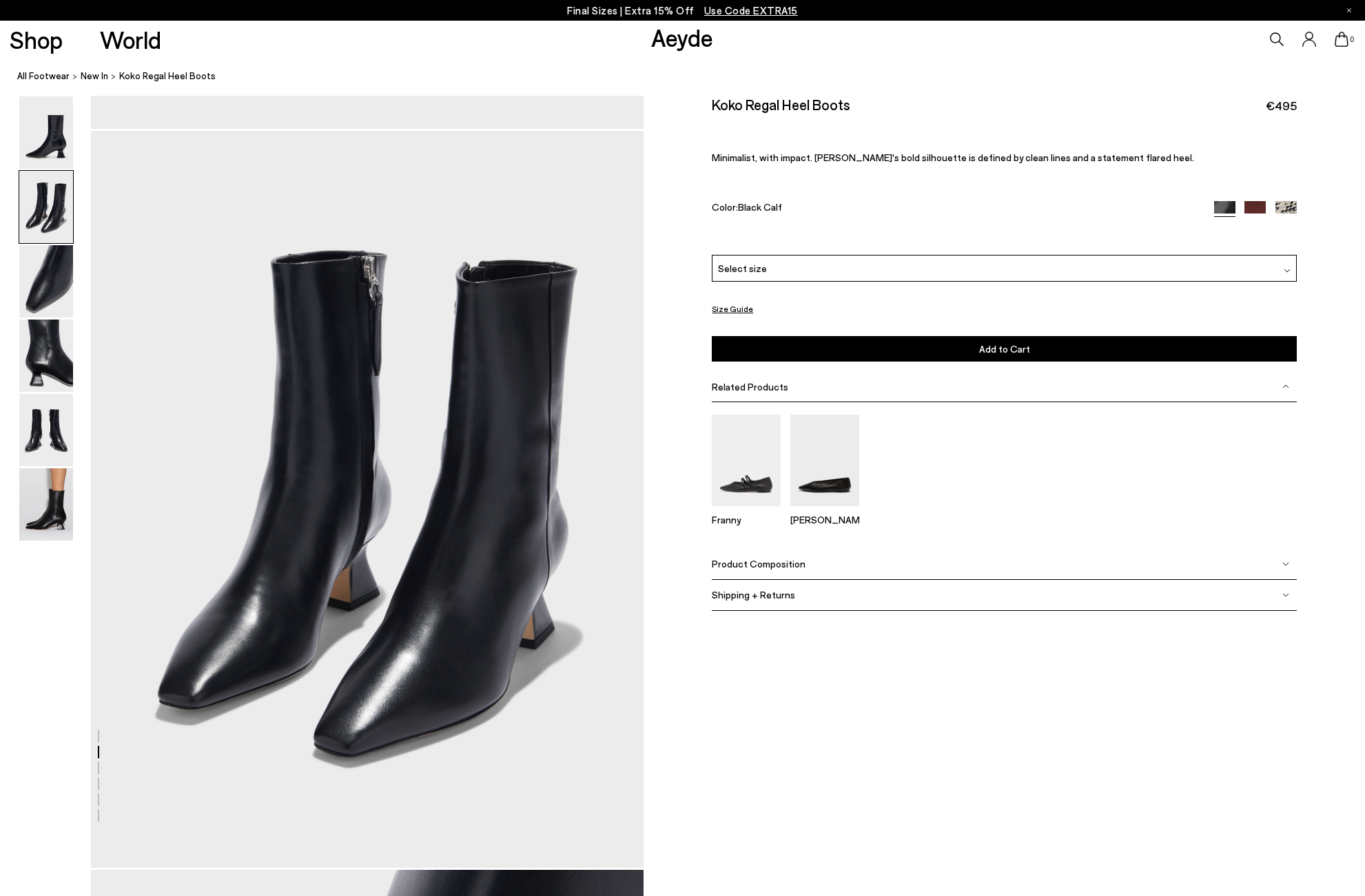
scroll to position [711, 0]
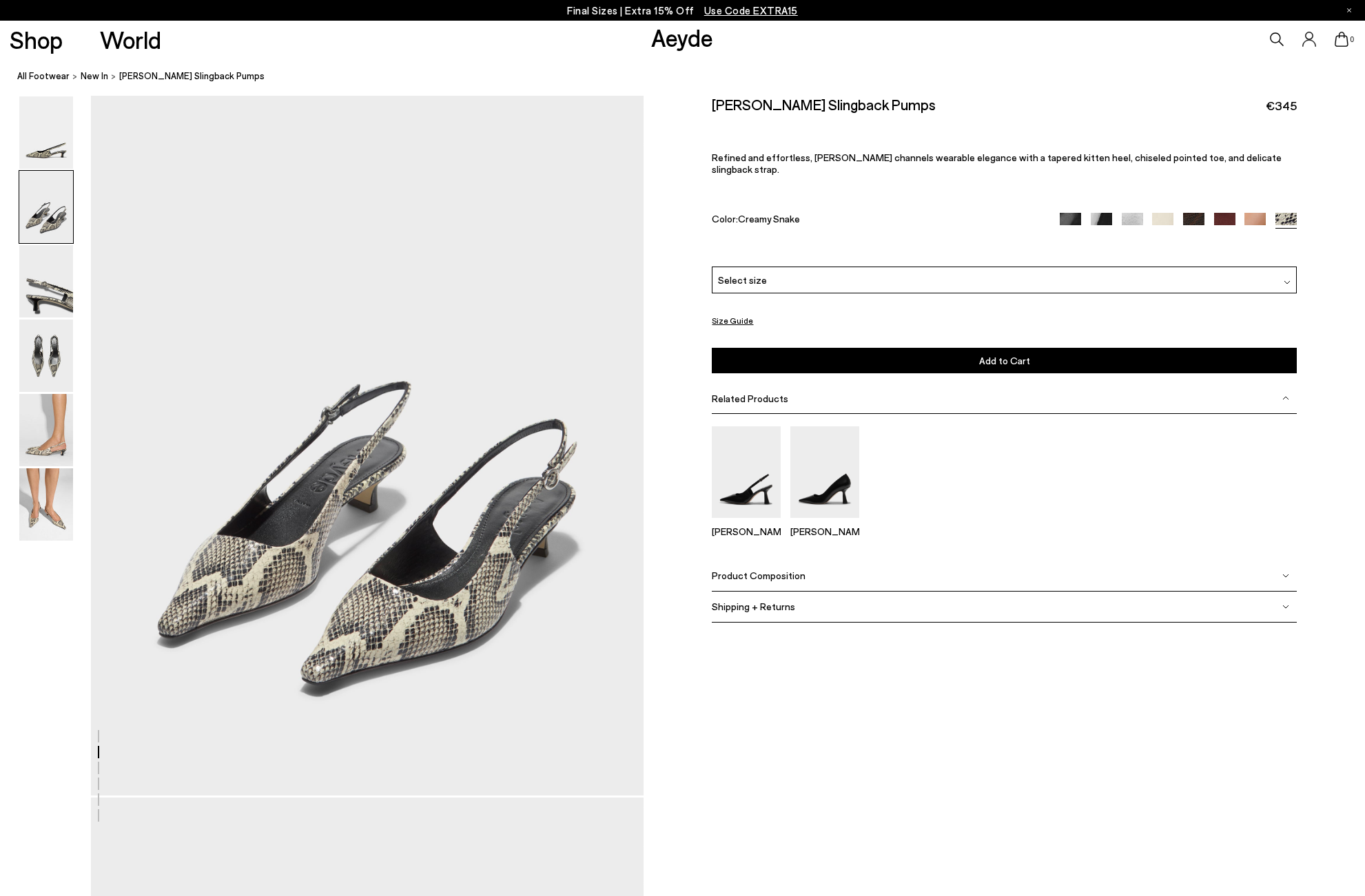
scroll to position [829, 0]
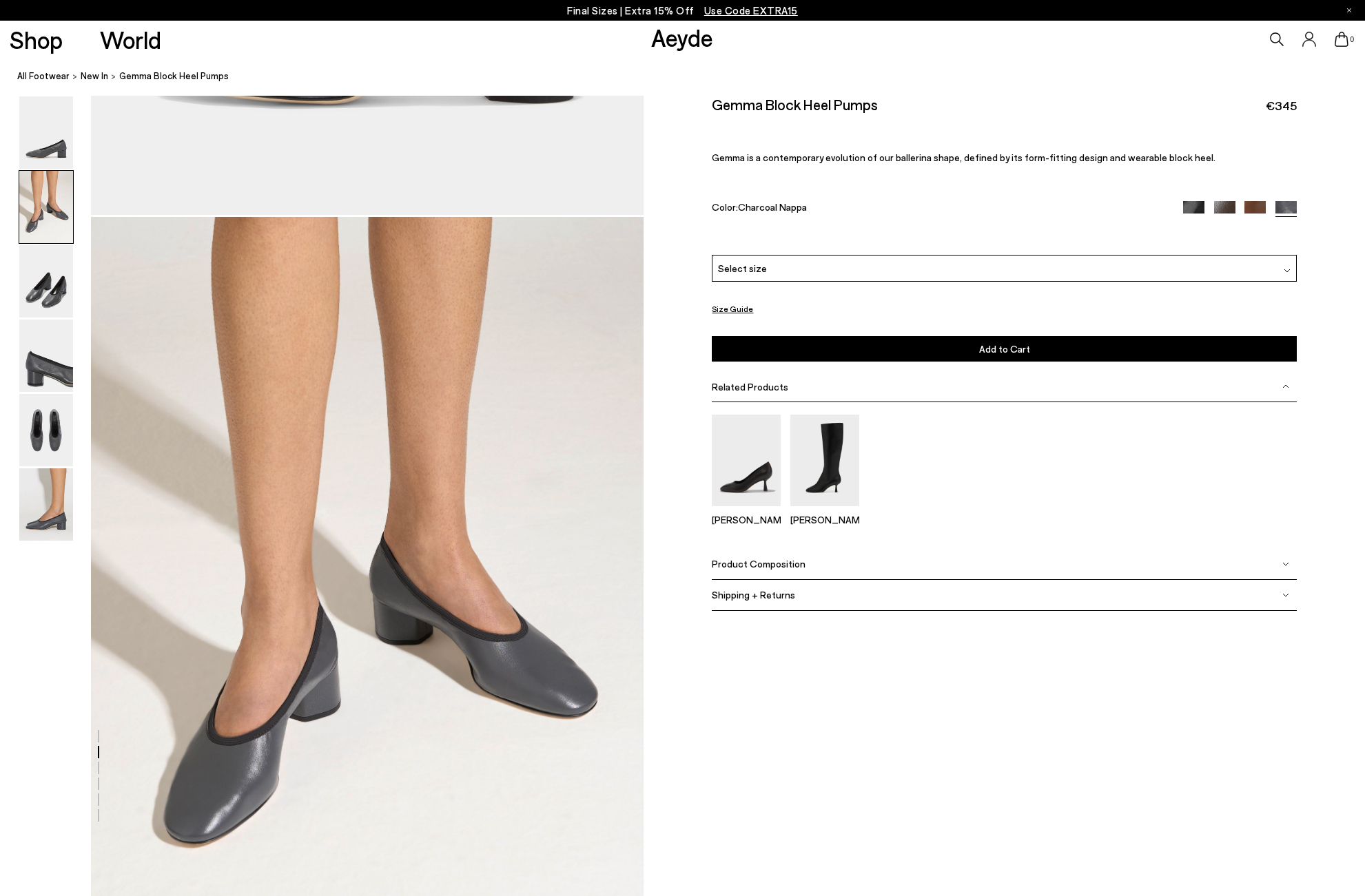
scroll to position [745, 0]
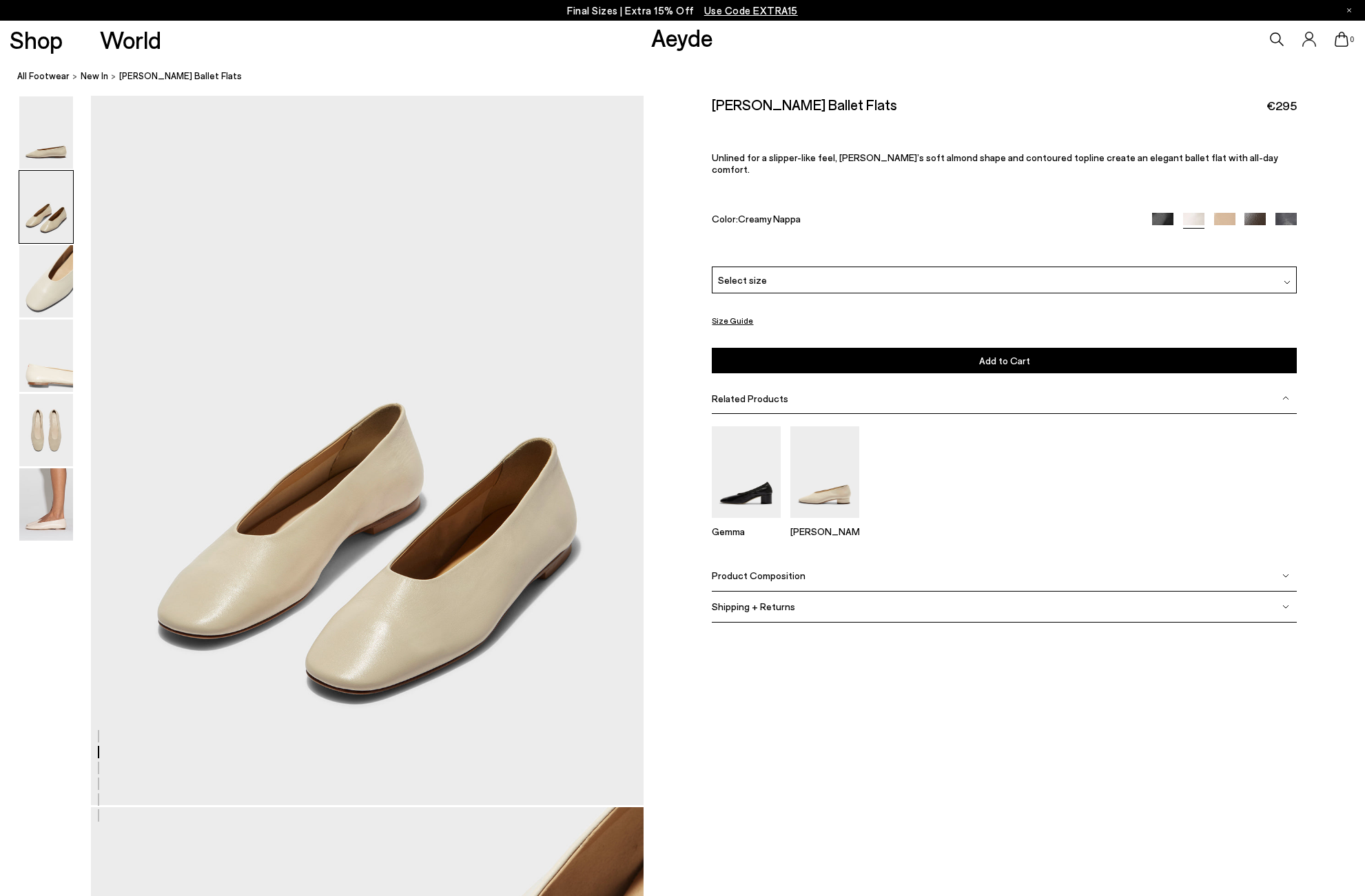
scroll to position [782, 0]
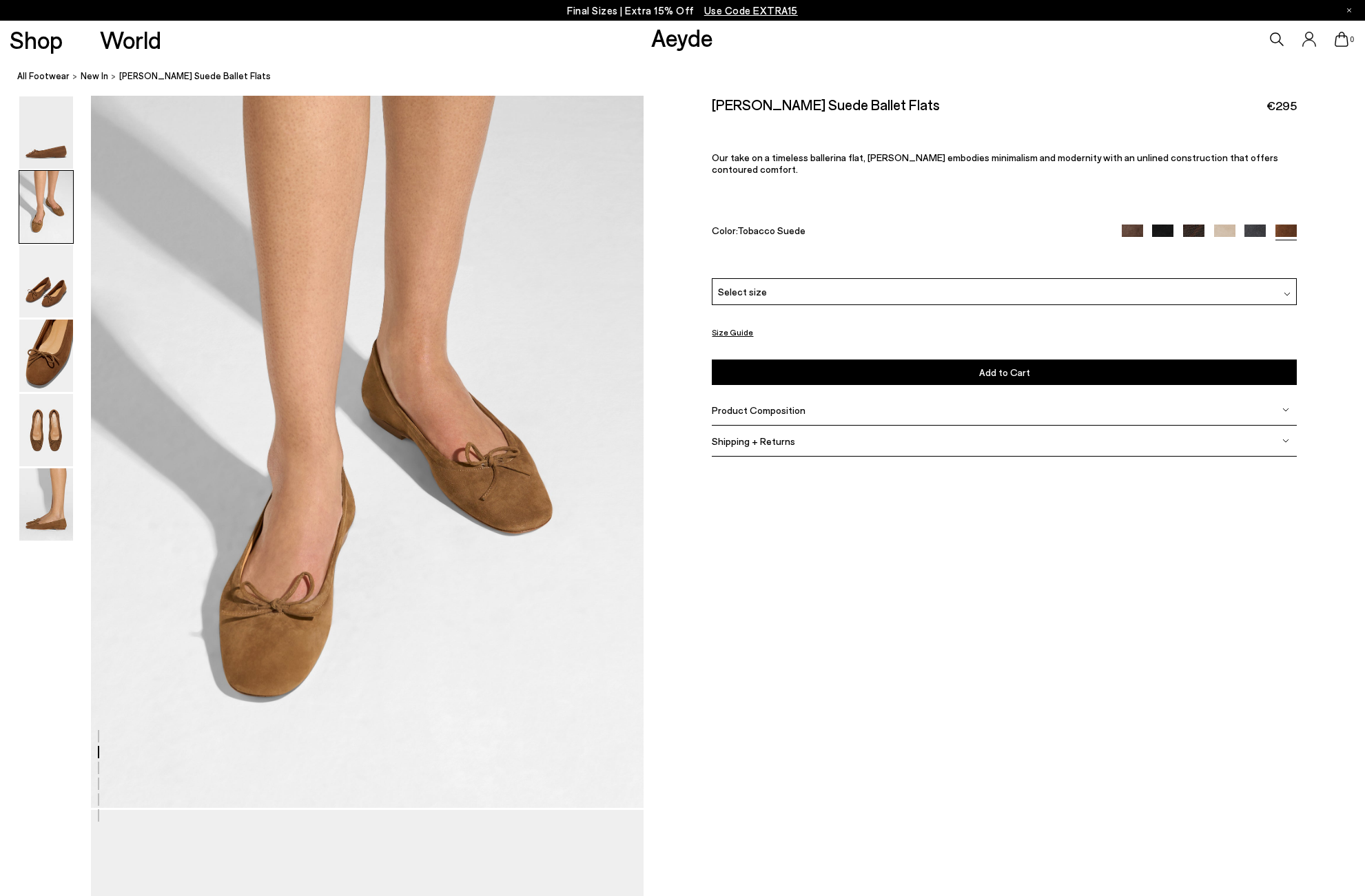
scroll to position [761, 0]
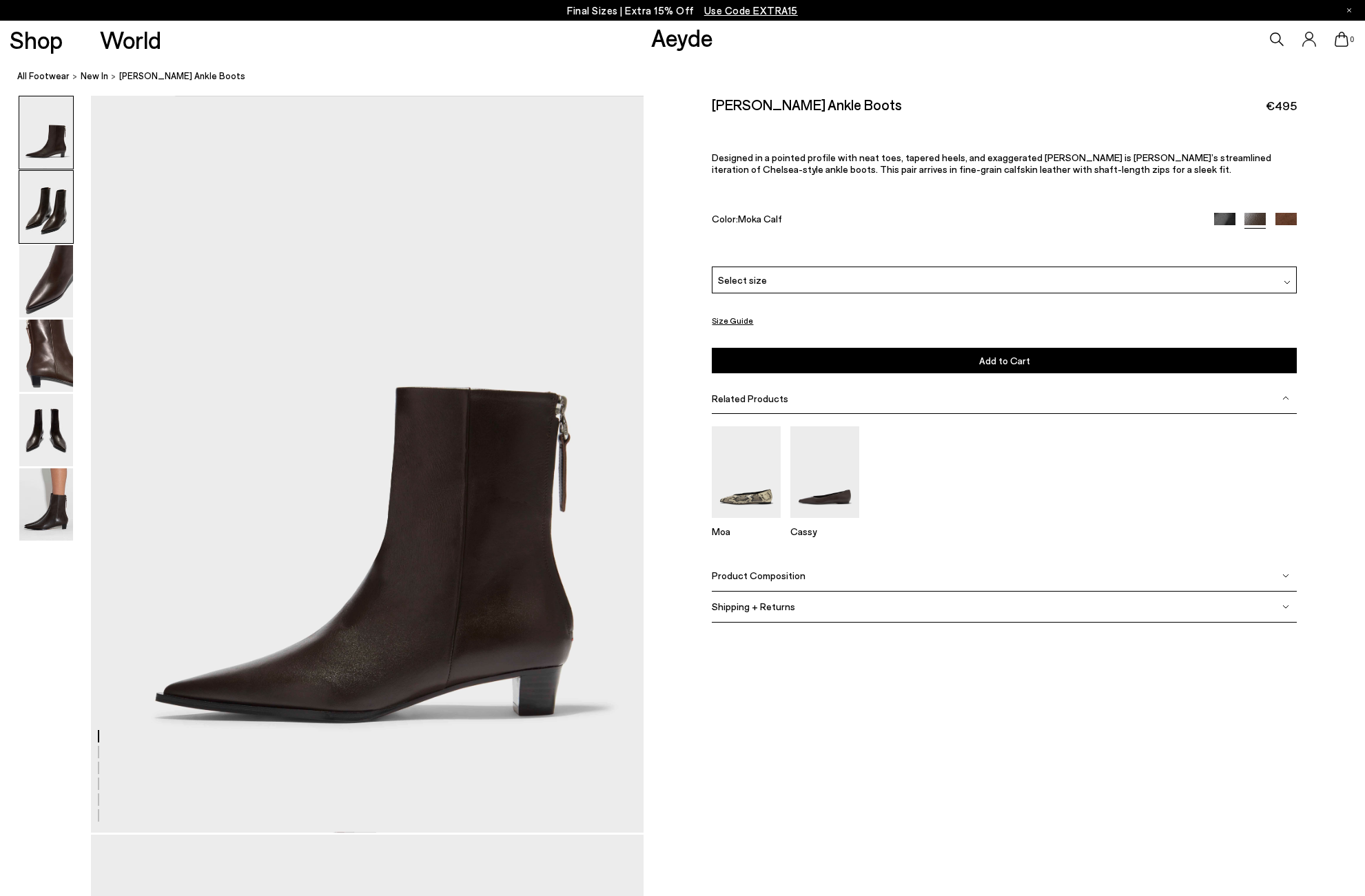
click at [46, 224] on img at bounding box center [46, 207] width 54 height 73
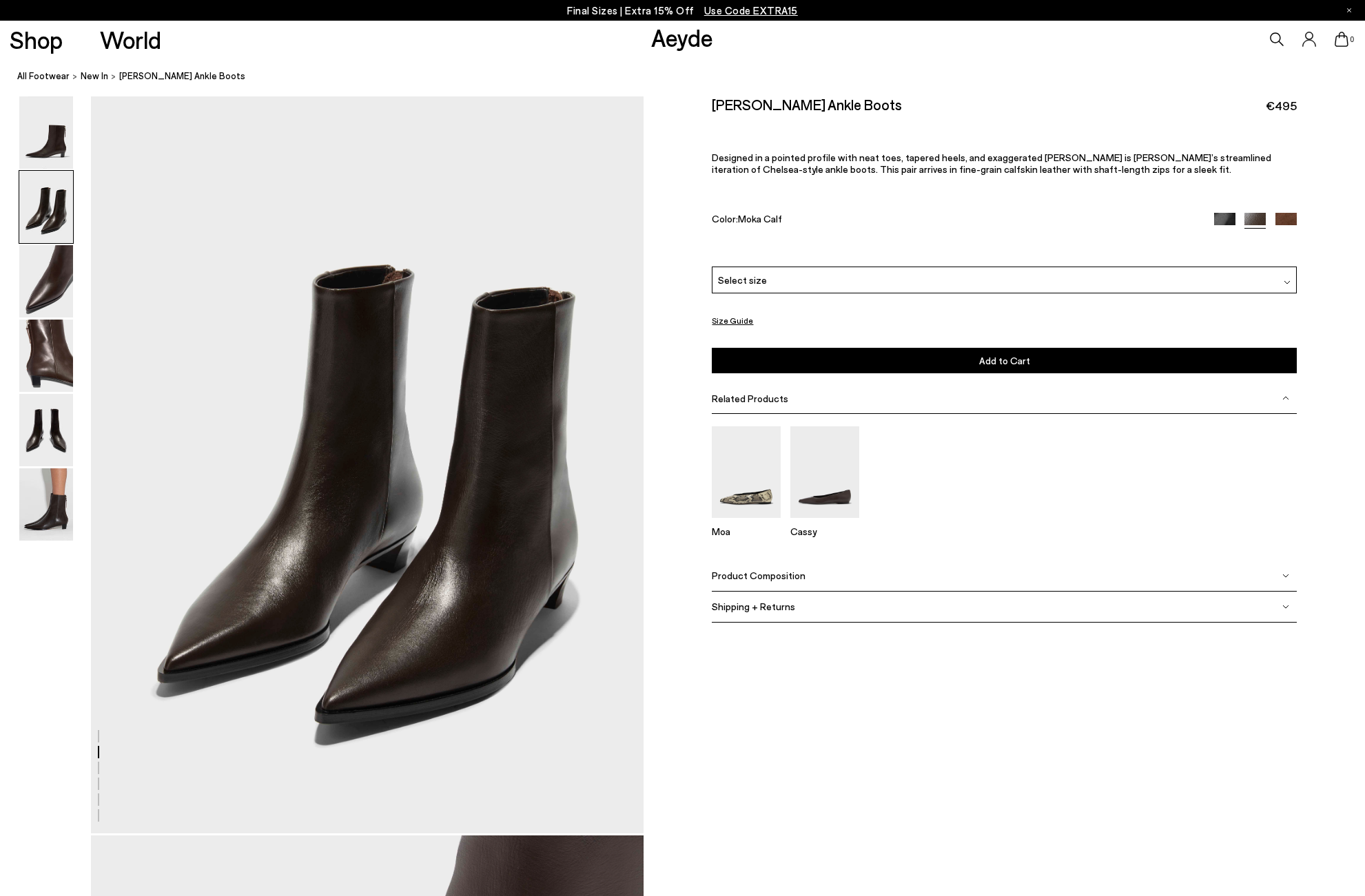
scroll to position [740, 0]
click at [44, 298] on img at bounding box center [46, 282] width 54 height 73
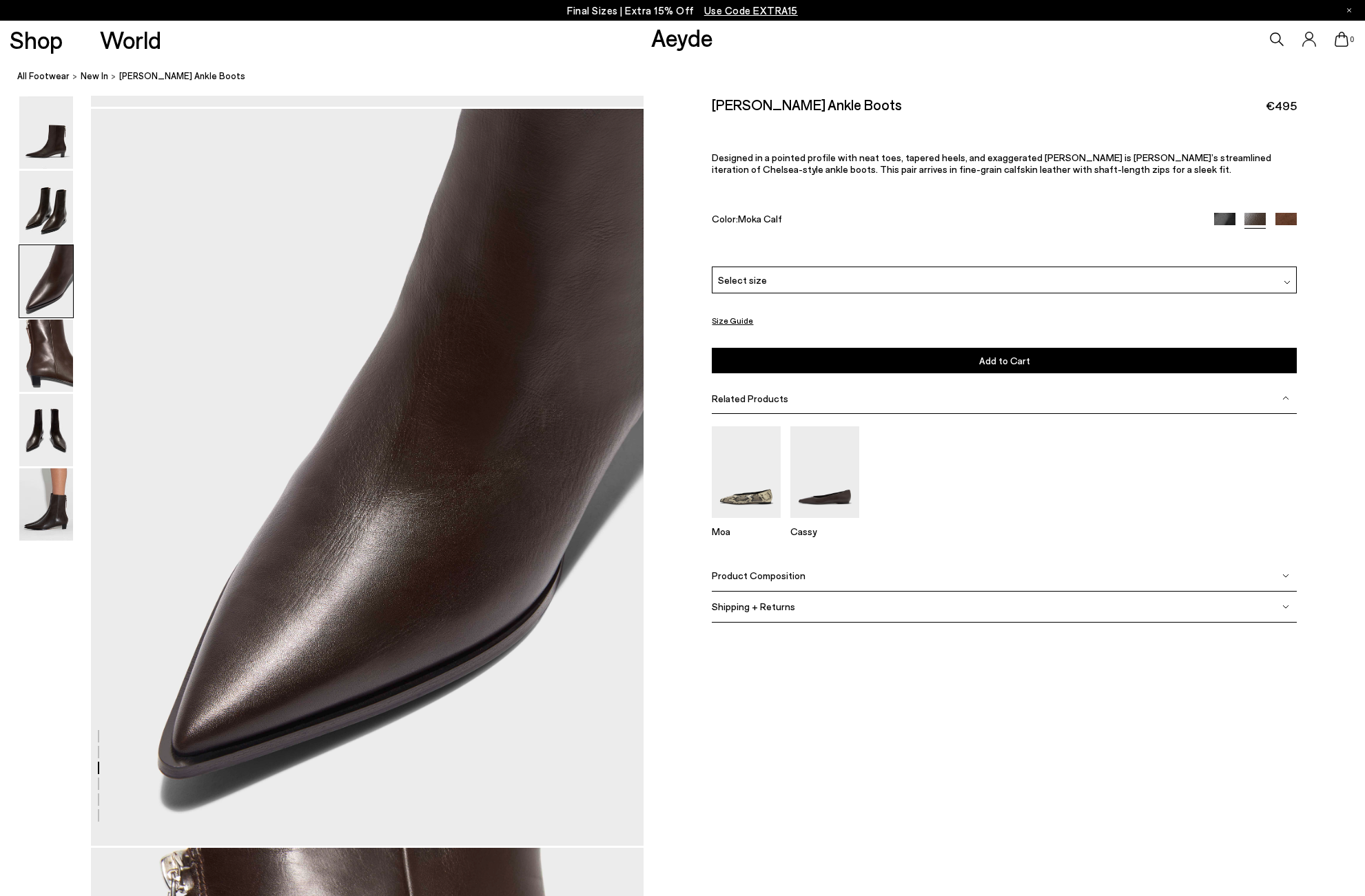
scroll to position [1479, 0]
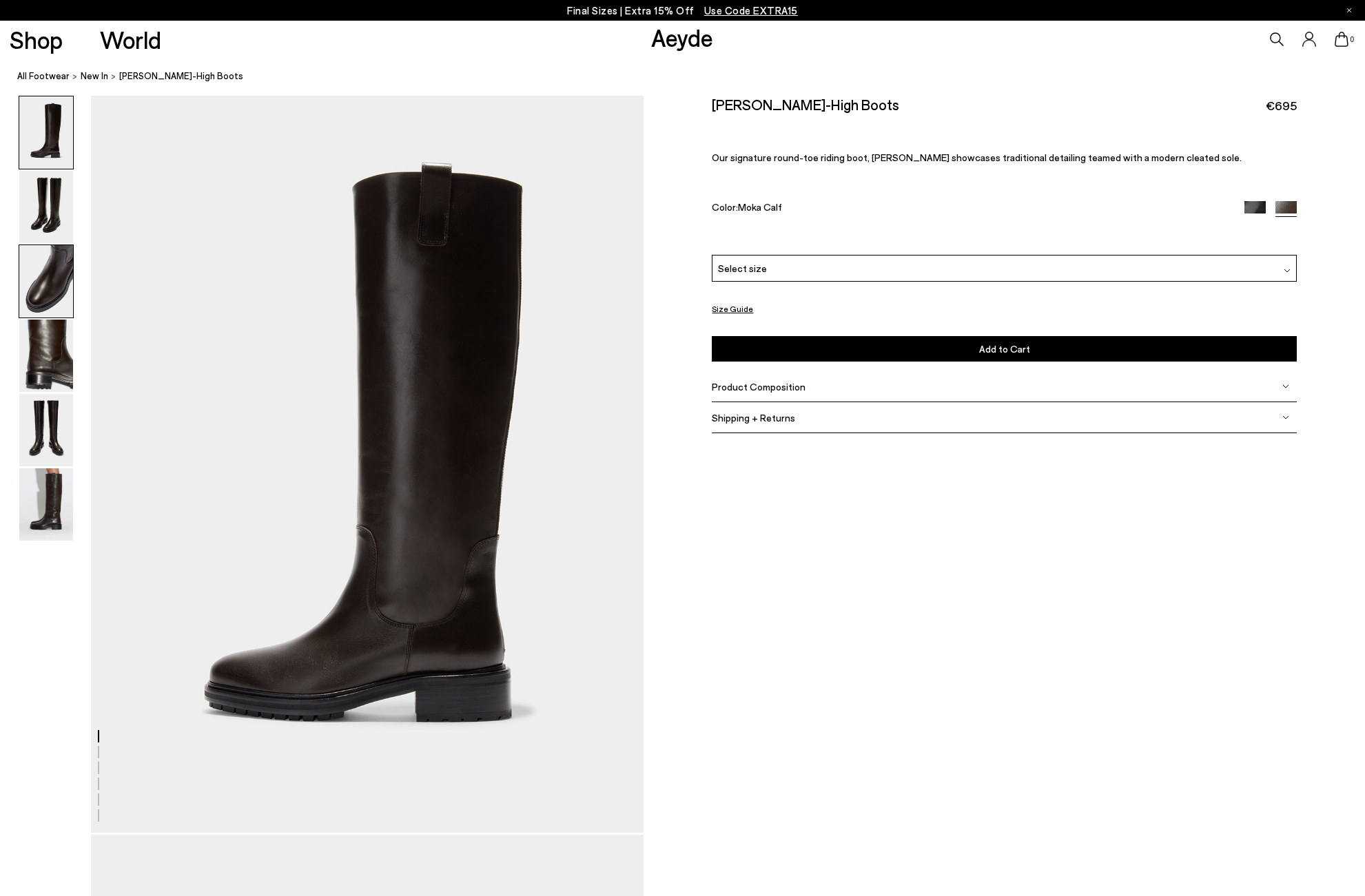
click at [50, 281] on img at bounding box center [46, 282] width 54 height 73
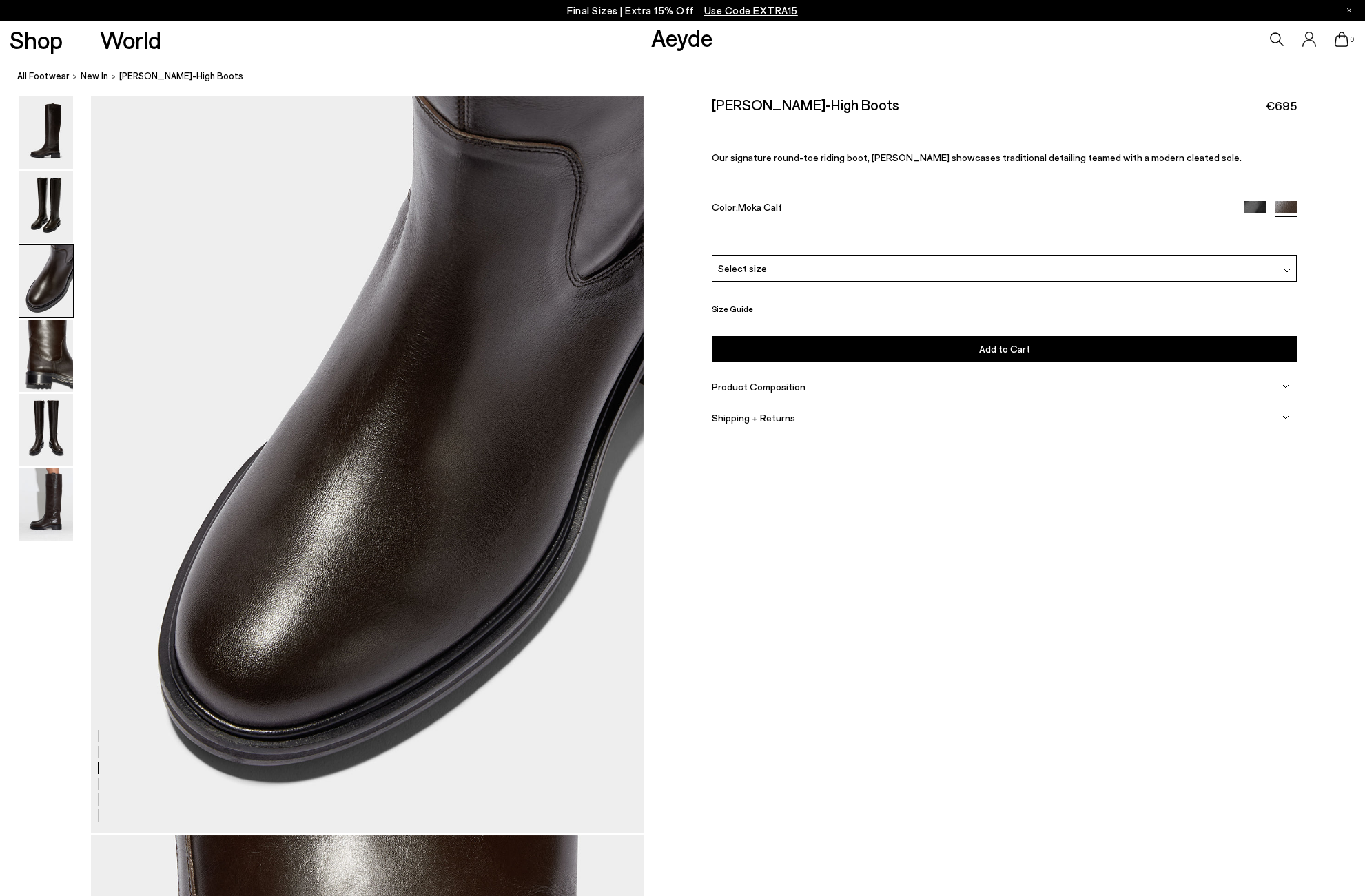
scroll to position [1479, 0]
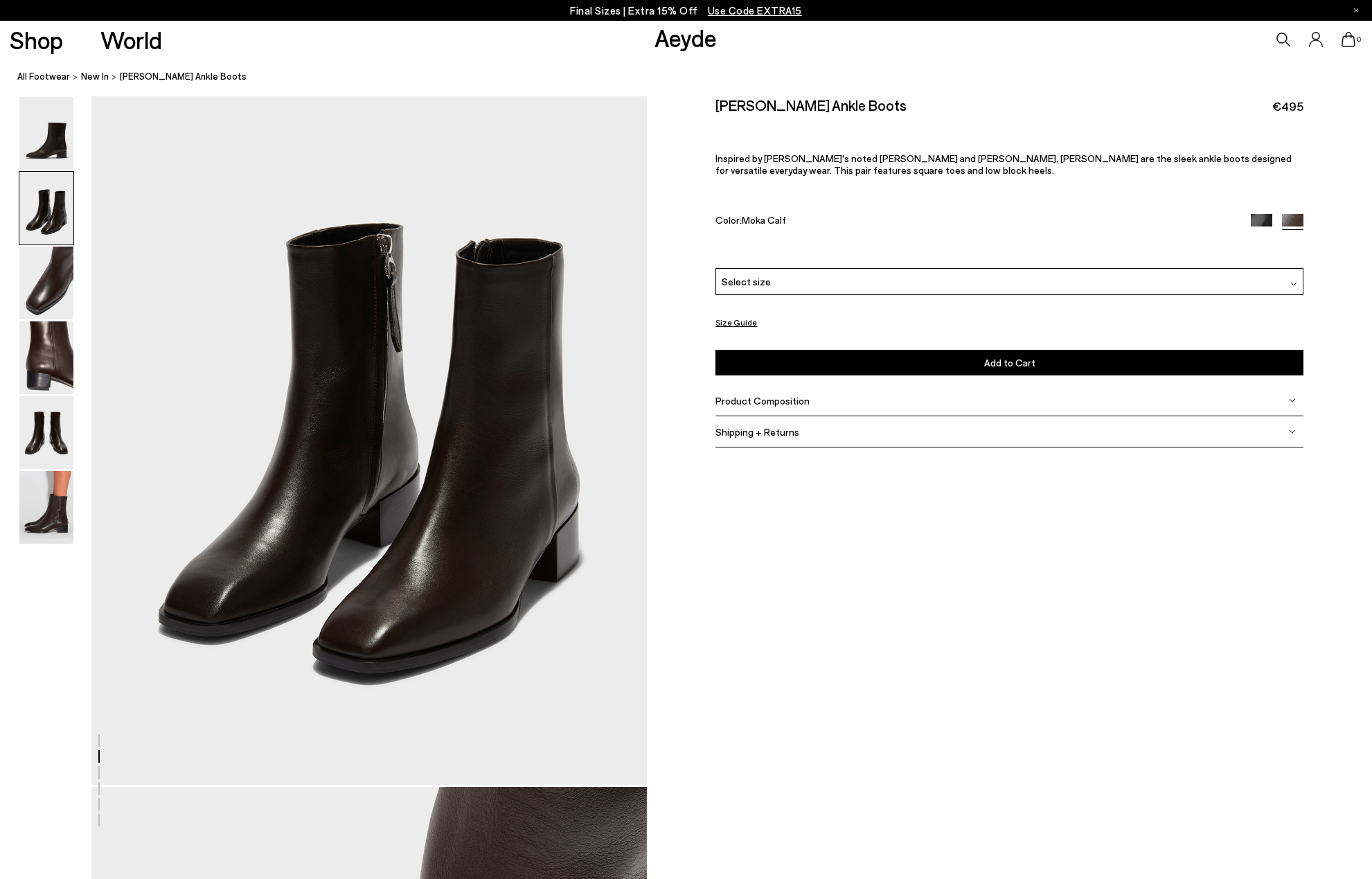
scroll to position [817, 0]
